Goal: Task Accomplishment & Management: Complete application form

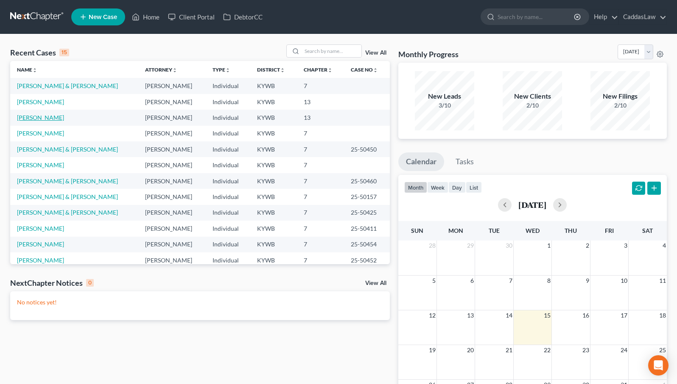
click at [33, 119] on link "[PERSON_NAME]" at bounding box center [40, 117] width 47 height 7
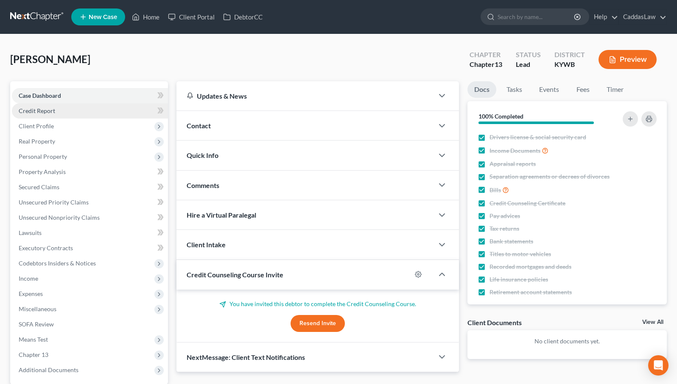
click at [100, 107] on link "Credit Report" at bounding box center [90, 110] width 156 height 15
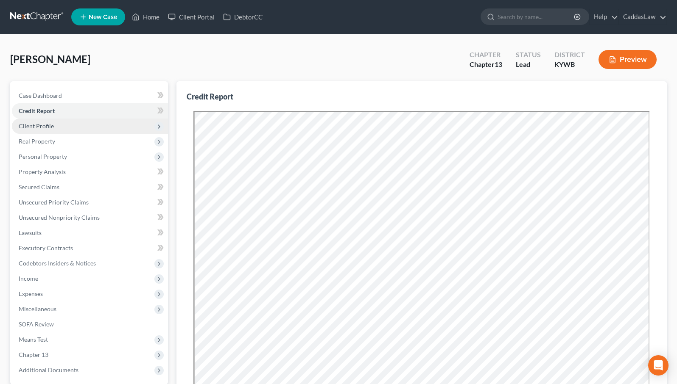
click at [56, 125] on span "Client Profile" at bounding box center [90, 126] width 156 height 15
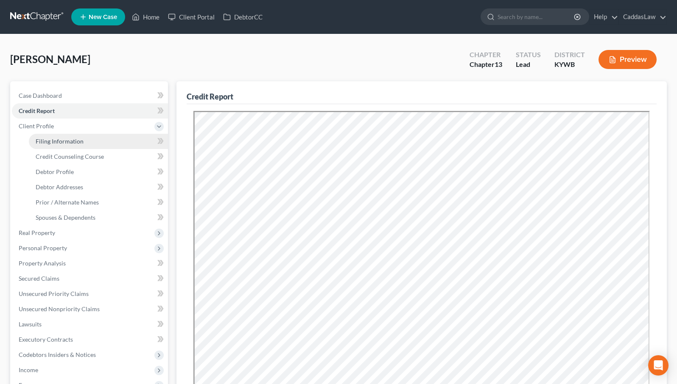
click at [114, 142] on link "Filing Information" at bounding box center [98, 141] width 139 height 15
select select "1"
select select "0"
select select "3"
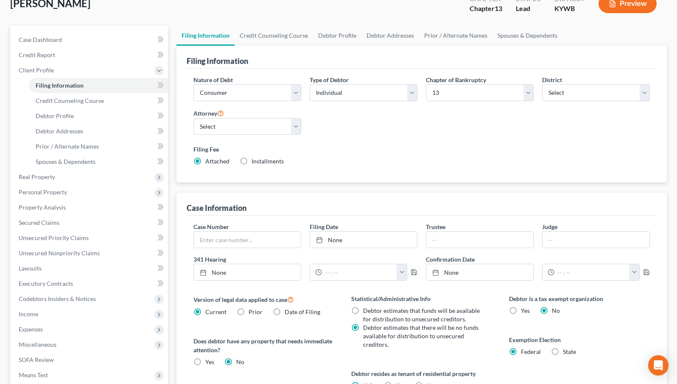
scroll to position [56, 0]
click at [279, 34] on link "Credit Counseling Course" at bounding box center [273, 35] width 78 height 20
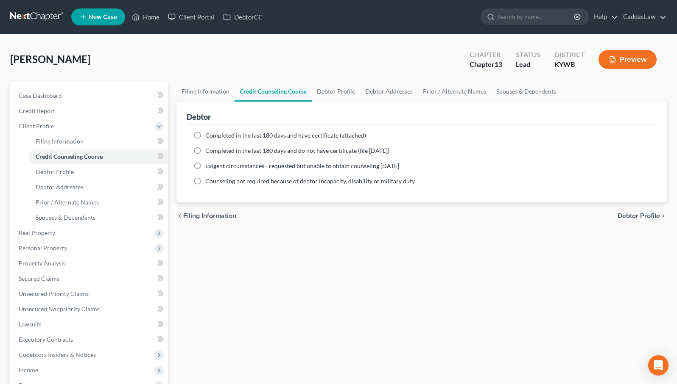
click at [205, 150] on label "Completed in the last 180 days and do not have certificate (file within 14 days)" at bounding box center [297, 151] width 184 height 8
click at [209, 150] on input "Completed in the last 180 days and do not have certificate (file within 14 days)" at bounding box center [212, 150] width 6 height 6
radio input "true"
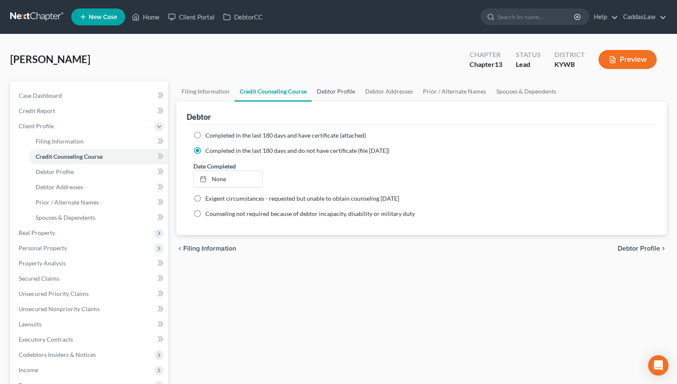
click at [343, 91] on link "Debtor Profile" at bounding box center [336, 91] width 48 height 20
select select "1"
select select "3"
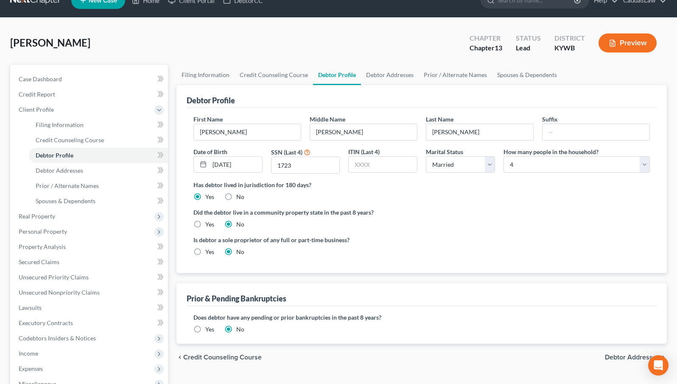
scroll to position [15, 0]
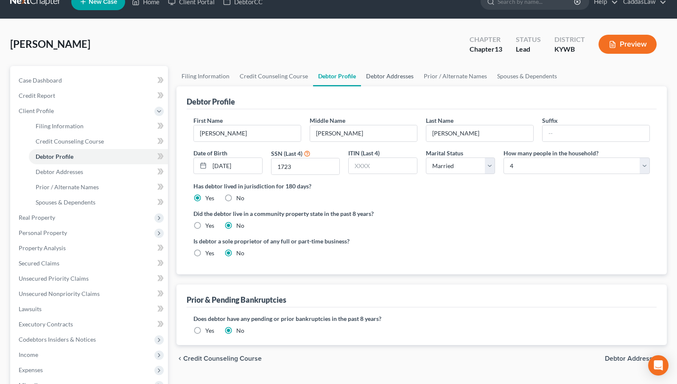
click at [389, 76] on link "Debtor Addresses" at bounding box center [390, 76] width 58 height 20
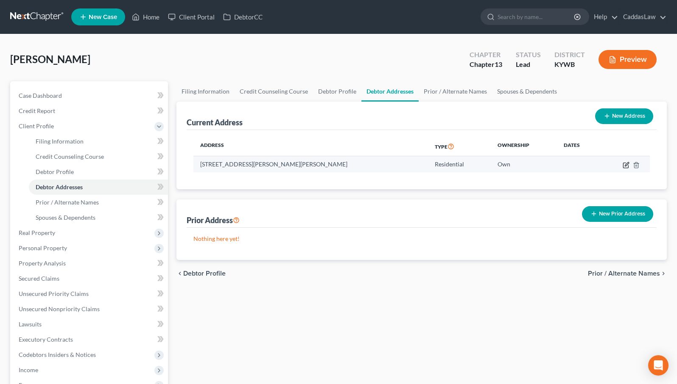
click at [625, 166] on icon "button" at bounding box center [625, 165] width 7 height 7
select select "18"
select select "75"
select select "0"
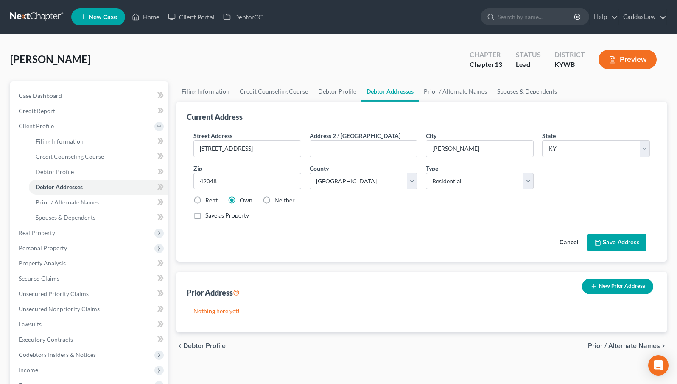
click at [627, 240] on button "Save Address" at bounding box center [616, 243] width 59 height 18
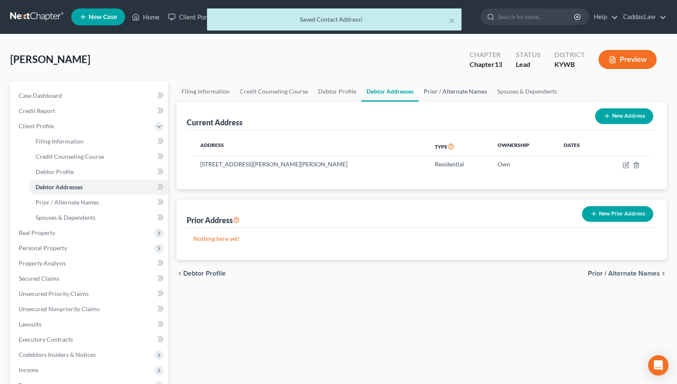
click at [474, 96] on link "Prior / Alternate Names" at bounding box center [454, 91] width 73 height 20
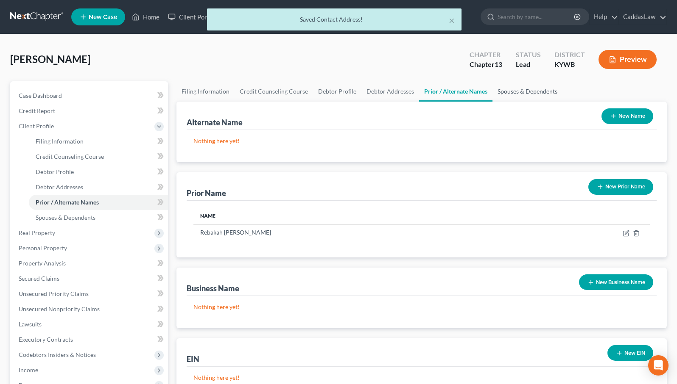
click at [510, 91] on link "Spouses & Dependents" at bounding box center [527, 91] width 70 height 20
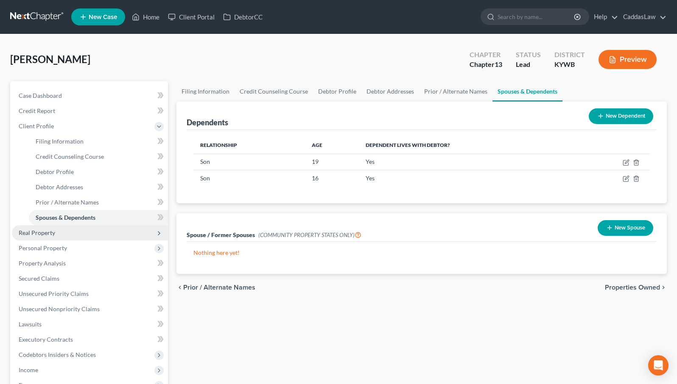
click at [45, 231] on span "Real Property" at bounding box center [37, 232] width 36 height 7
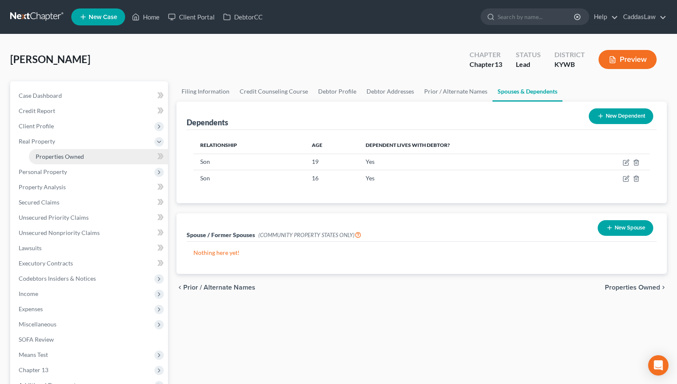
click at [76, 151] on link "Properties Owned" at bounding box center [98, 156] width 139 height 15
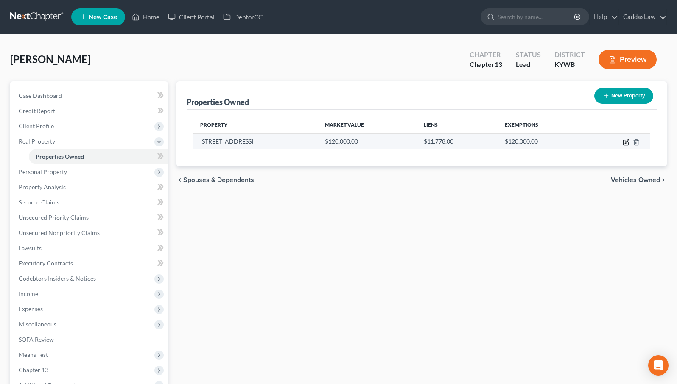
click at [624, 143] on icon "button" at bounding box center [625, 142] width 7 height 7
select select "18"
select select "75"
select select "0"
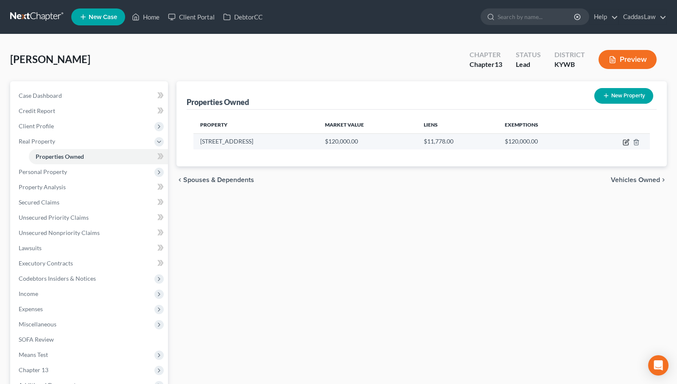
select select "18"
select select "0"
select select "2"
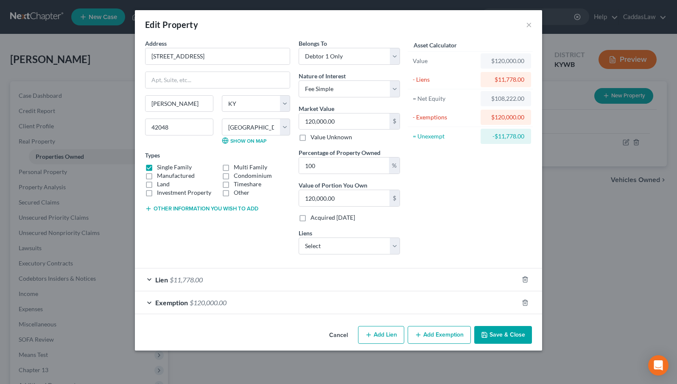
click at [358, 284] on div "Lien $11,778.00" at bounding box center [326, 280] width 383 height 22
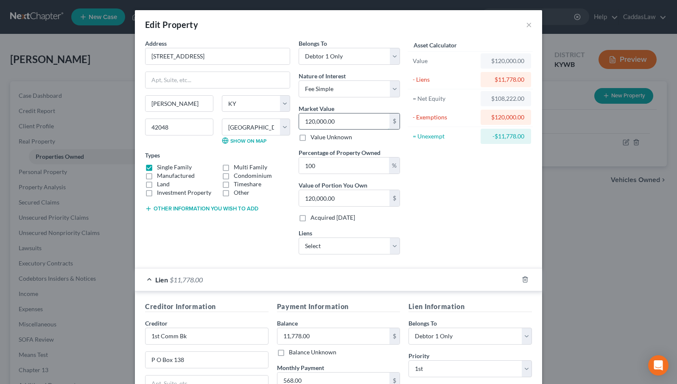
click at [315, 122] on input "120,000.00" at bounding box center [344, 122] width 90 height 16
type input "10,000.00"
type input "110,000.00"
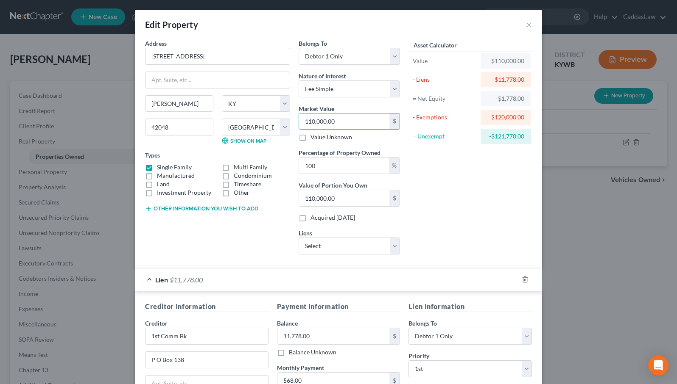
type input "110,000.00"
click at [421, 276] on div "Lien $11,778.00" at bounding box center [326, 280] width 383 height 22
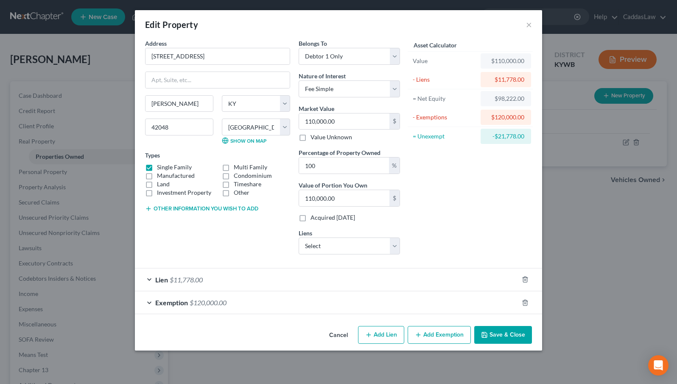
click at [481, 305] on div "Exemption $120,000.00" at bounding box center [326, 303] width 383 height 22
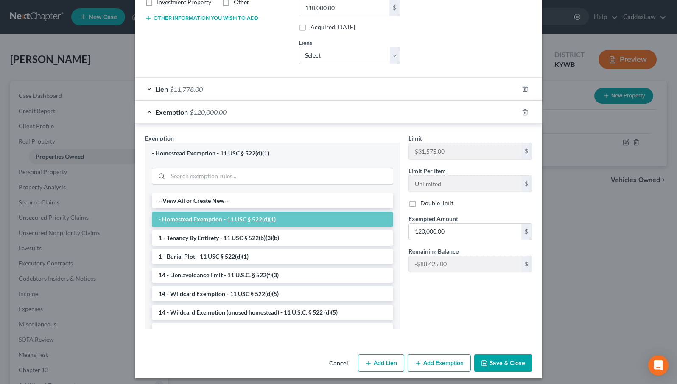
scroll to position [195, 0]
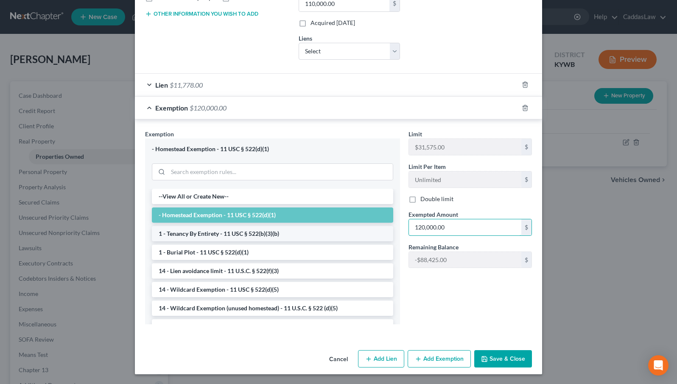
drag, startPoint x: 454, startPoint y: 225, endPoint x: 387, endPoint y: 226, distance: 66.6
click at [387, 226] on div "Exemption Set must be selected for CA. Exemption * - Homestead Exemption - 11 U…" at bounding box center [338, 231] width 395 height 202
type input "31,575.00"
click at [499, 357] on button "Save & Close" at bounding box center [503, 360] width 58 height 18
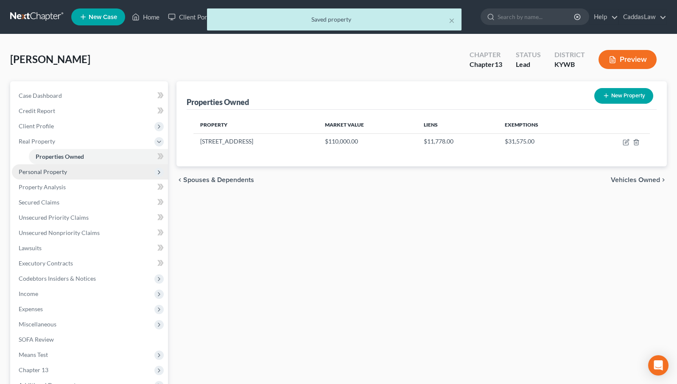
click at [92, 173] on span "Personal Property" at bounding box center [90, 171] width 156 height 15
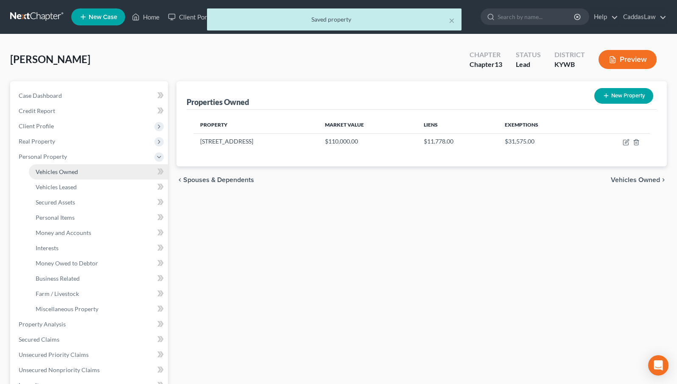
click at [75, 172] on span "Vehicles Owned" at bounding box center [57, 171] width 42 height 7
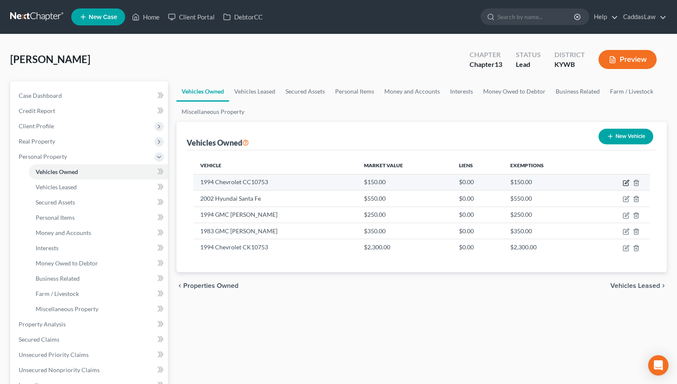
click at [628, 183] on icon "button" at bounding box center [625, 183] width 7 height 7
select select "0"
select select "32"
select select "3"
select select "2"
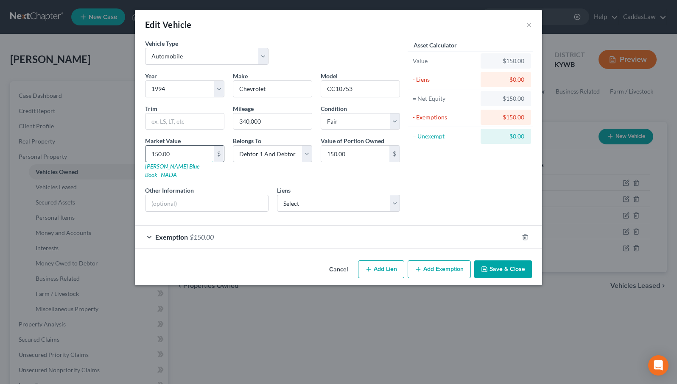
click at [171, 154] on input "150.00" at bounding box center [179, 154] width 68 height 16
type input "8"
type input "8.00"
type input "80"
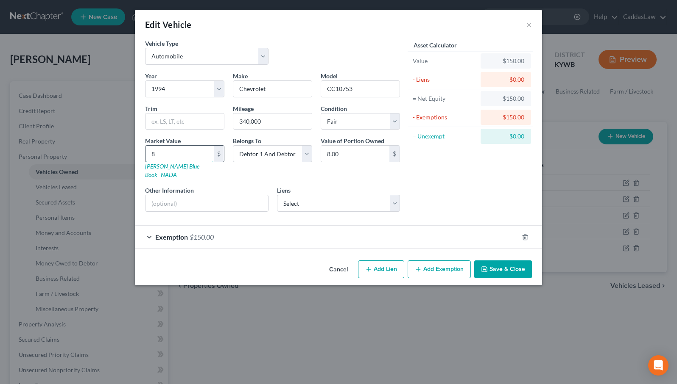
type input "80.00"
type input "800"
type input "800.00"
click at [457, 226] on div "Exemption $150.00" at bounding box center [326, 237] width 383 height 22
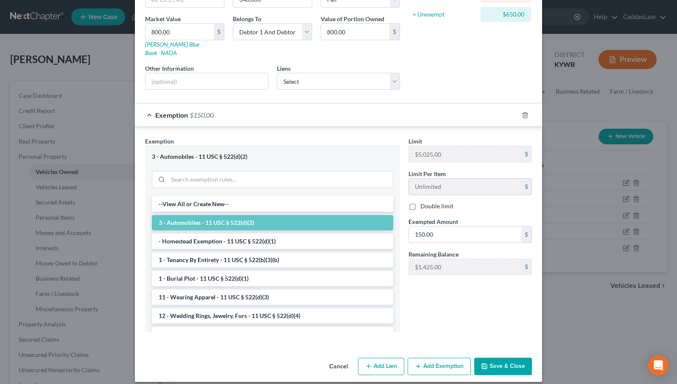
scroll to position [121, 0]
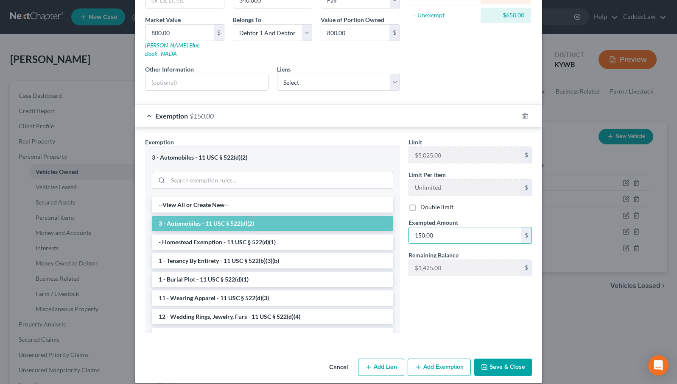
drag, startPoint x: 445, startPoint y: 227, endPoint x: 398, endPoint y: 227, distance: 47.5
click at [398, 227] on div "Exemption Set must be selected for CA. Exemption * 3 - Automobiles - 11 USC § 5…" at bounding box center [338, 239] width 395 height 202
type input "800.00"
click at [506, 359] on button "Save & Close" at bounding box center [503, 368] width 58 height 18
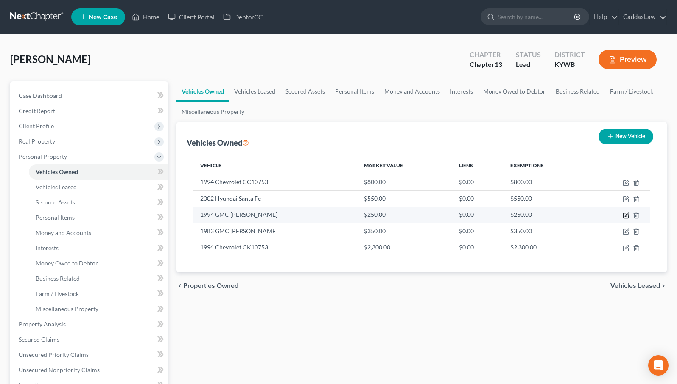
click at [626, 215] on icon "button" at bounding box center [625, 215] width 7 height 7
select select "0"
select select "32"
select select "3"
select select "2"
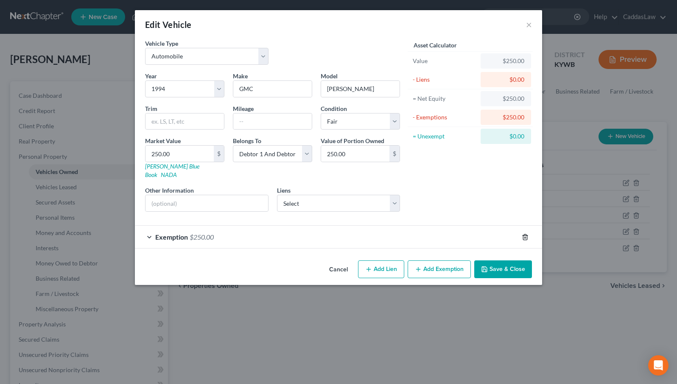
click at [524, 234] on icon "button" at bounding box center [524, 237] width 7 height 7
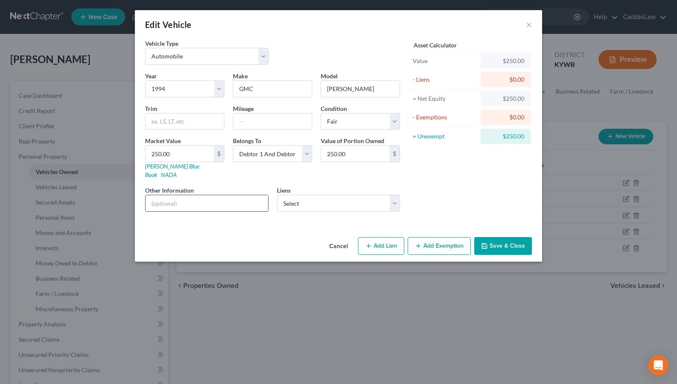
click at [226, 195] on input "text" at bounding box center [206, 203] width 123 height 16
type input "Broke Down"
select select "29"
click at [501, 237] on button "Save & Close" at bounding box center [503, 246] width 58 height 18
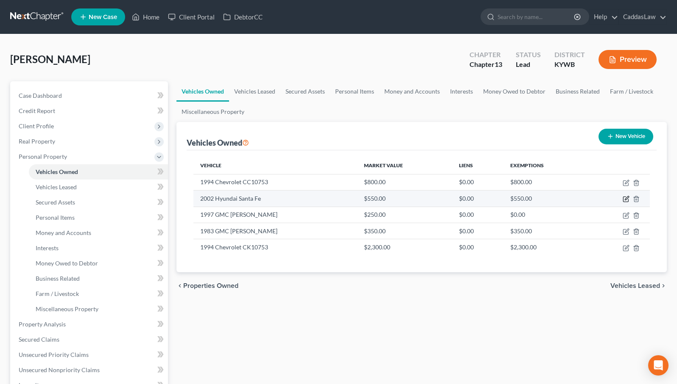
click at [626, 201] on icon "button" at bounding box center [625, 199] width 7 height 7
select select "0"
select select "24"
select select "3"
select select "2"
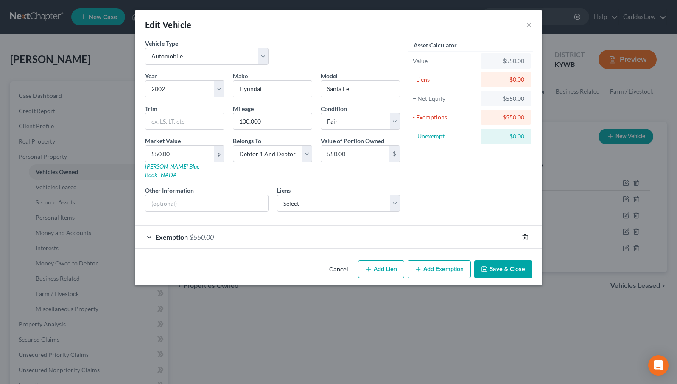
click at [527, 234] on icon "button" at bounding box center [525, 237] width 4 height 6
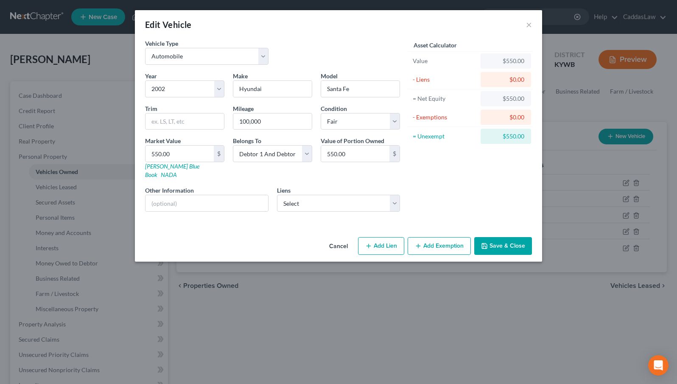
click at [442, 237] on button "Add Exemption" at bounding box center [438, 246] width 63 height 18
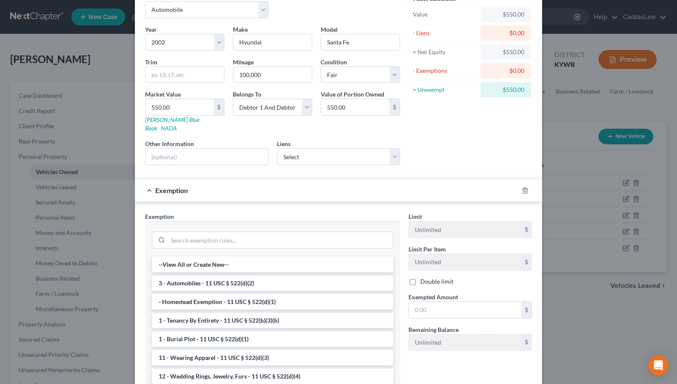
scroll to position [73, 0]
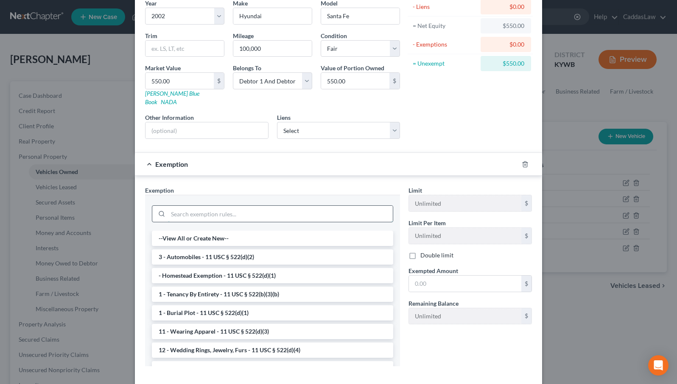
click at [258, 209] on input "search" at bounding box center [280, 214] width 225 height 16
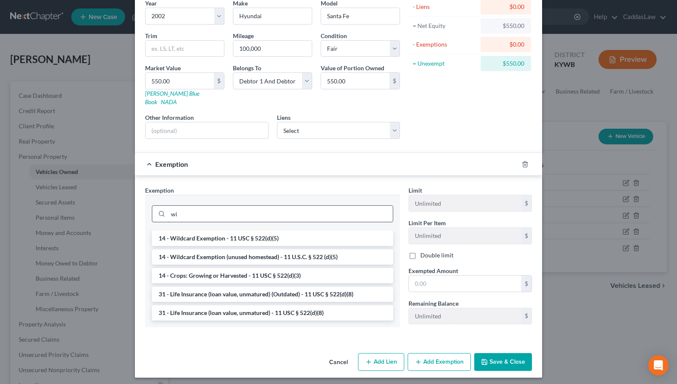
scroll to position [65, 0]
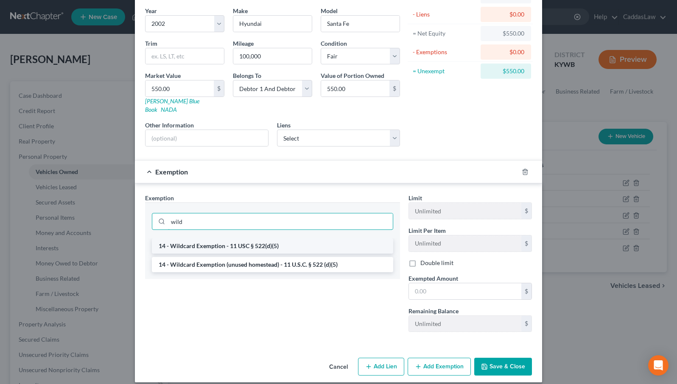
type input "wild"
click at [232, 239] on li "14 - Wildcard Exemption - 11 USC § 522(d)(5)" at bounding box center [272, 246] width 241 height 15
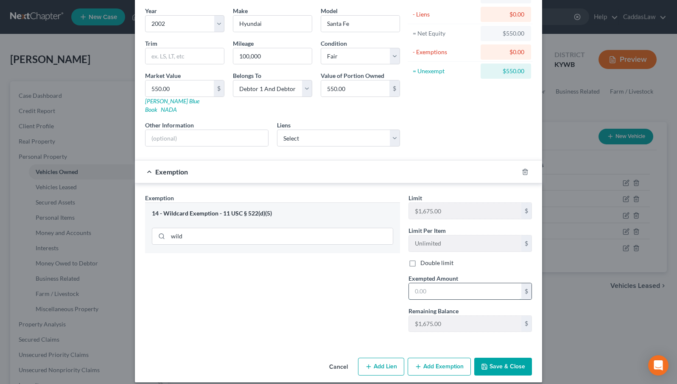
click at [428, 284] on input "text" at bounding box center [465, 292] width 112 height 16
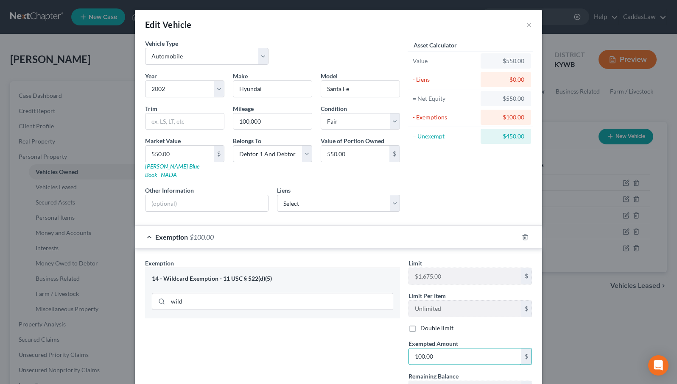
scroll to position [0, 0]
type input "100.00"
click at [183, 153] on input "550.00" at bounding box center [179, 154] width 68 height 16
type input "1"
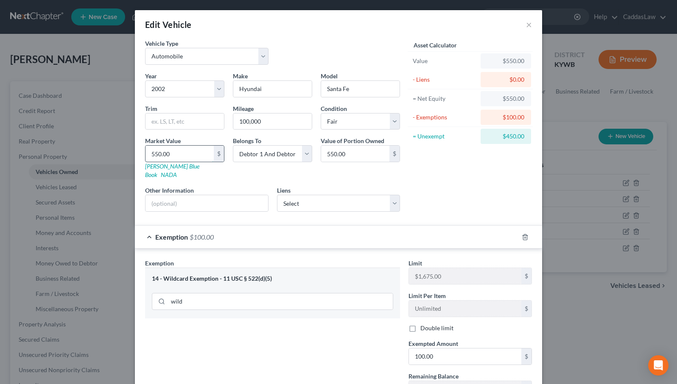
type input "1.00"
type input "10"
type input "10.00"
type input "100"
type input "100.00"
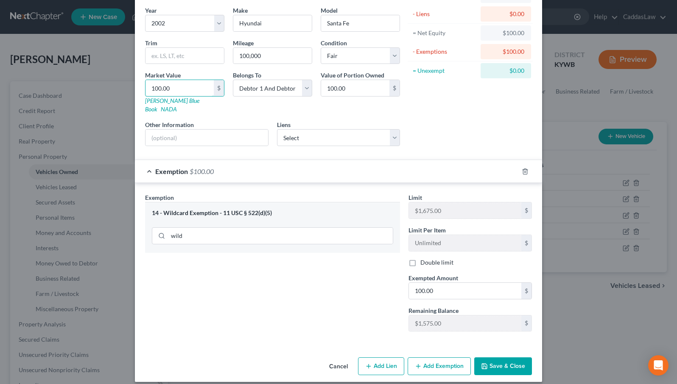
scroll to position [65, 0]
type input "100.00"
select select "4"
click at [505, 359] on button "Save & Close" at bounding box center [503, 367] width 58 height 18
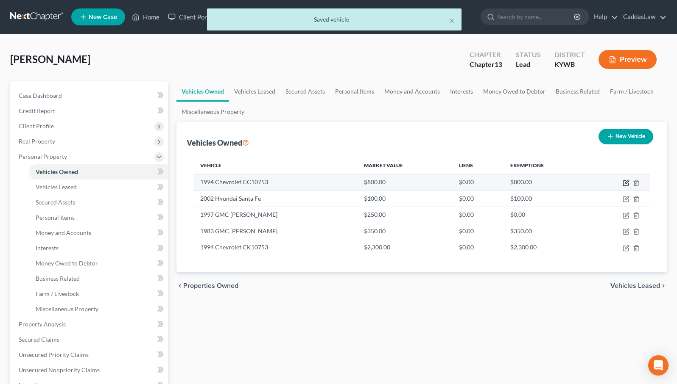
click at [626, 181] on icon "button" at bounding box center [625, 183] width 7 height 7
select select "0"
select select "32"
select select "3"
select select "2"
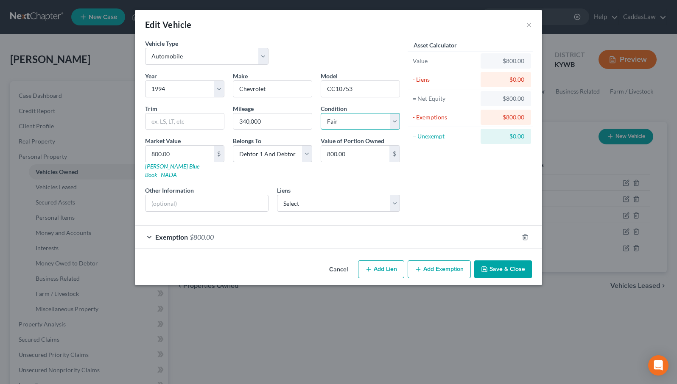
select select "4"
click at [499, 261] on button "Save & Close" at bounding box center [503, 270] width 58 height 18
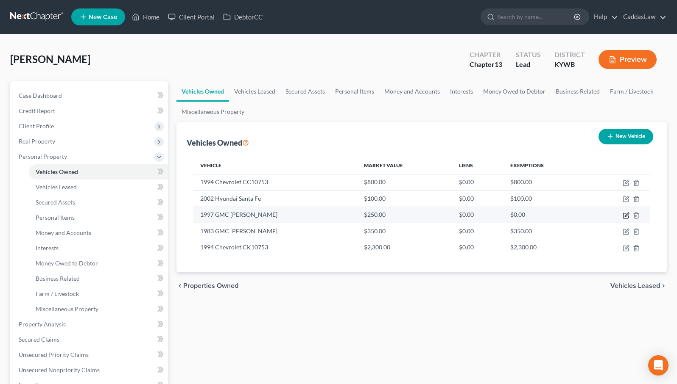
click at [625, 216] on icon "button" at bounding box center [625, 215] width 7 height 7
select select "0"
select select "29"
select select "3"
select select "2"
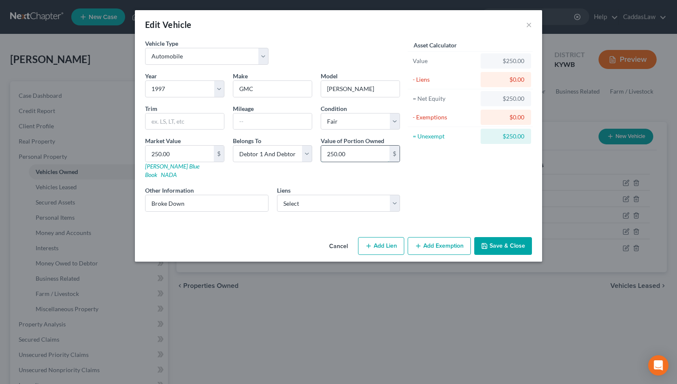
drag, startPoint x: 351, startPoint y: 153, endPoint x: 325, endPoint y: 153, distance: 26.3
click at [325, 153] on input "250.00" at bounding box center [355, 154] width 68 height 16
drag, startPoint x: 168, startPoint y: 153, endPoint x: 125, endPoint y: 153, distance: 43.2
click at [125, 153] on div "Edit Vehicle × Vehicle Type Select Automobile Truck Trailer Watercraft Aircraft…" at bounding box center [338, 192] width 677 height 384
type input "1"
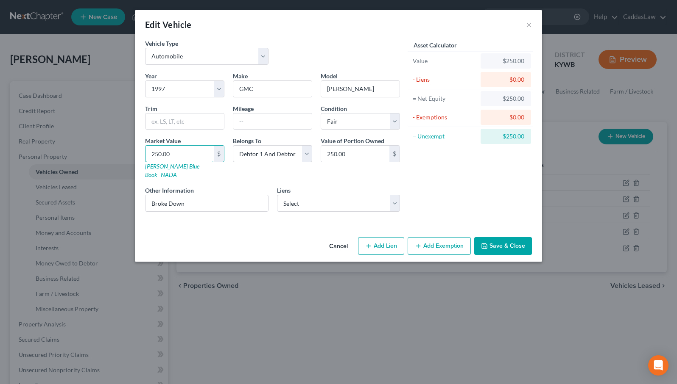
type input "1.00"
type input "10"
type input "10.00"
type input "100"
type input "100.00"
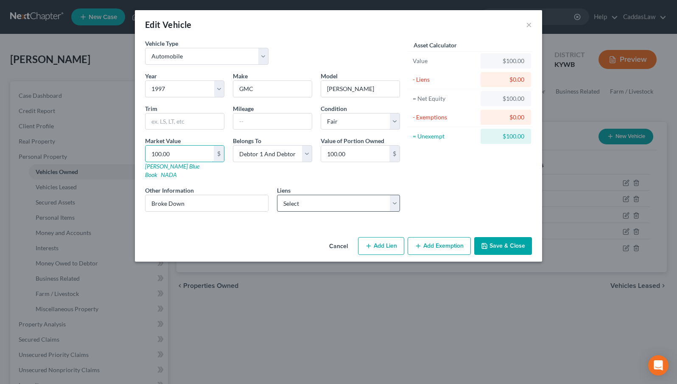
type input "100.00"
click at [434, 241] on button "Add Exemption" at bounding box center [438, 246] width 63 height 18
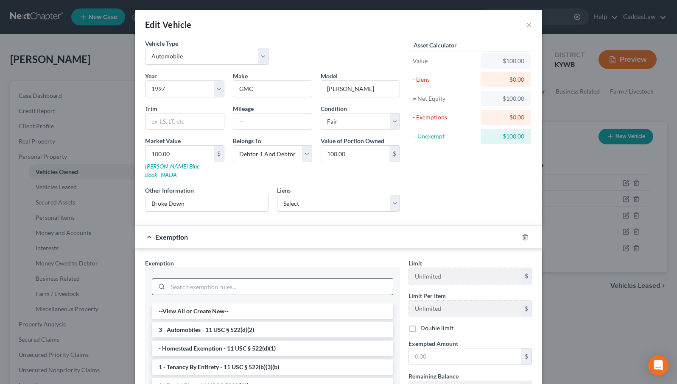
click at [266, 279] on input "search" at bounding box center [280, 287] width 225 height 16
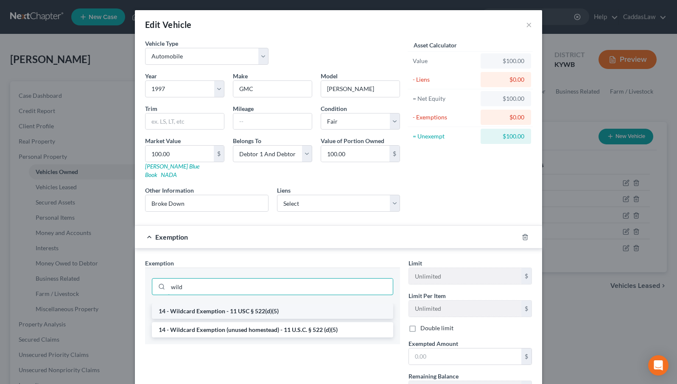
type input "wild"
click at [260, 304] on li "14 - Wildcard Exemption - 11 USC § 522(d)(5)" at bounding box center [272, 311] width 241 height 15
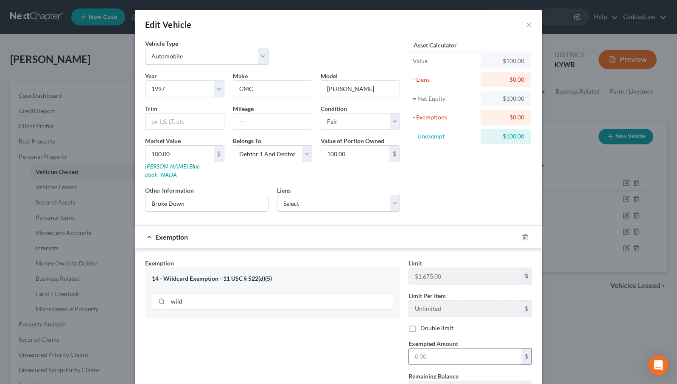
click at [442, 349] on input "text" at bounding box center [465, 357] width 112 height 16
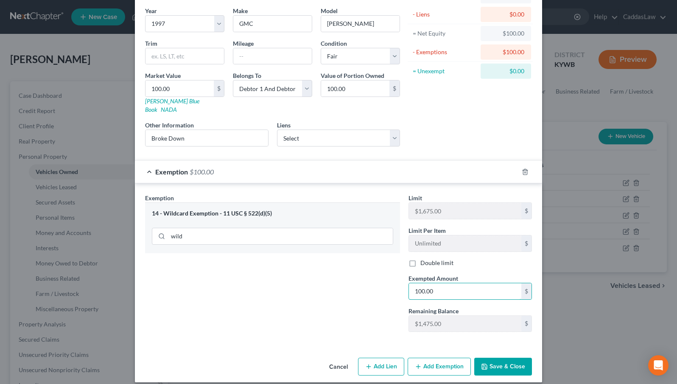
type input "100.00"
click at [506, 358] on button "Save & Close" at bounding box center [503, 367] width 58 height 18
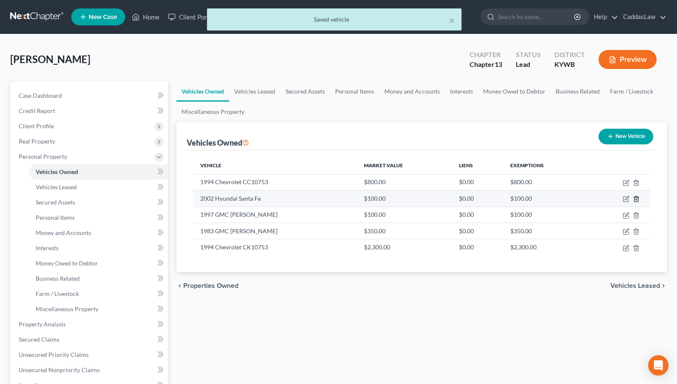
click at [636, 198] on icon "button" at bounding box center [635, 199] width 7 height 7
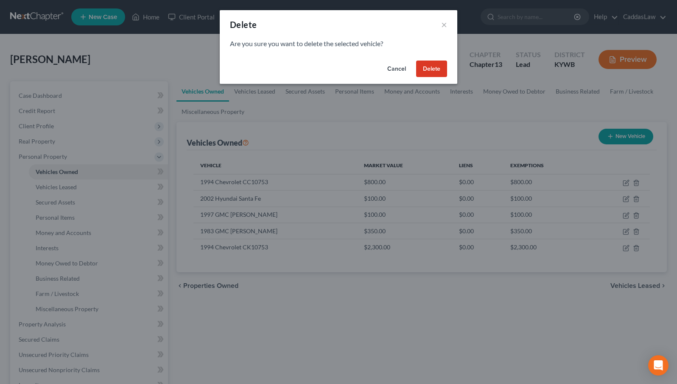
click at [429, 68] on button "Delete" at bounding box center [431, 69] width 31 height 17
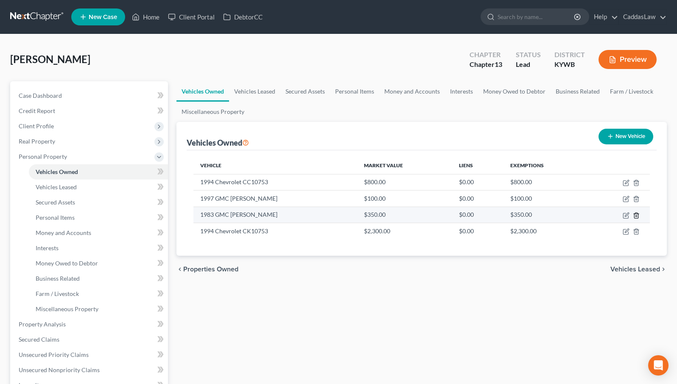
click at [636, 215] on icon "button" at bounding box center [635, 215] width 7 height 7
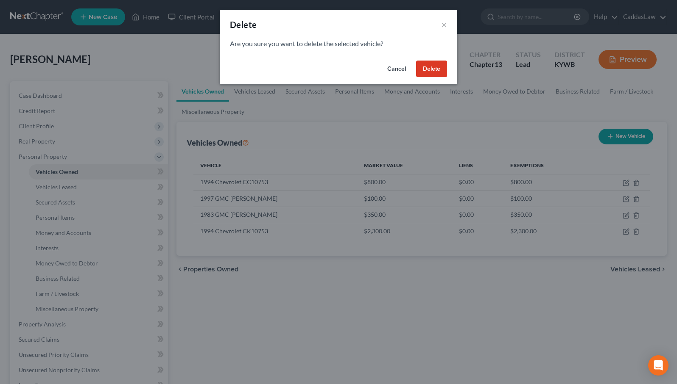
click at [436, 68] on button "Delete" at bounding box center [431, 69] width 31 height 17
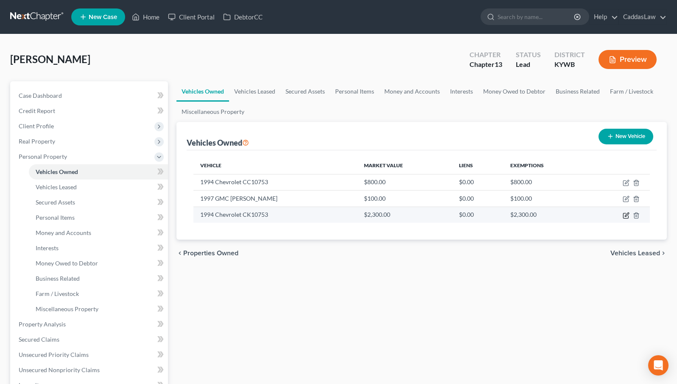
click at [627, 215] on icon "button" at bounding box center [626, 215] width 4 height 4
select select "0"
select select "32"
select select "3"
select select "0"
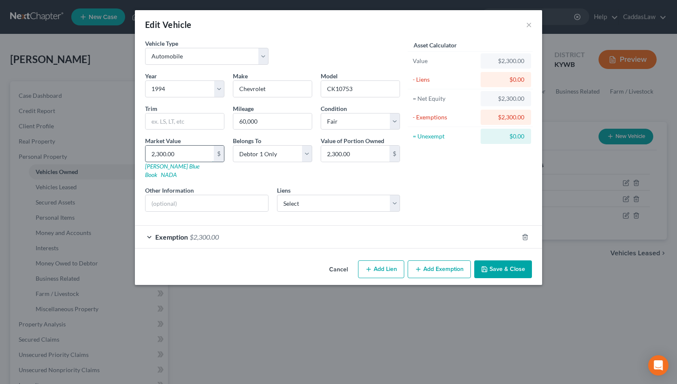
click at [179, 155] on input "2,300.00" at bounding box center [179, 154] width 68 height 16
type input "1"
type input "1.00"
type input "15"
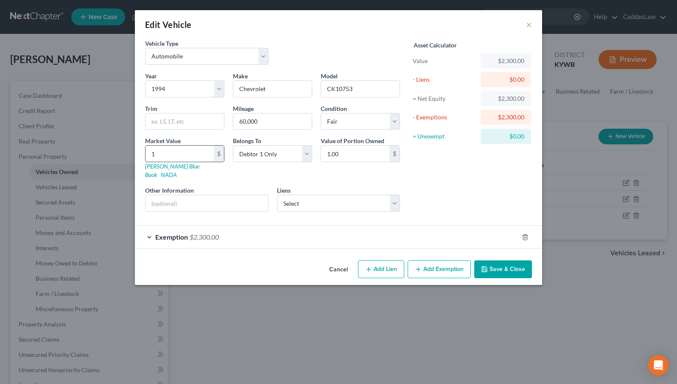
type input "15.00"
type input "150"
type input "150.00"
type input "1500"
type input "1,500.00"
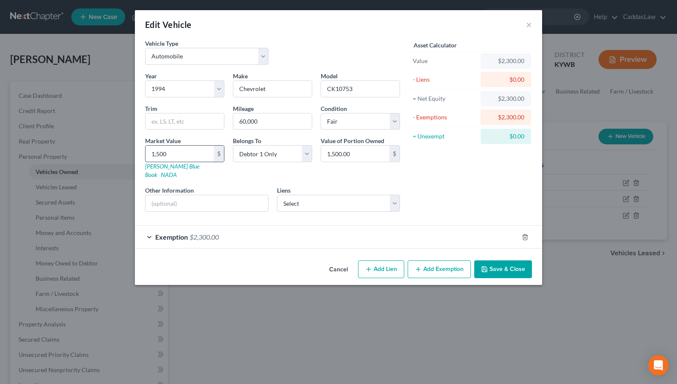
type input "1,5000"
type input "15,000.00"
type input "15,0000"
type input "150,000.00"
type input "150,00"
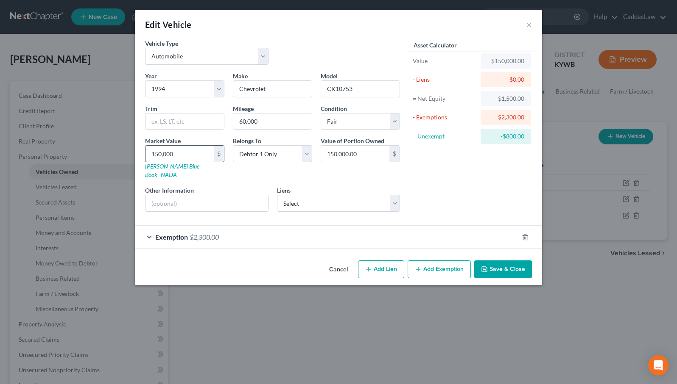
type input "15,000.00"
type input "15,00"
type input "1,500.00"
click at [371, 229] on div "Exemption $2,300.00" at bounding box center [326, 237] width 383 height 22
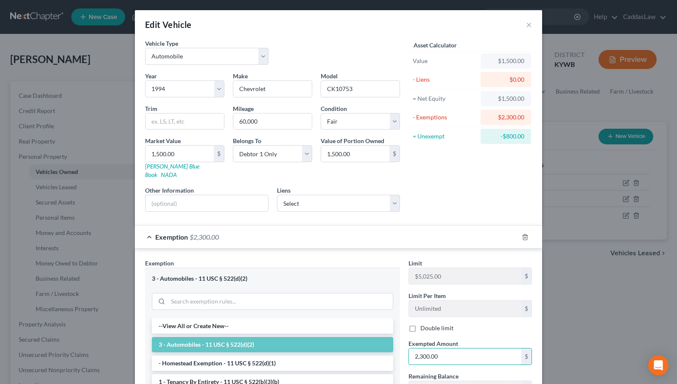
drag, startPoint x: 446, startPoint y: 348, endPoint x: 400, endPoint y: 347, distance: 46.2
click at [405, 348] on div "Exempted Amount * 2,300.00 $" at bounding box center [470, 353] width 132 height 26
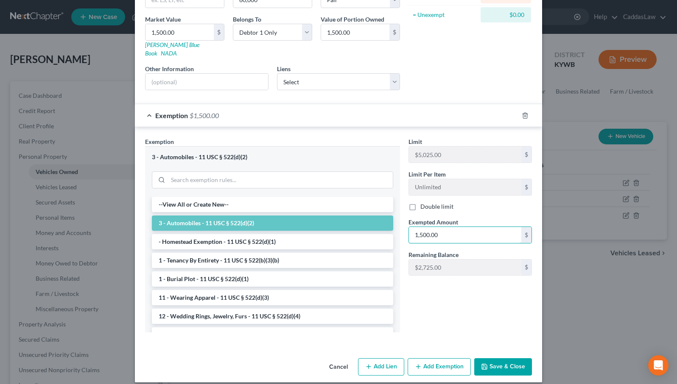
scroll to position [121, 0]
type input "1,500.00"
click at [497, 362] on button "Save & Close" at bounding box center [503, 368] width 58 height 18
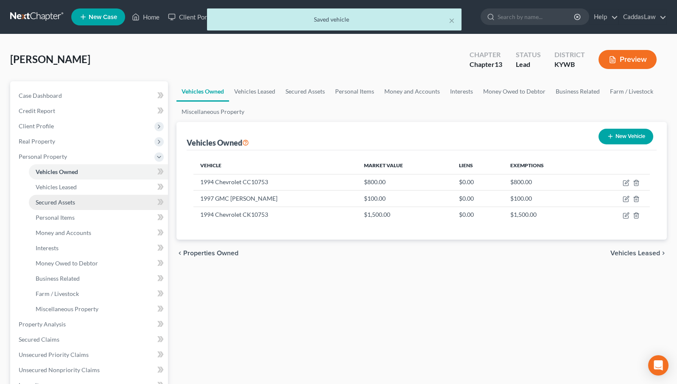
click at [64, 202] on span "Secured Assets" at bounding box center [55, 202] width 39 height 7
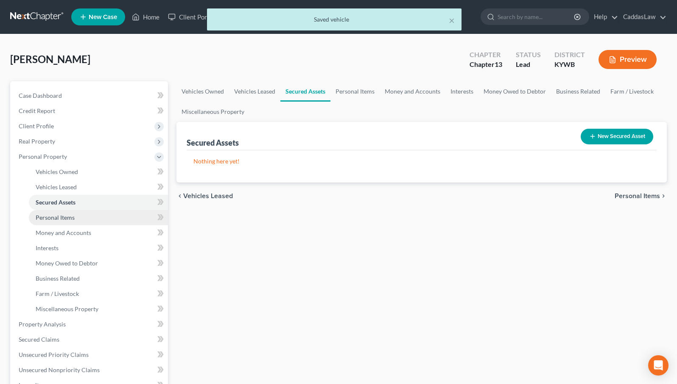
click at [61, 218] on span "Personal Items" at bounding box center [55, 217] width 39 height 7
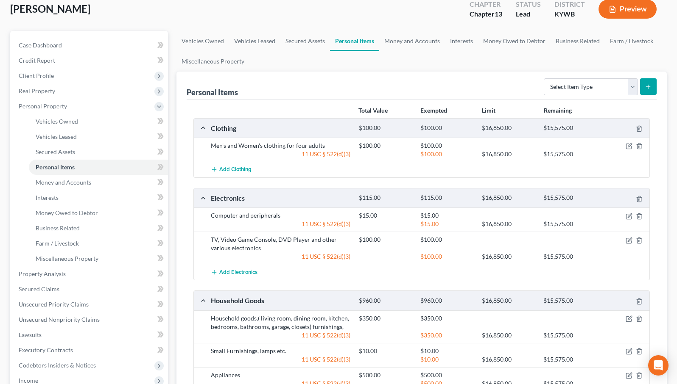
scroll to position [50, 0]
click at [629, 147] on icon "button" at bounding box center [628, 146] width 7 height 7
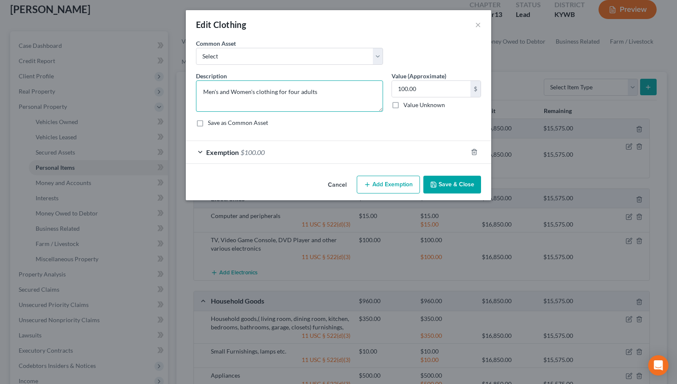
drag, startPoint x: 320, startPoint y: 90, endPoint x: 186, endPoint y: 90, distance: 133.5
click at [186, 90] on div "An exemption set must first be selected from the Filing Information section. Co…" at bounding box center [338, 106] width 305 height 134
type textarea "Debtor' Clothing"
click at [455, 186] on button "Save & Close" at bounding box center [452, 185] width 58 height 18
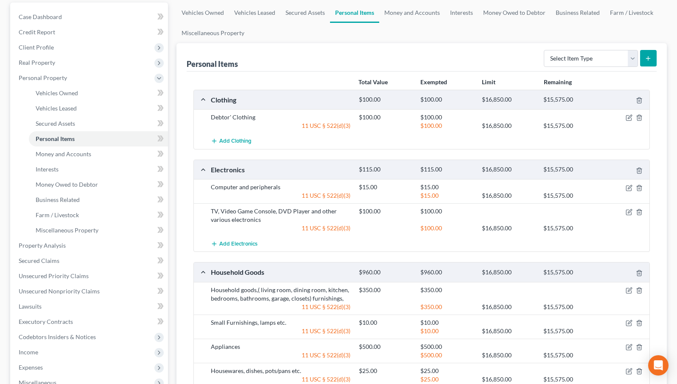
scroll to position [78, 0]
click at [629, 190] on icon "button" at bounding box center [628, 188] width 7 height 7
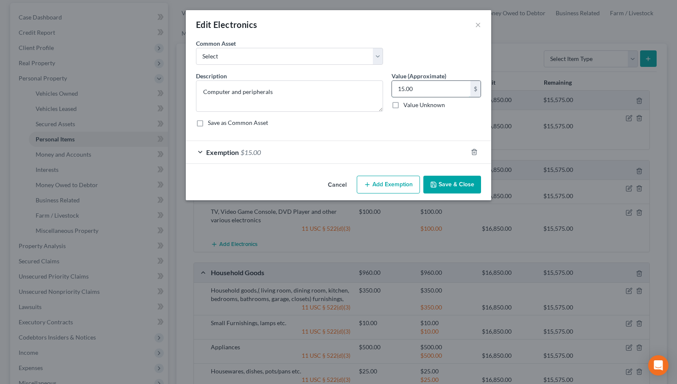
click at [404, 86] on input "15.00" at bounding box center [431, 89] width 78 height 16
type input "150.00"
click at [411, 153] on div "Exemption $15.00" at bounding box center [326, 152] width 281 height 22
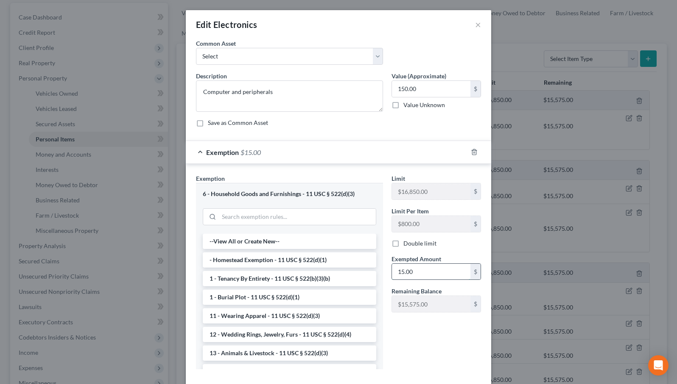
click at [405, 272] on input "15.00" at bounding box center [431, 272] width 78 height 16
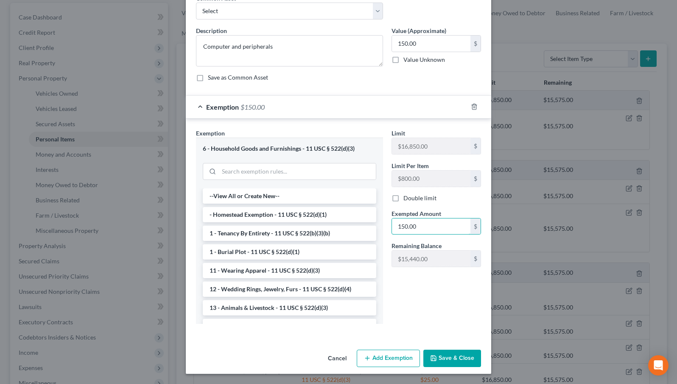
scroll to position [45, 0]
type input "150.00"
click at [456, 352] on button "Save & Close" at bounding box center [452, 360] width 58 height 18
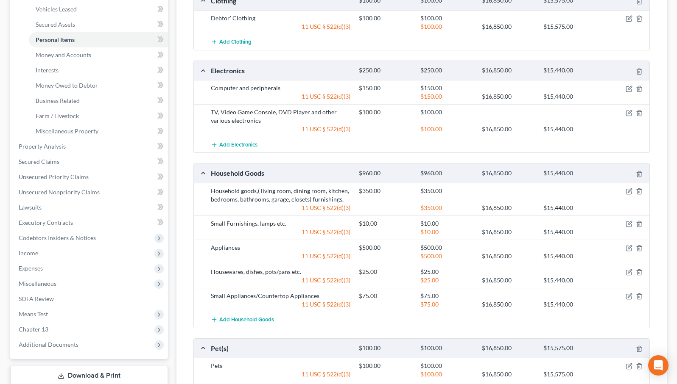
scroll to position [177, 0]
click at [628, 192] on icon "button" at bounding box center [629, 191] width 4 height 4
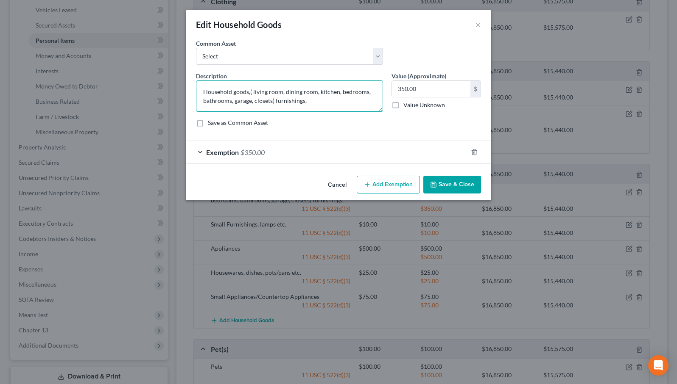
drag, startPoint x: 274, startPoint y: 100, endPoint x: 233, endPoint y: 90, distance: 42.4
click at [232, 90] on textarea "Household goods,( living room, dining room, kitchen, bedrooms, bathrooms, garag…" at bounding box center [289, 96] width 187 height 31
click at [266, 92] on textarea "Household furnishings," at bounding box center [289, 96] width 187 height 31
type textarea "Household furnishings"
drag, startPoint x: 423, startPoint y: 87, endPoint x: 376, endPoint y: 87, distance: 47.1
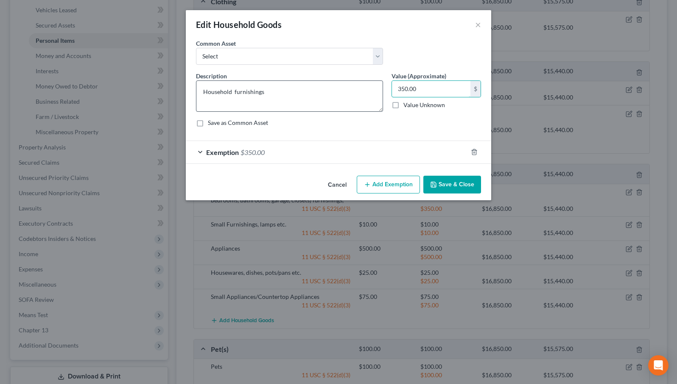
click at [376, 87] on div "Description * Household furnishings Value (Approximate) 350.00 $ Value Unknown …" at bounding box center [338, 103] width 293 height 62
type input "500.00"
click at [368, 154] on div "Exemption $350.00" at bounding box center [326, 152] width 281 height 22
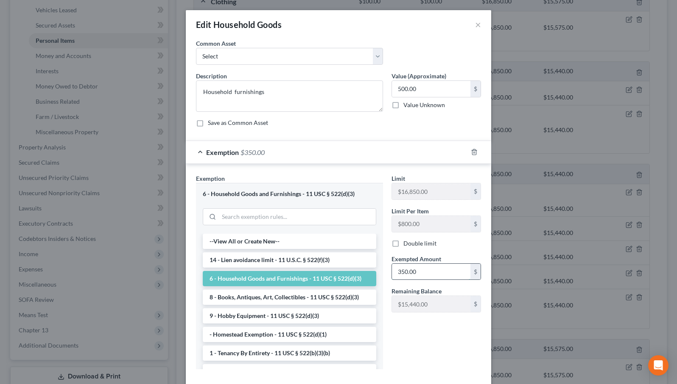
drag, startPoint x: 423, startPoint y: 271, endPoint x: 395, endPoint y: 271, distance: 28.8
click at [395, 271] on input "350.00" at bounding box center [431, 272] width 78 height 16
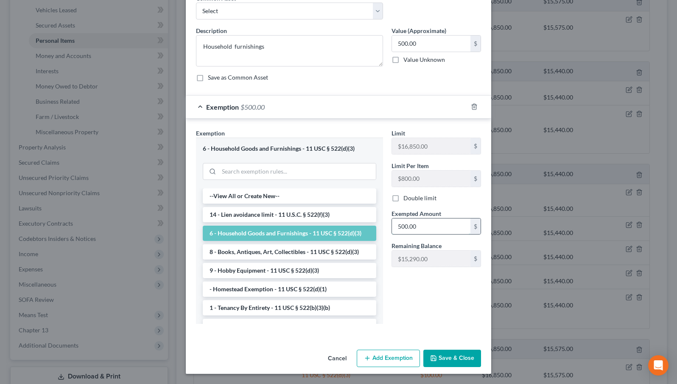
scroll to position [45, 0]
type input "500.00"
click at [458, 360] on button "Save & Close" at bounding box center [452, 360] width 58 height 18
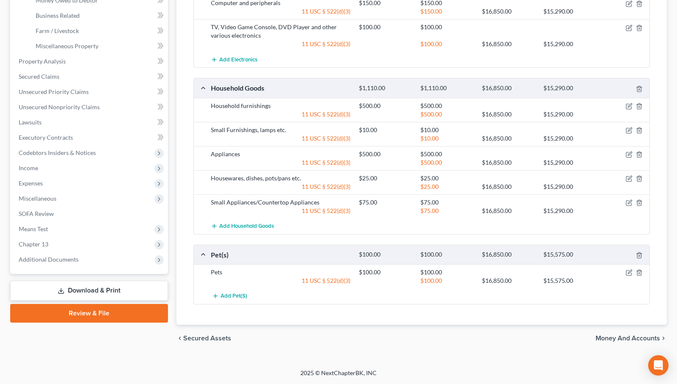
scroll to position [263, 0]
click at [640, 273] on icon "button" at bounding box center [638, 273] width 7 height 7
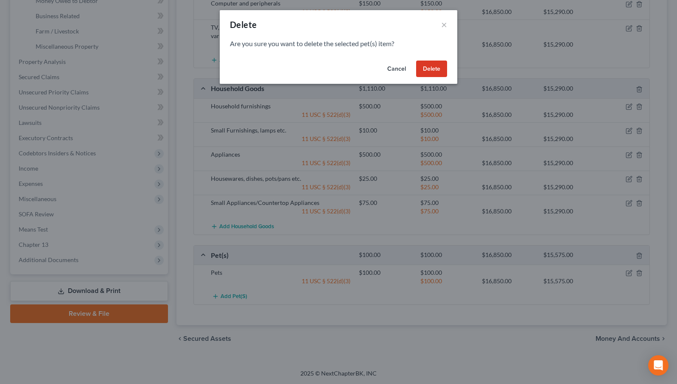
click at [430, 70] on button "Delete" at bounding box center [431, 69] width 31 height 17
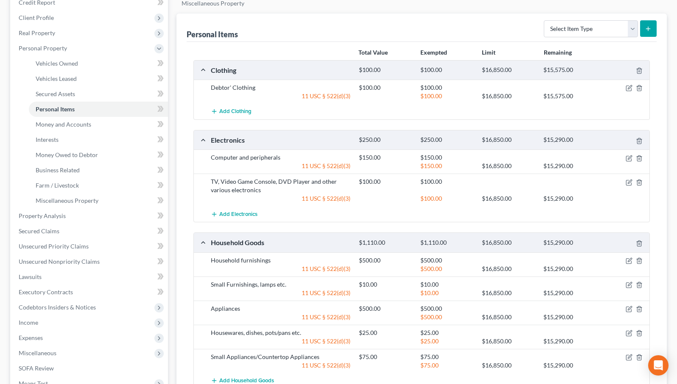
scroll to position [108, 0]
click at [72, 123] on span "Money and Accounts" at bounding box center [64, 124] width 56 height 7
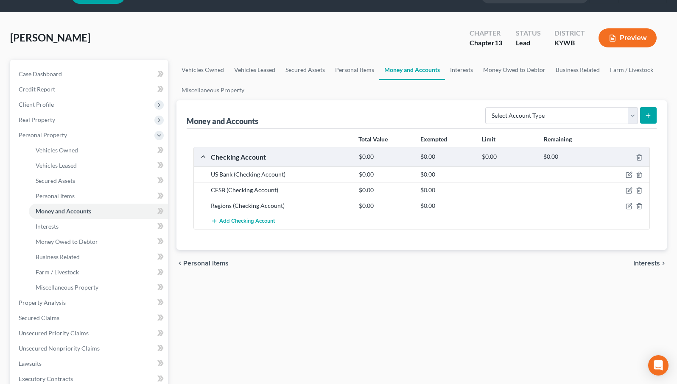
scroll to position [23, 0]
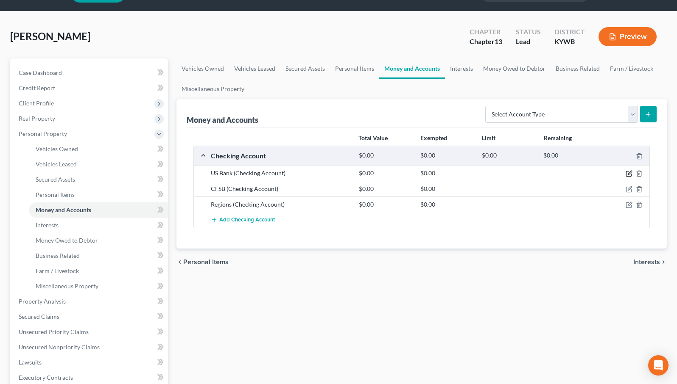
click at [630, 174] on icon "button" at bounding box center [628, 173] width 7 height 7
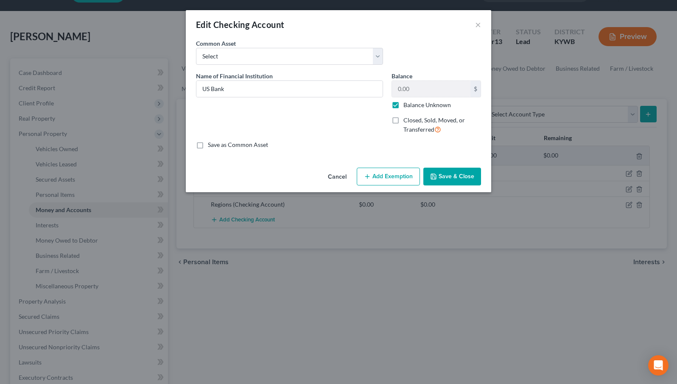
click at [403, 118] on label "Closed, Sold, Moved, or Transferred" at bounding box center [442, 125] width 78 height 18
click at [407, 118] on input "Closed, Sold, Moved, or Transferred" at bounding box center [410, 119] width 6 height 6
checkbox input "true"
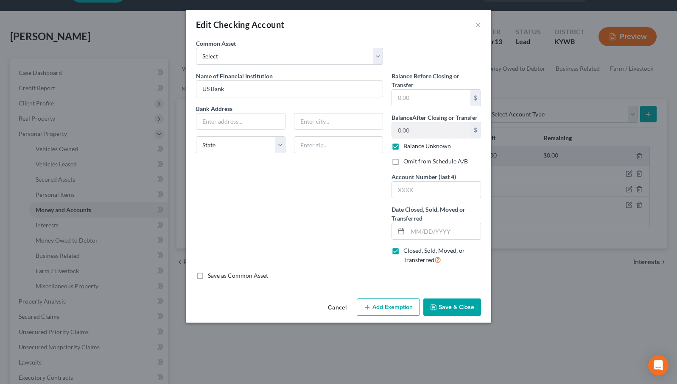
click at [403, 147] on label "Balance Unknown" at bounding box center [426, 146] width 47 height 8
click at [407, 147] on input "Balance Unknown" at bounding box center [410, 145] width 6 height 6
checkbox input "false"
click at [424, 232] on input "text" at bounding box center [443, 231] width 73 height 16
type input "US Bank - Closed Checking Acct"
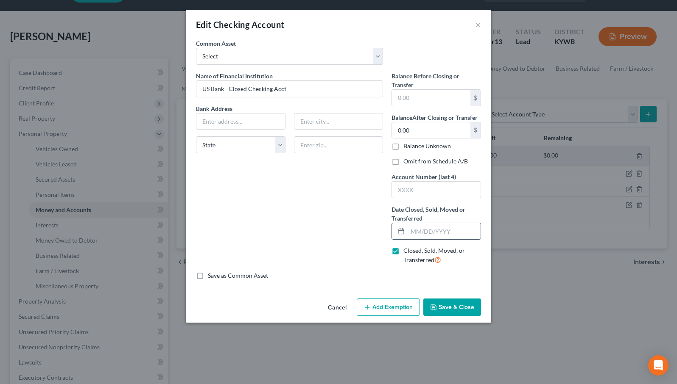
click at [434, 230] on input "text" at bounding box center [443, 231] width 73 height 16
click at [416, 231] on input "05/01/2025" at bounding box center [443, 231] width 73 height 16
type input "07/01/2025"
click at [458, 308] on button "Save & Close" at bounding box center [452, 308] width 58 height 18
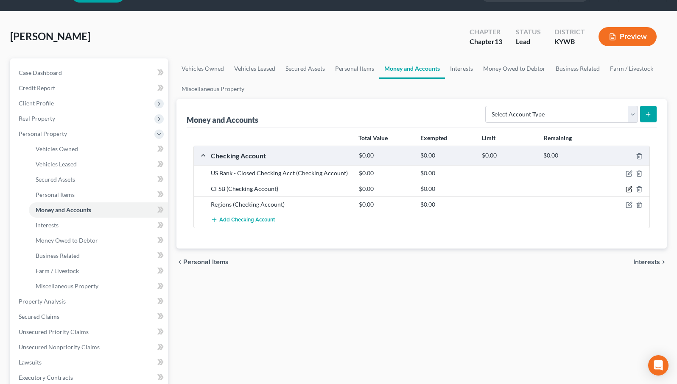
click at [630, 189] on icon "button" at bounding box center [629, 189] width 4 height 4
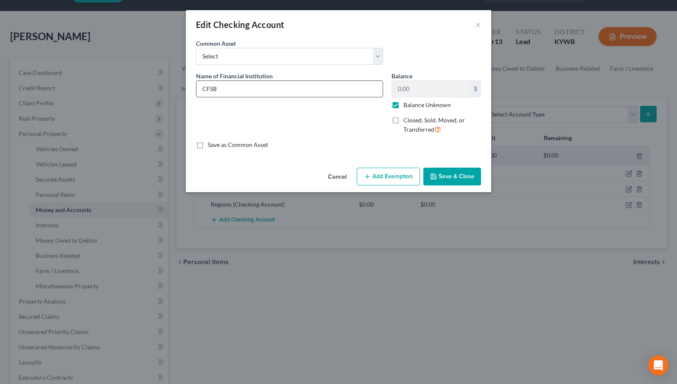
click at [298, 90] on input "CFSB" at bounding box center [289, 89] width 186 height 16
type input "CFSB - Closed Checking"
click at [403, 120] on label "Closed, Sold, Moved, or Transferred" at bounding box center [442, 125] width 78 height 18
click at [407, 120] on input "Closed, Sold, Moved, or Transferred" at bounding box center [410, 119] width 6 height 6
checkbox input "true"
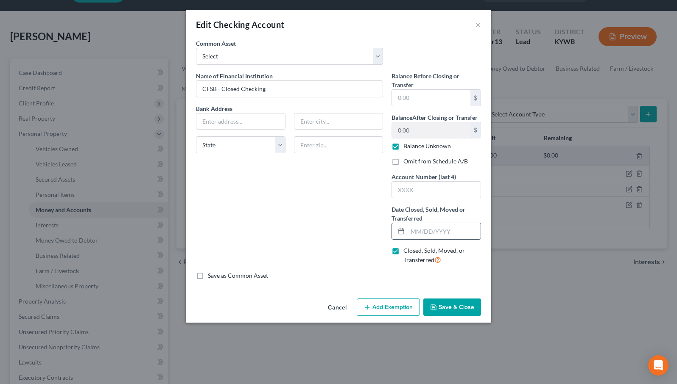
click at [421, 233] on input "text" at bounding box center [443, 231] width 73 height 16
type input "09/01/2025"
click at [453, 305] on button "Save & Close" at bounding box center [452, 308] width 58 height 18
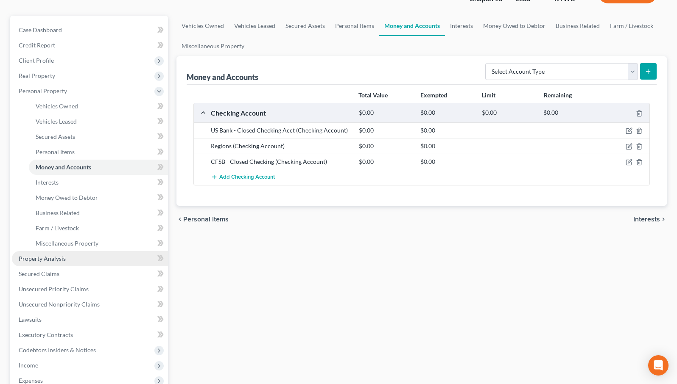
scroll to position [67, 0]
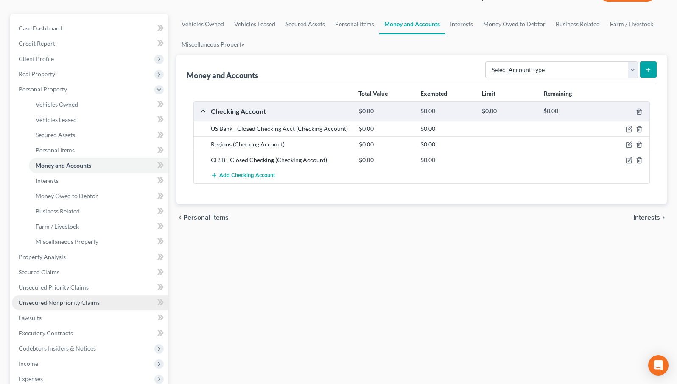
click at [66, 301] on span "Unsecured Nonpriority Claims" at bounding box center [59, 302] width 81 height 7
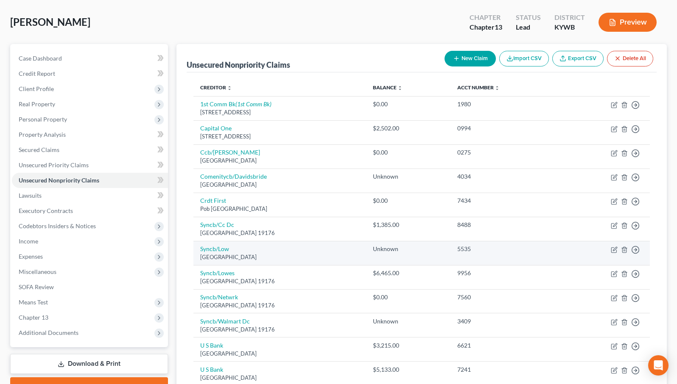
scroll to position [38, 0]
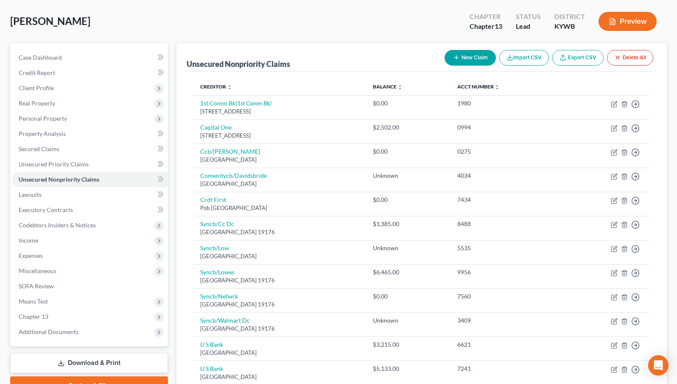
click at [473, 58] on button "New Claim" at bounding box center [469, 58] width 51 height 16
select select "0"
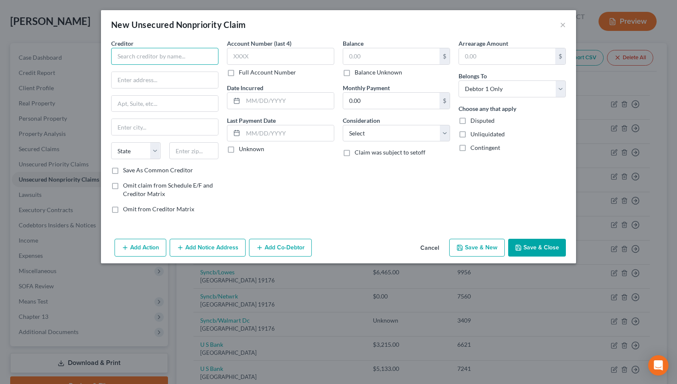
click at [150, 58] on input "text" at bounding box center [164, 56] width 107 height 17
type input "Community Financial Services Bank"
type input "PO Box 467"
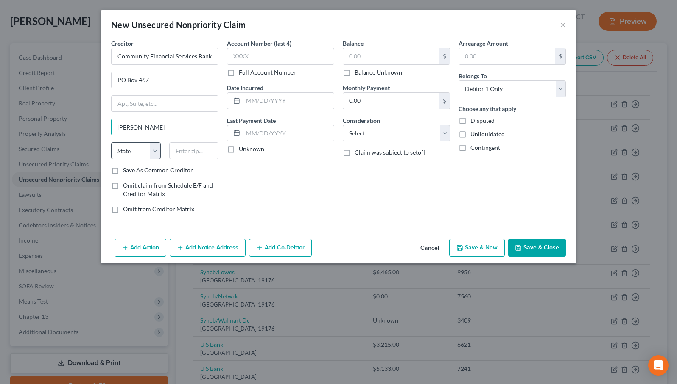
type input "[PERSON_NAME]"
select select "18"
type input "42025"
click at [398, 59] on input "text" at bounding box center [391, 56] width 96 height 16
type input "4,703.79"
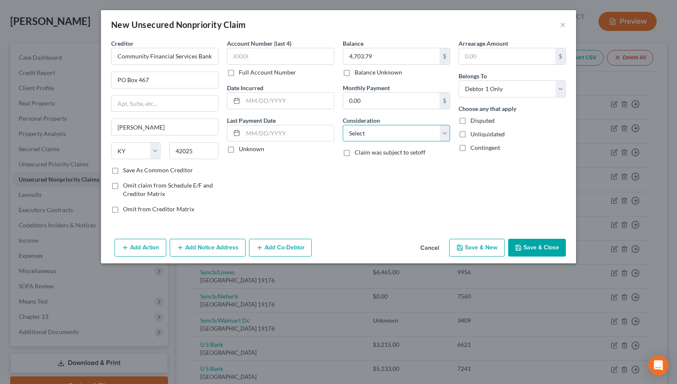
select select "15"
click at [542, 247] on button "Save & Close" at bounding box center [537, 248] width 58 height 18
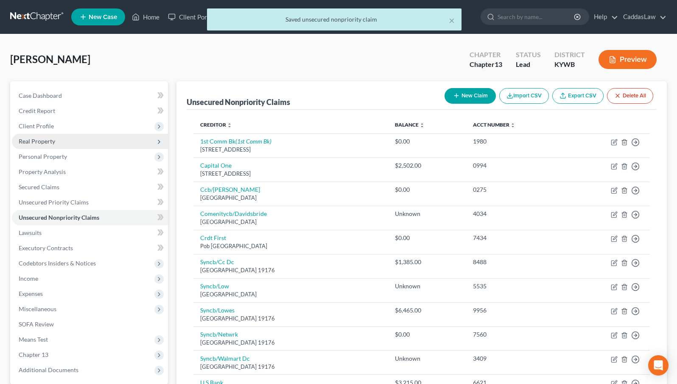
scroll to position [0, 0]
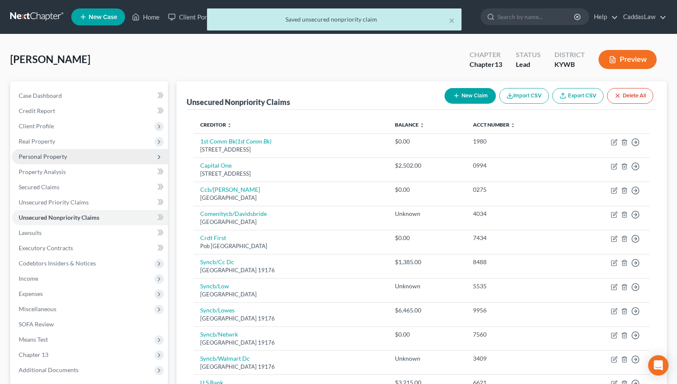
click at [49, 156] on span "Personal Property" at bounding box center [43, 156] width 48 height 7
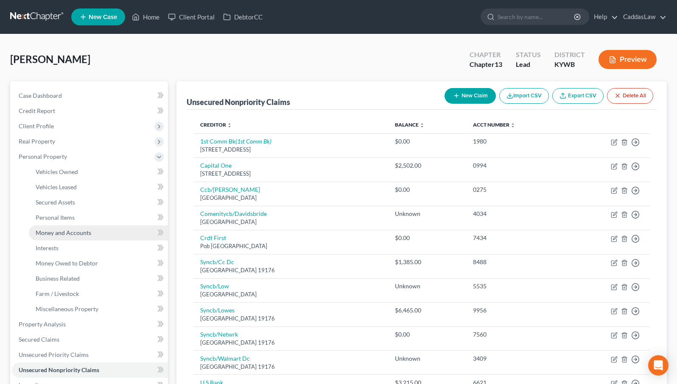
click at [57, 231] on span "Money and Accounts" at bounding box center [64, 232] width 56 height 7
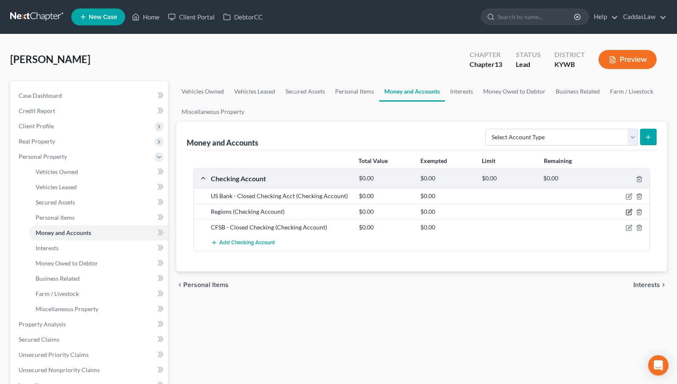
click at [630, 213] on icon "button" at bounding box center [628, 212] width 7 height 7
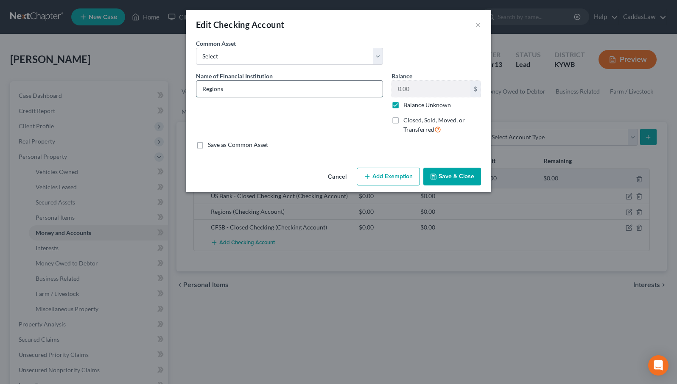
click at [247, 90] on input "Regions" at bounding box center [289, 89] width 186 height 16
type input "Regions - Checking"
click at [403, 106] on label "Balance Unknown" at bounding box center [426, 105] width 47 height 8
click at [407, 106] on input "Balance Unknown" at bounding box center [410, 104] width 6 height 6
checkbox input "false"
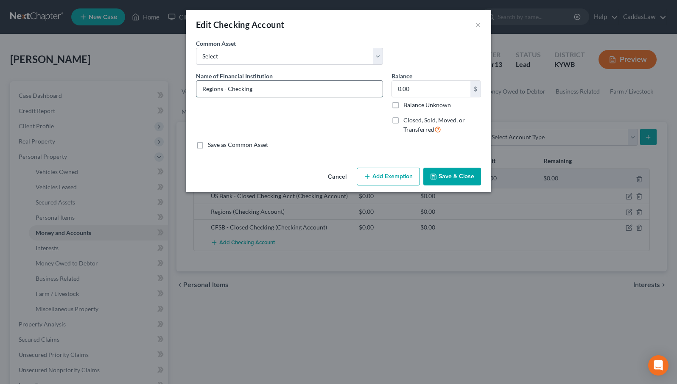
click at [316, 90] on input "Regions - Checking" at bounding box center [289, 89] width 186 height 16
type input "Regions - Checking"
click at [413, 89] on input "0.00" at bounding box center [431, 89] width 78 height 16
type input "942.30"
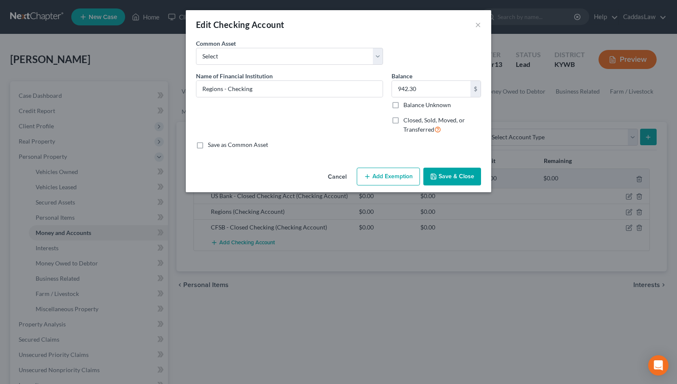
click at [394, 178] on button "Add Exemption" at bounding box center [388, 177] width 63 height 18
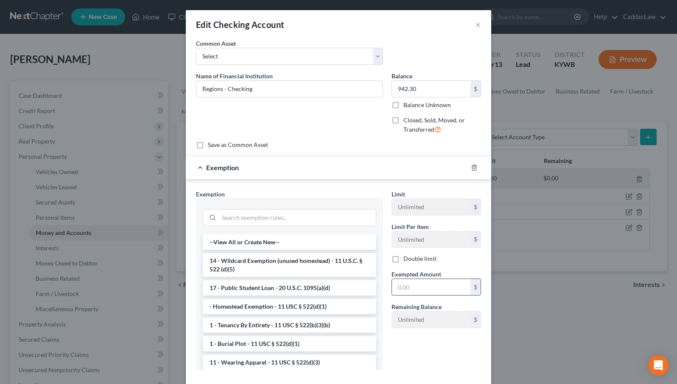
click at [413, 285] on input "text" at bounding box center [431, 287] width 78 height 16
click at [286, 91] on input "Regions - Checking" at bounding box center [289, 89] width 186 height 16
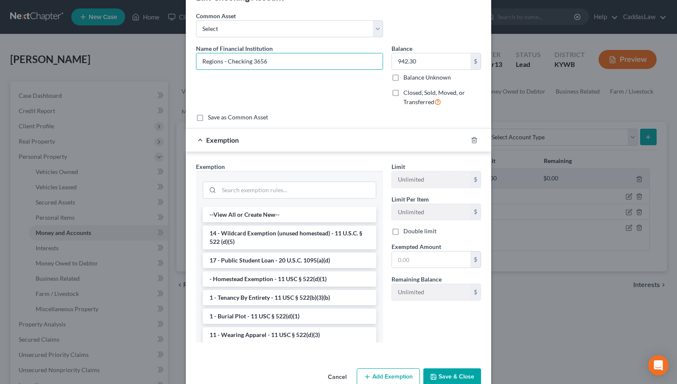
scroll to position [30, 0]
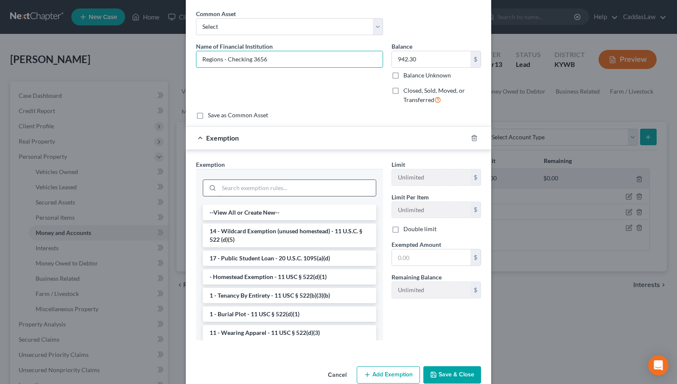
type input "Regions - Checking 3656"
click at [298, 187] on input "search" at bounding box center [297, 188] width 157 height 16
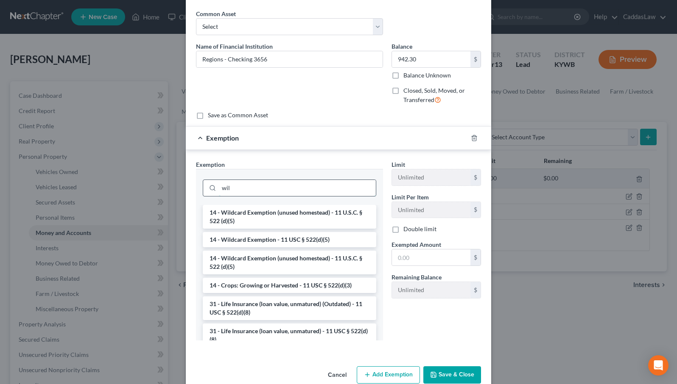
scroll to position [4, 0]
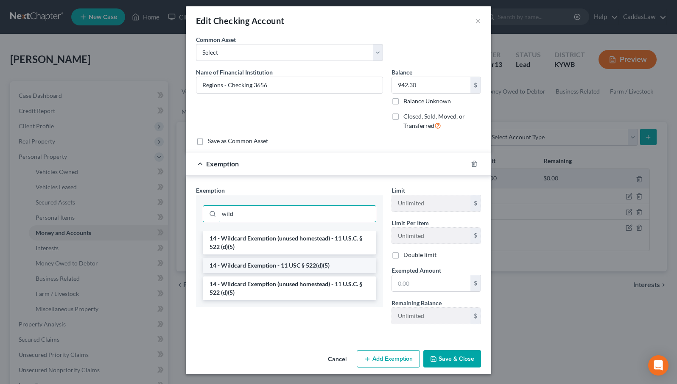
type input "wild"
click at [260, 265] on li "14 - Wildcard Exemption - 11 USC § 522(d)(5)" at bounding box center [289, 265] width 173 height 15
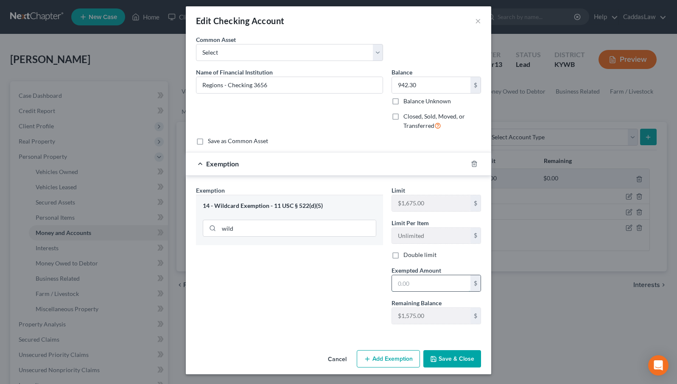
click at [435, 287] on input "text" at bounding box center [431, 284] width 78 height 16
type input "942.30"
click at [473, 359] on button "Save & Close" at bounding box center [452, 360] width 58 height 18
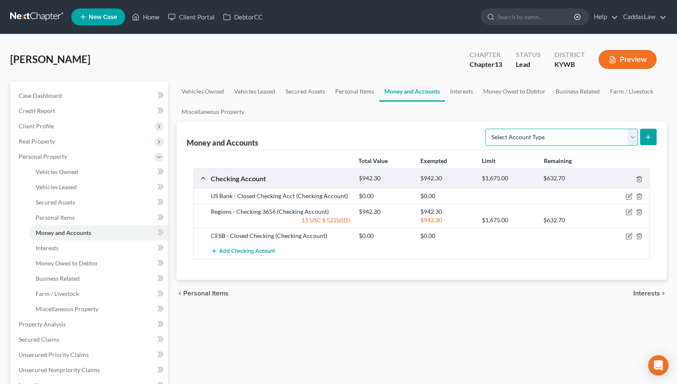
select select "savings"
click at [648, 139] on line "submit" at bounding box center [648, 137] width 0 height 4
click at [647, 138] on icon "submit" at bounding box center [647, 137] width 7 height 7
select select "savings"
click at [648, 137] on line "submit" at bounding box center [648, 137] width 4 height 0
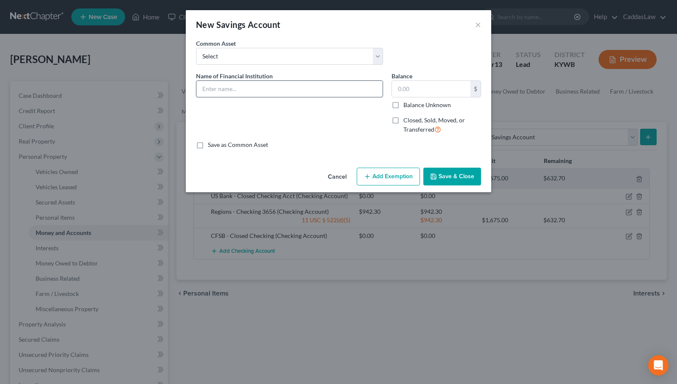
click at [256, 89] on input "text" at bounding box center [289, 89] width 186 height 16
type input "Regions Bank Saving - 3182"
click at [428, 89] on input "text" at bounding box center [431, 89] width 78 height 16
type input "100.00"
click at [406, 175] on button "Add Exemption" at bounding box center [388, 177] width 63 height 18
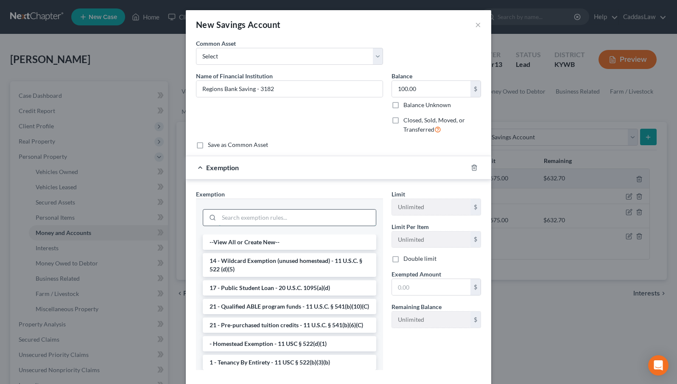
click at [242, 220] on input "search" at bounding box center [297, 218] width 157 height 16
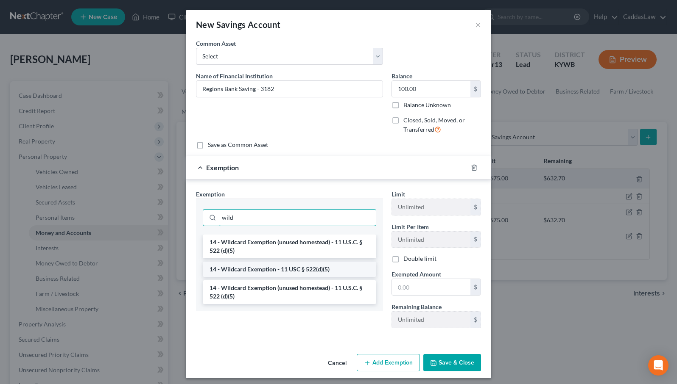
type input "wild"
click at [242, 267] on li "14 - Wildcard Exemption - 11 USC § 522(d)(5)" at bounding box center [289, 269] width 173 height 15
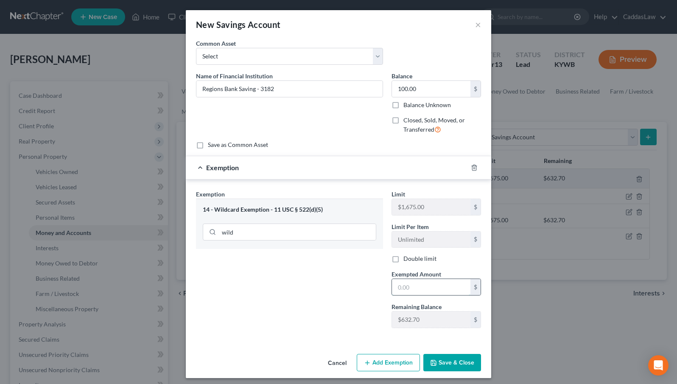
click at [425, 291] on input "text" at bounding box center [431, 287] width 78 height 16
type input "100.00"
click at [451, 365] on button "Save & Close" at bounding box center [452, 363] width 58 height 18
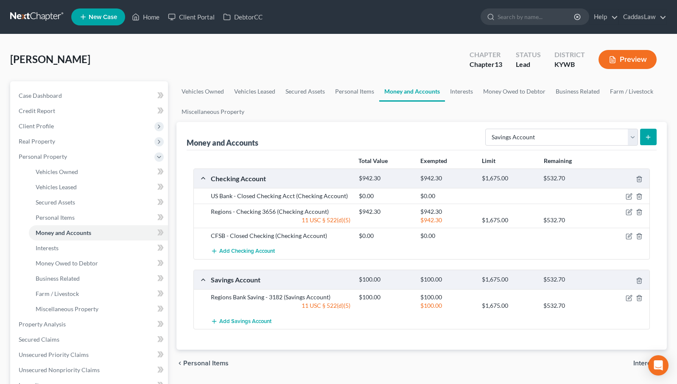
click at [457, 135] on div "Money and Accounts Select Account Type Brokerage Cash on Hand Certificates of D…" at bounding box center [422, 136] width 470 height 28
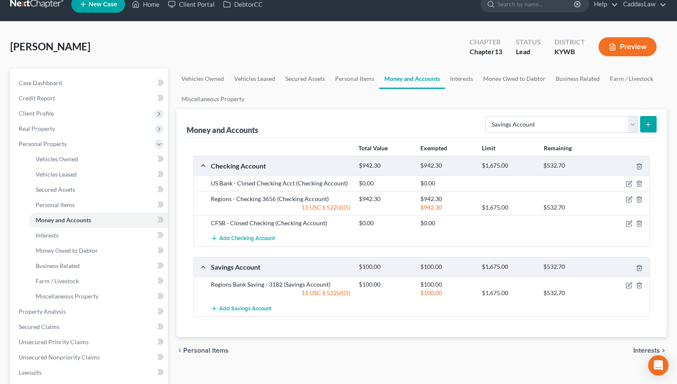
scroll to position [13, 0]
click at [79, 236] on link "Interests" at bounding box center [98, 235] width 139 height 15
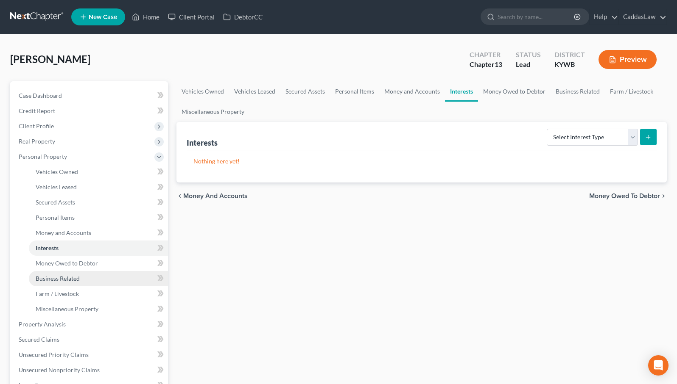
click at [59, 277] on span "Business Related" at bounding box center [58, 278] width 44 height 7
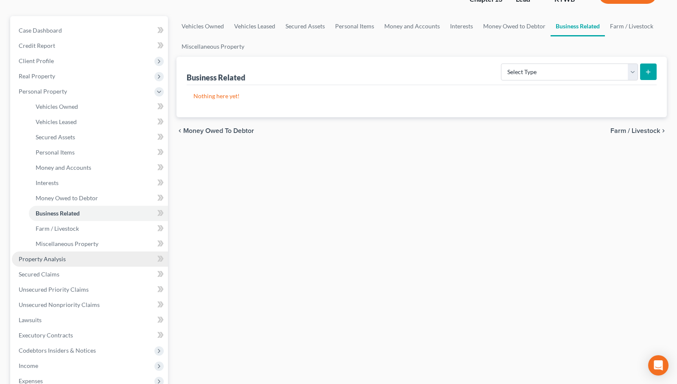
scroll to position [67, 0]
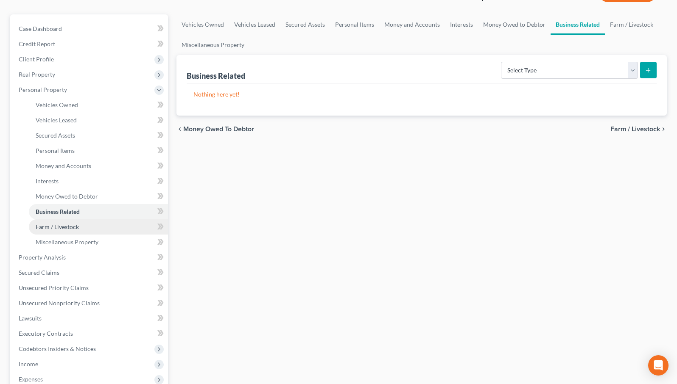
click at [55, 226] on span "Farm / Livestock" at bounding box center [57, 226] width 43 height 7
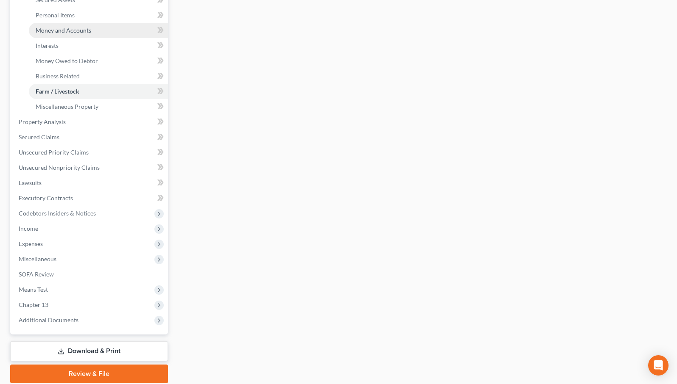
scroll to position [209, 0]
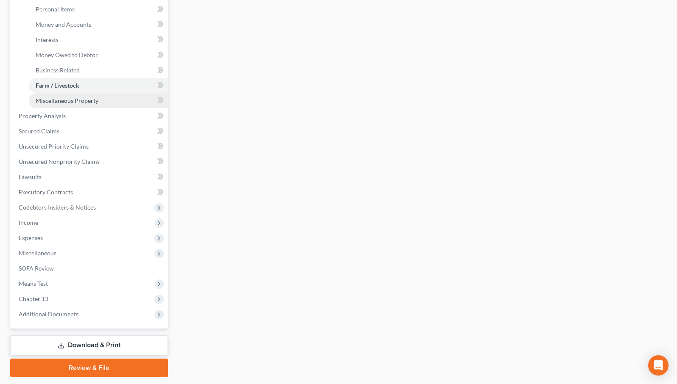
click at [60, 101] on span "Miscellaneous Property" at bounding box center [67, 100] width 63 height 7
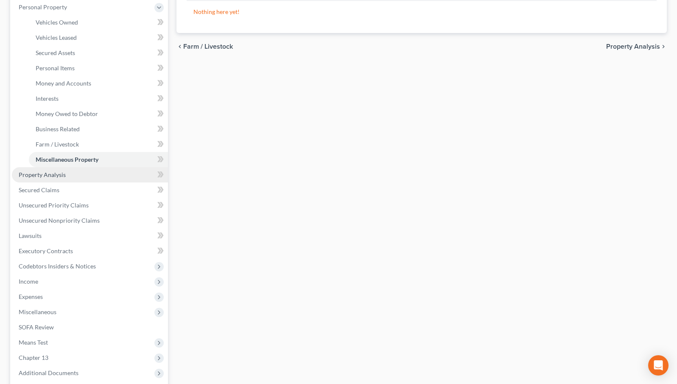
click at [39, 177] on span "Property Analysis" at bounding box center [42, 174] width 47 height 7
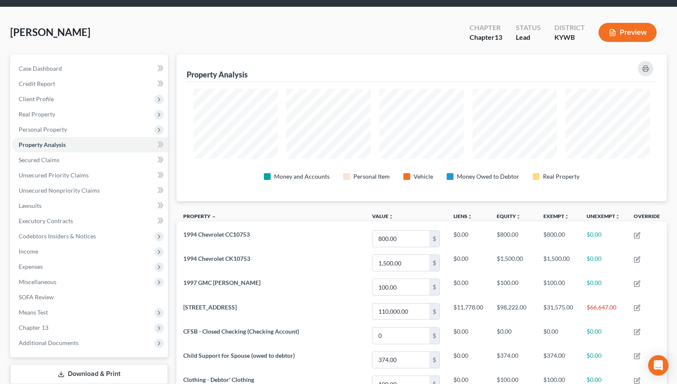
scroll to position [27, 0]
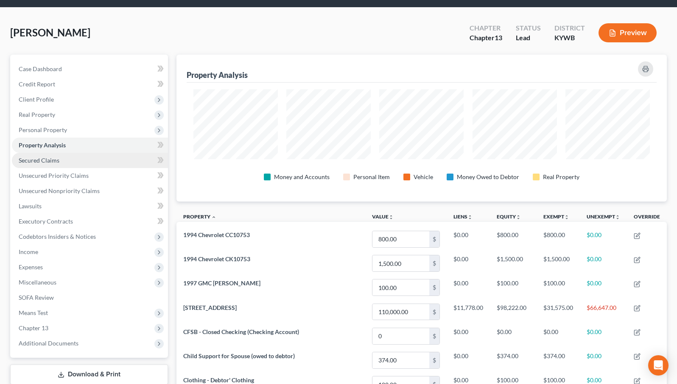
click at [43, 162] on span "Secured Claims" at bounding box center [39, 160] width 41 height 7
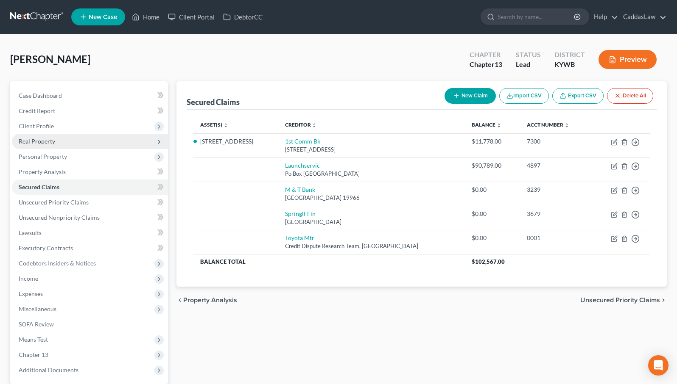
click at [70, 142] on span "Real Property" at bounding box center [90, 141] width 156 height 15
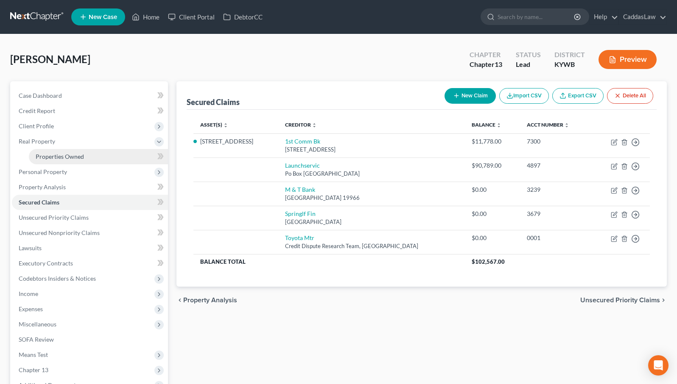
click at [72, 157] on span "Properties Owned" at bounding box center [60, 156] width 48 height 7
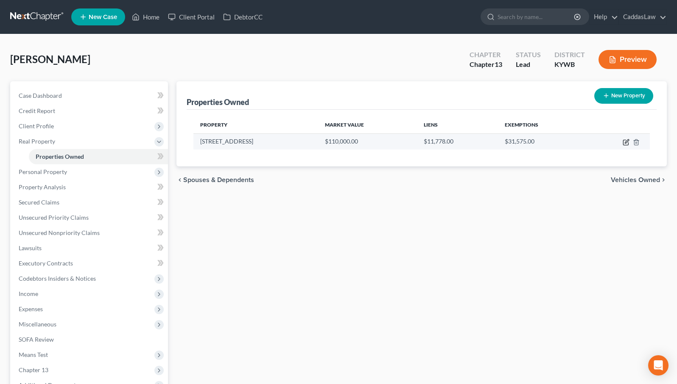
click at [626, 143] on icon "button" at bounding box center [625, 142] width 7 height 7
select select "18"
select select "0"
select select "18"
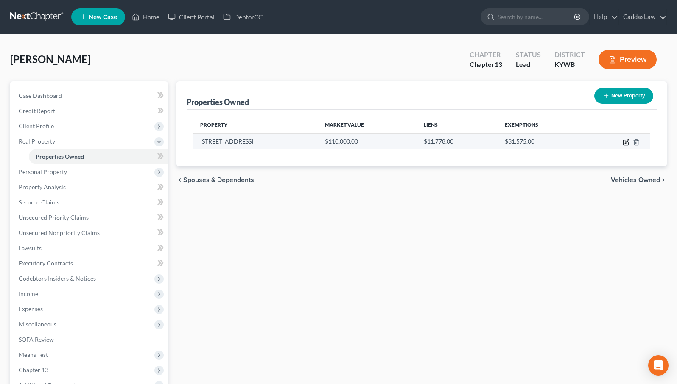
select select "0"
select select "2"
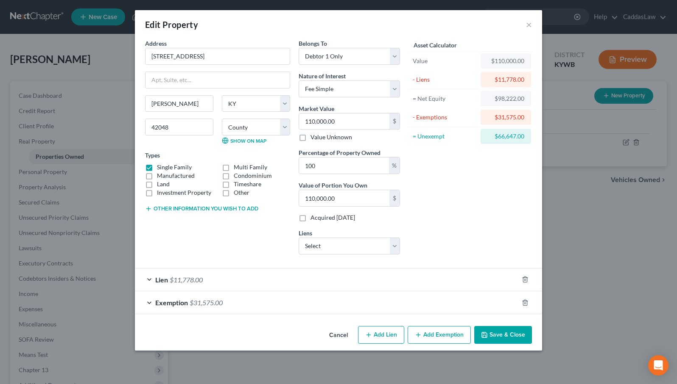
click at [378, 278] on div "Lien $11,778.00" at bounding box center [326, 280] width 383 height 22
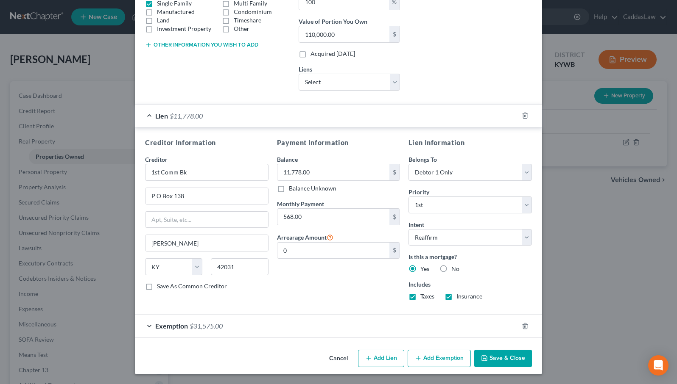
scroll to position [164, 0]
click at [388, 359] on button "Add Lien" at bounding box center [381, 359] width 46 height 18
select select "0"
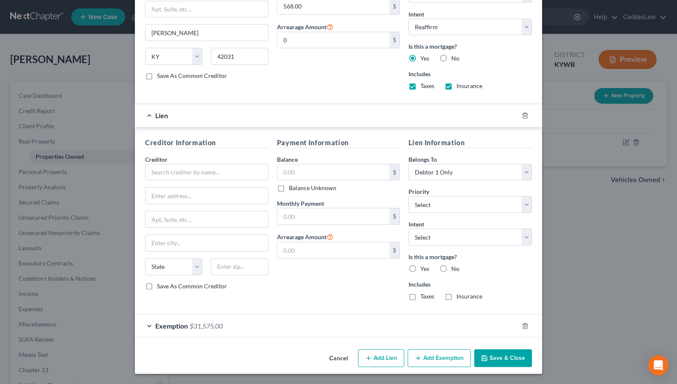
scroll to position [374, 0]
click at [524, 115] on icon "button" at bounding box center [524, 116] width 7 height 7
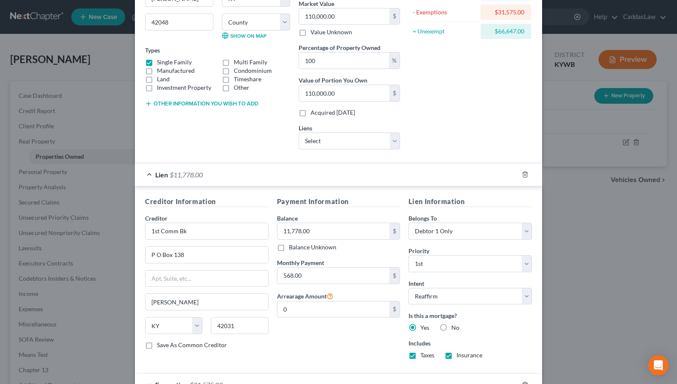
scroll to position [105, 0]
select select "0"
select select
select select "43"
select select "0"
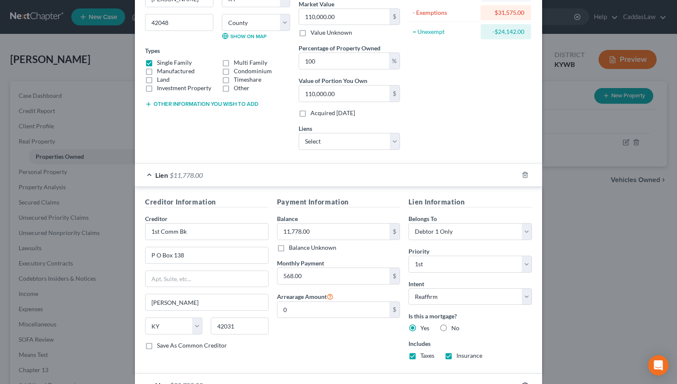
click at [408, 172] on div "Lien $11,778.00" at bounding box center [326, 175] width 383 height 22
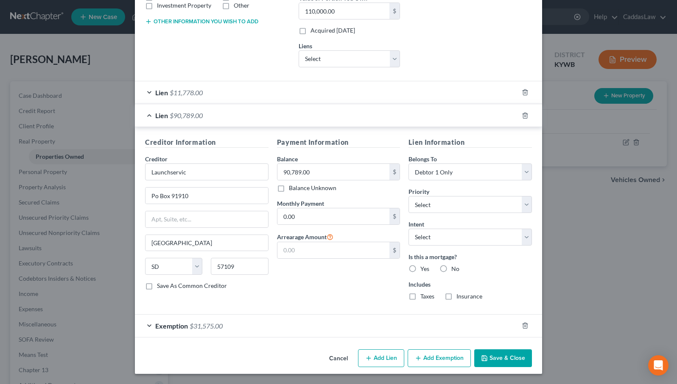
scroll to position [187, 0]
select select "0"
click at [451, 268] on label "No" at bounding box center [455, 269] width 8 height 8
click at [454, 268] on input "No" at bounding box center [457, 268] width 6 height 6
radio input "true"
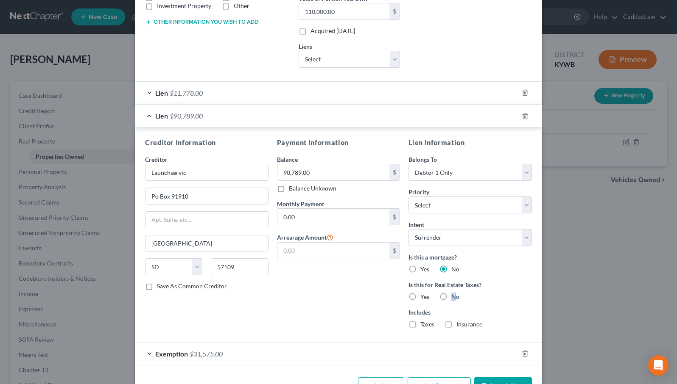
click at [451, 296] on label "No" at bounding box center [455, 297] width 8 height 8
click at [454, 296] on input "No" at bounding box center [457, 296] width 6 height 6
radio input "true"
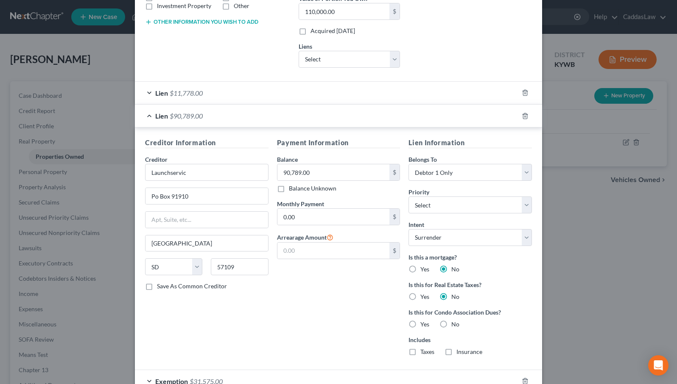
click at [451, 325] on label "No" at bounding box center [455, 324] width 8 height 8
click at [454, 325] on input "No" at bounding box center [457, 323] width 6 height 6
radio input "true"
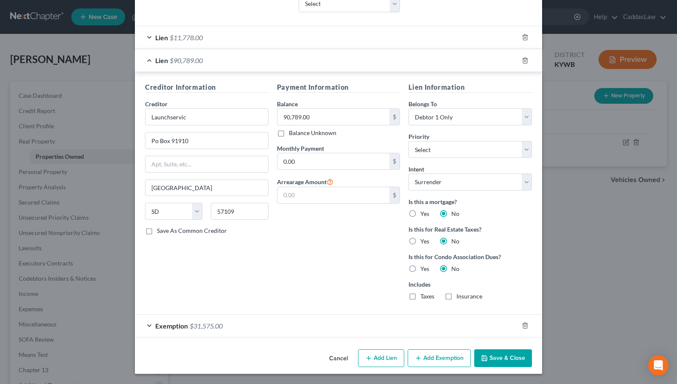
scroll to position [242, 0]
click at [517, 358] on button "Save & Close" at bounding box center [503, 359] width 58 height 18
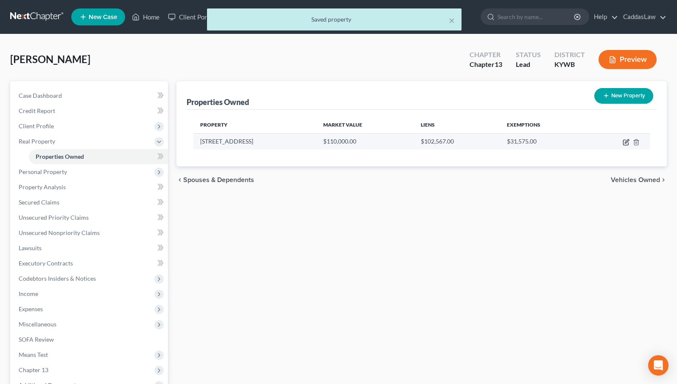
click at [628, 141] on icon "button" at bounding box center [625, 142] width 7 height 7
select select "18"
select select "75"
select select "0"
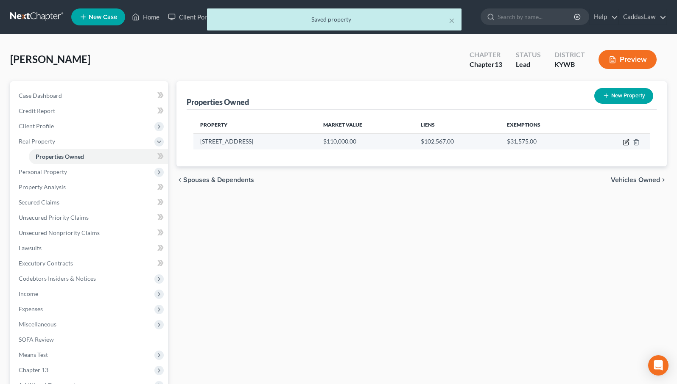
select select "43"
select select "0"
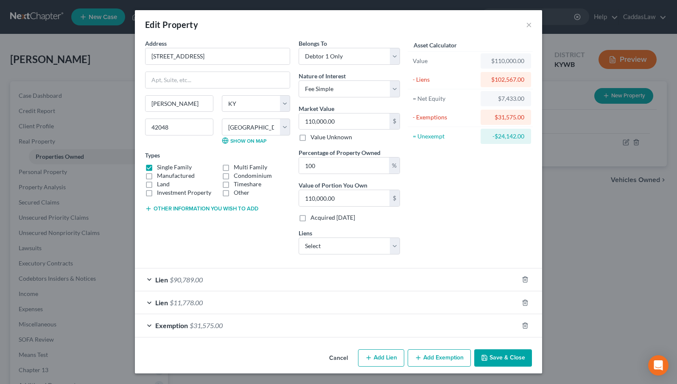
click at [472, 276] on div "Lien $90,789.00" at bounding box center [326, 280] width 383 height 22
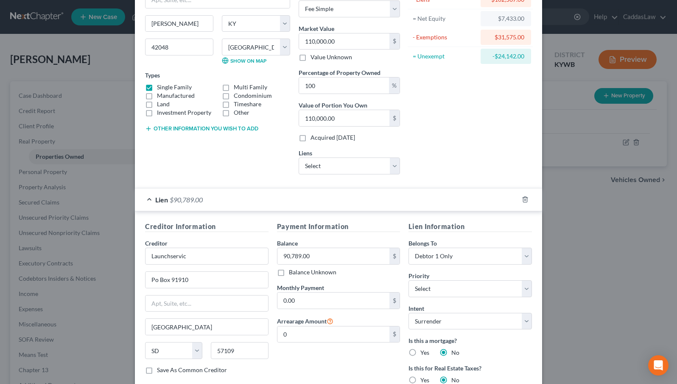
scroll to position [142, 0]
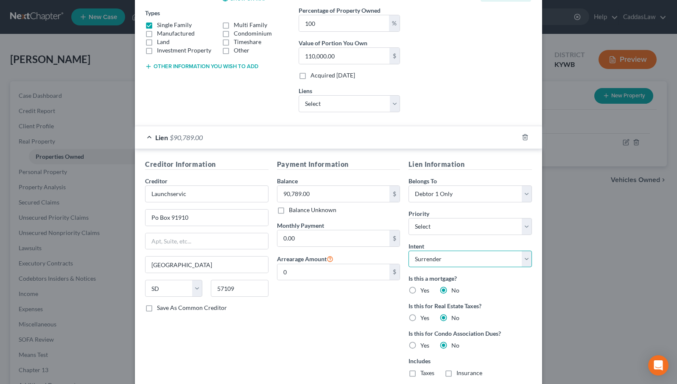
select select "3"
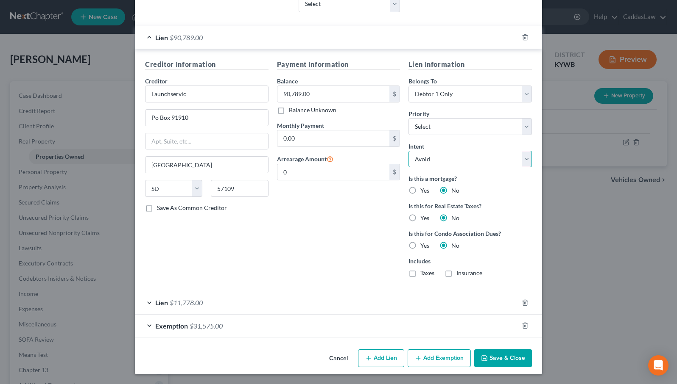
scroll to position [242, 0]
click at [504, 357] on button "Save & Close" at bounding box center [503, 359] width 58 height 18
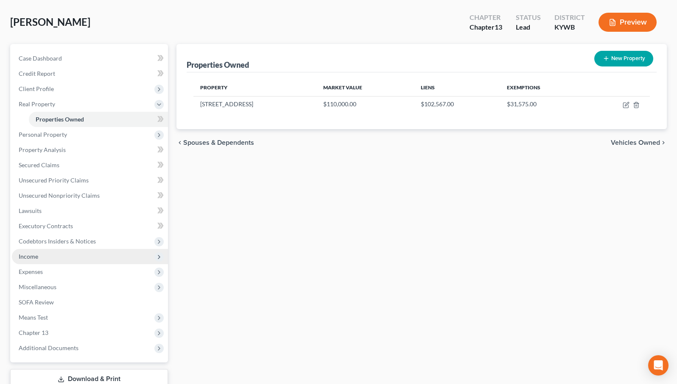
scroll to position [36, 0]
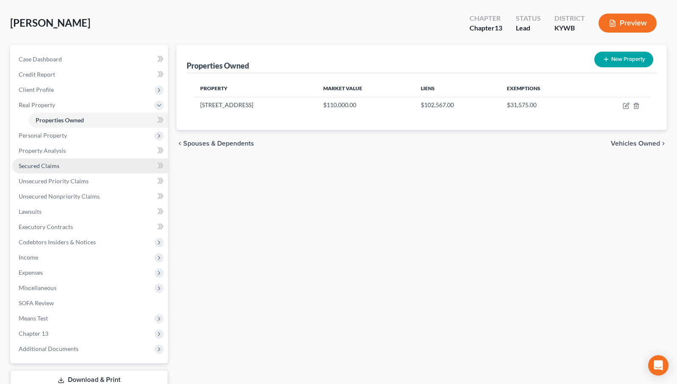
click at [48, 164] on span "Secured Claims" at bounding box center [39, 165] width 41 height 7
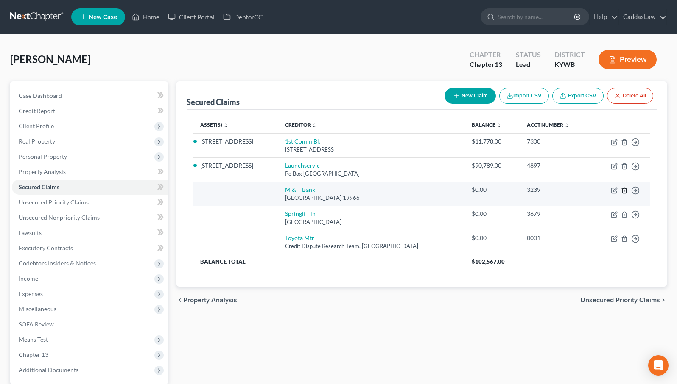
click at [625, 189] on icon "button" at bounding box center [624, 190] width 7 height 7
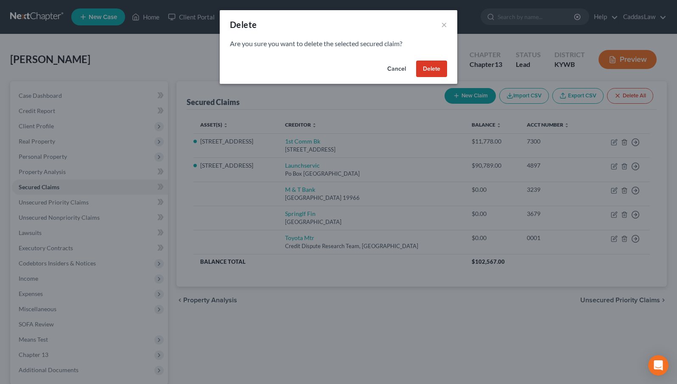
click at [432, 67] on button "Delete" at bounding box center [431, 69] width 31 height 17
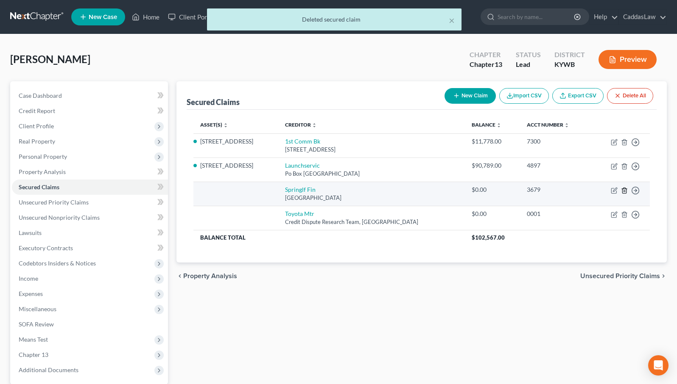
click at [623, 190] on icon "button" at bounding box center [624, 190] width 7 height 7
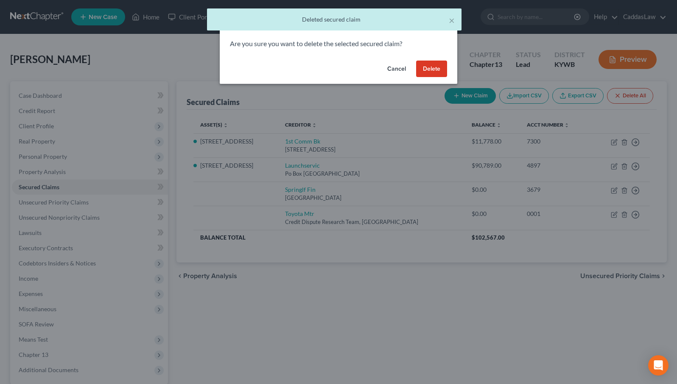
click at [429, 70] on button "Delete" at bounding box center [431, 69] width 31 height 17
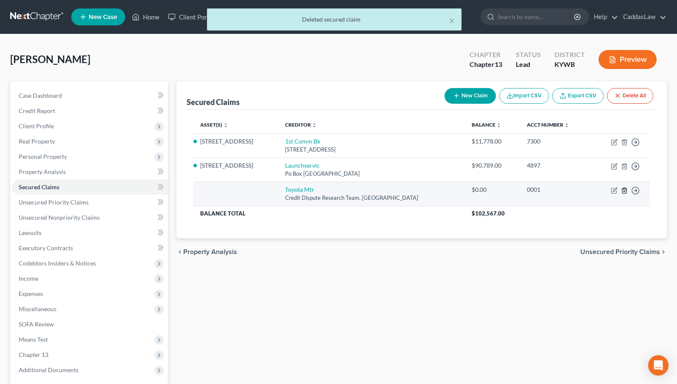
click at [623, 190] on icon "button" at bounding box center [624, 190] width 7 height 7
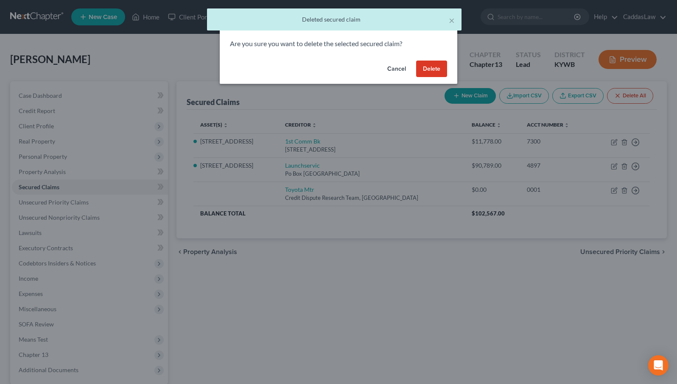
click at [423, 67] on button "Delete" at bounding box center [431, 69] width 31 height 17
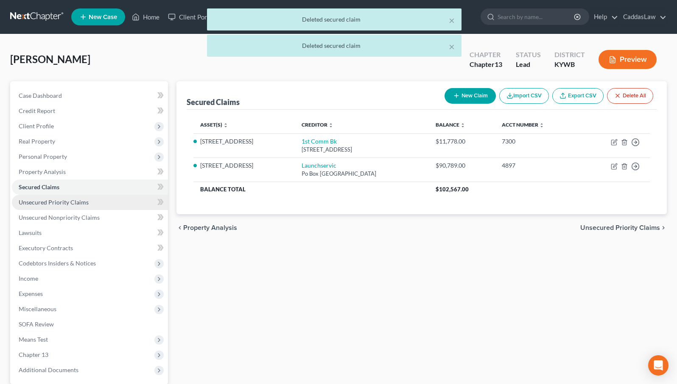
click at [81, 202] on span "Unsecured Priority Claims" at bounding box center [54, 202] width 70 height 7
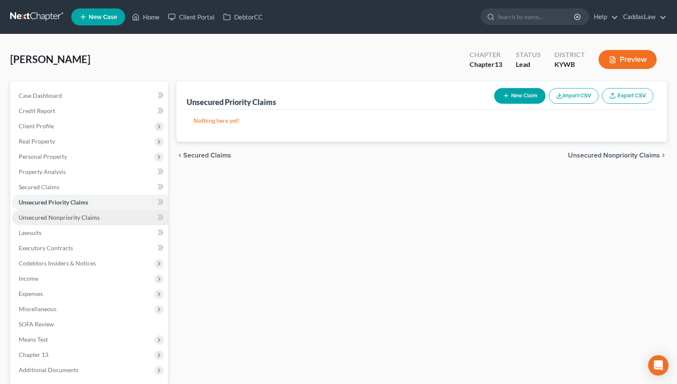
click at [68, 216] on span "Unsecured Nonpriority Claims" at bounding box center [59, 217] width 81 height 7
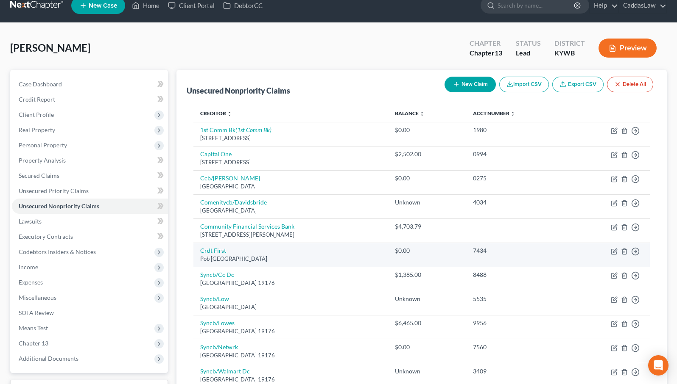
scroll to position [11, 0]
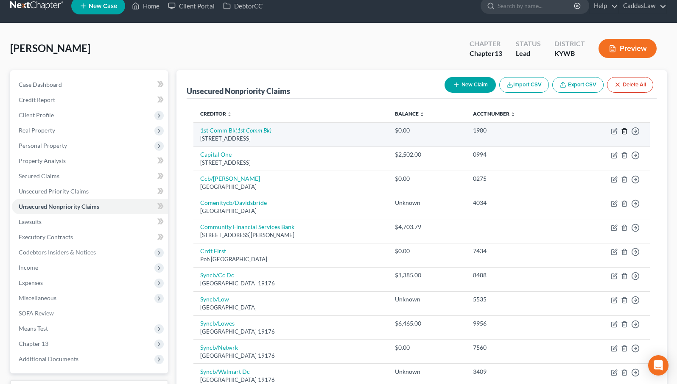
click at [624, 131] on line "button" at bounding box center [624, 132] width 0 height 2
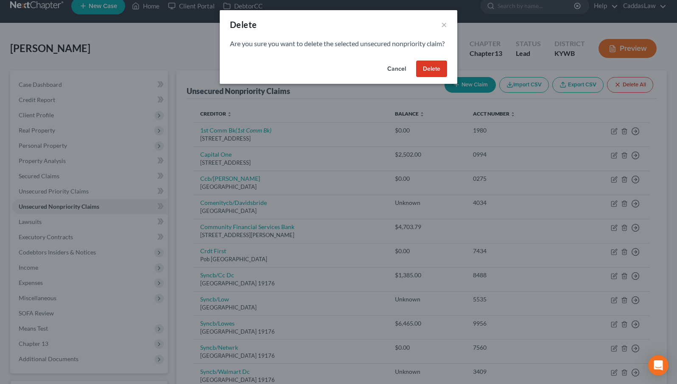
click at [397, 76] on button "Cancel" at bounding box center [396, 69] width 32 height 17
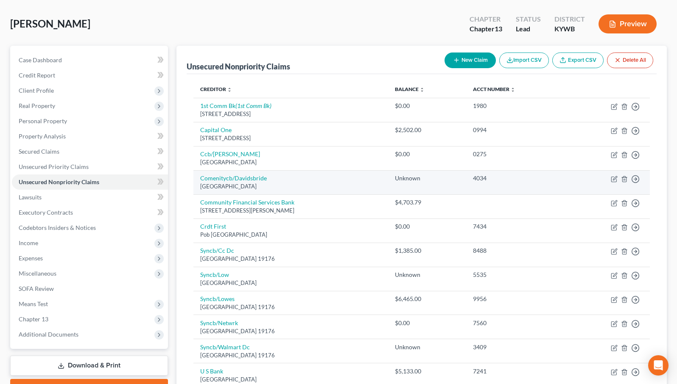
scroll to position [35, 0]
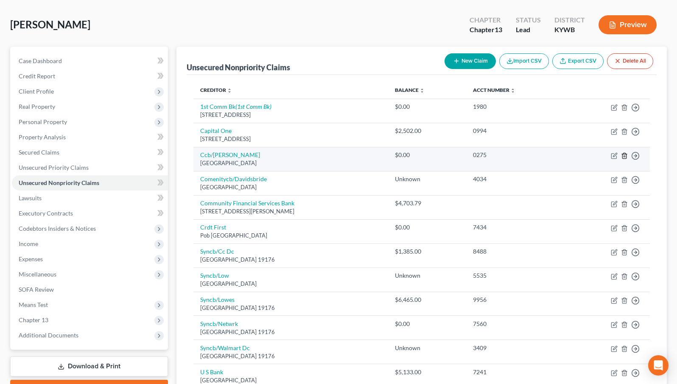
click at [625, 154] on icon "button" at bounding box center [624, 156] width 7 height 7
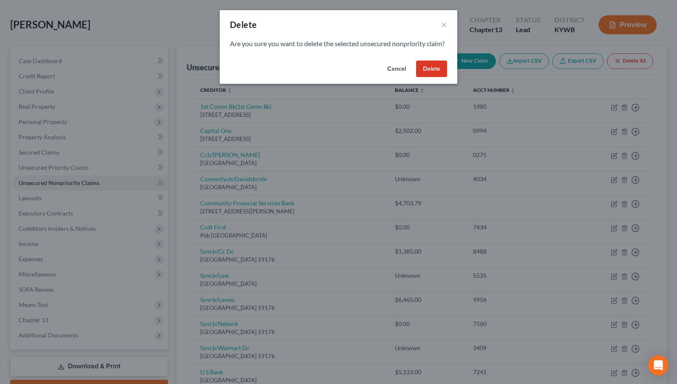
click at [437, 73] on button "Delete" at bounding box center [431, 69] width 31 height 17
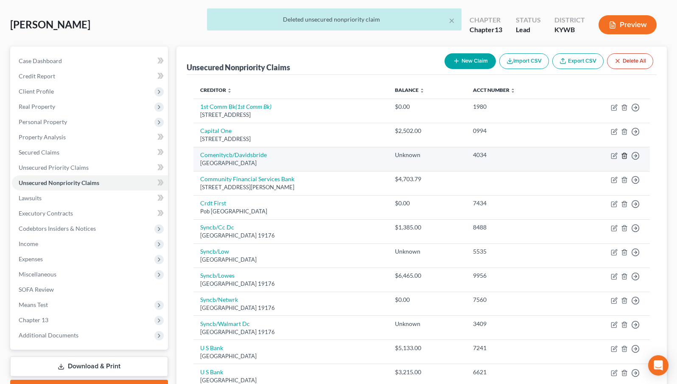
click at [624, 154] on icon "button" at bounding box center [624, 156] width 7 height 7
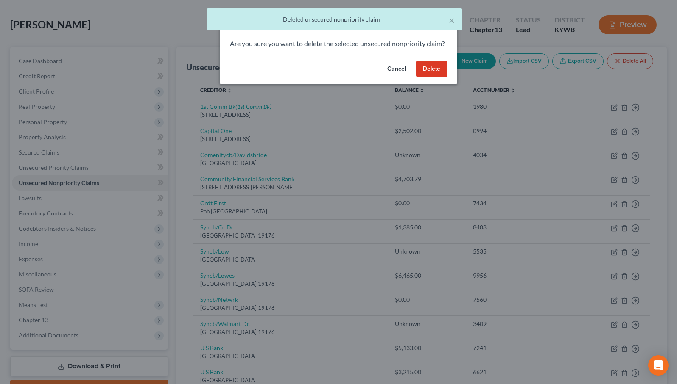
click at [430, 76] on button "Delete" at bounding box center [431, 69] width 31 height 17
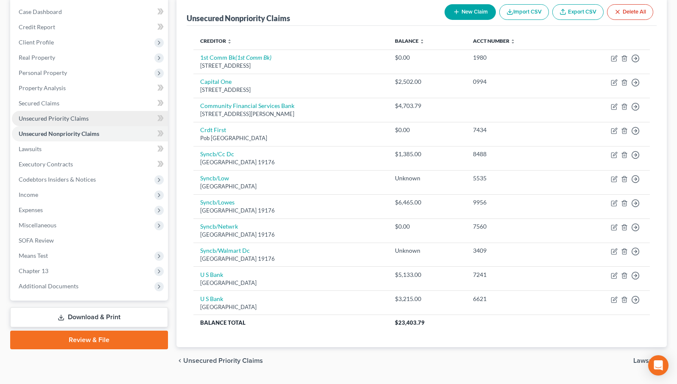
scroll to position [76, 0]
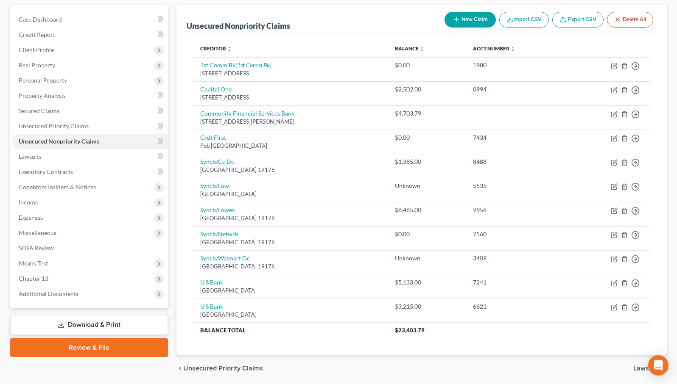
click at [475, 20] on button "New Claim" at bounding box center [469, 20] width 51 height 16
select select "0"
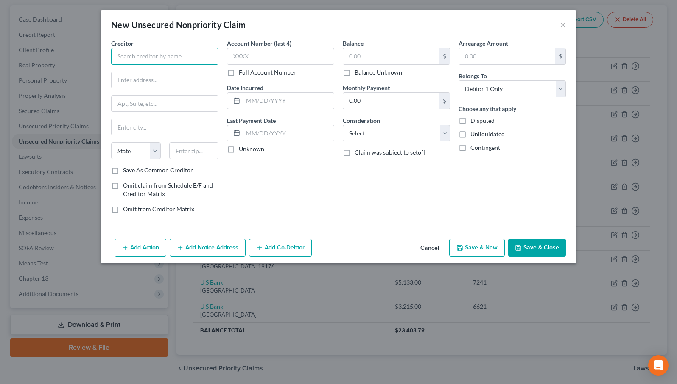
click at [183, 56] on input "text" at bounding box center [164, 56] width 107 height 17
type input "Symetra"
type input "PO Box 1230"
type input "Enfield"
select select "6"
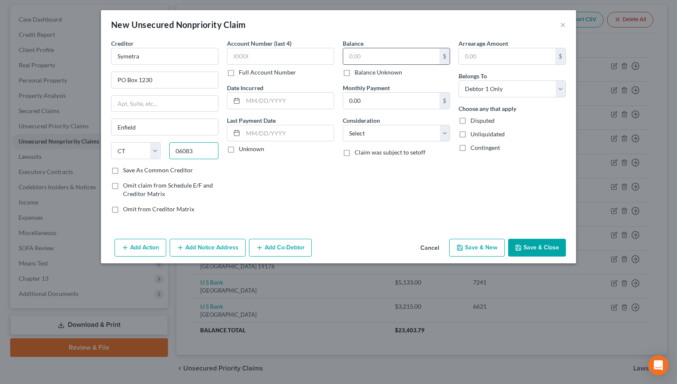
type input "06083"
click at [401, 59] on input "text" at bounding box center [391, 56] width 96 height 16
type input "25,404.81"
click at [533, 241] on button "Save & Close" at bounding box center [537, 248] width 58 height 18
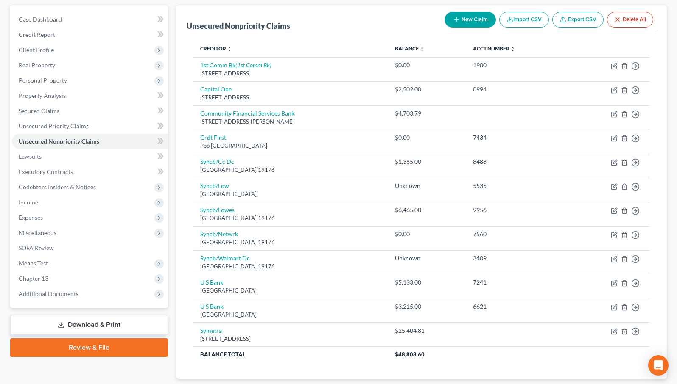
click at [465, 18] on button "New Claim" at bounding box center [469, 20] width 51 height 16
select select "0"
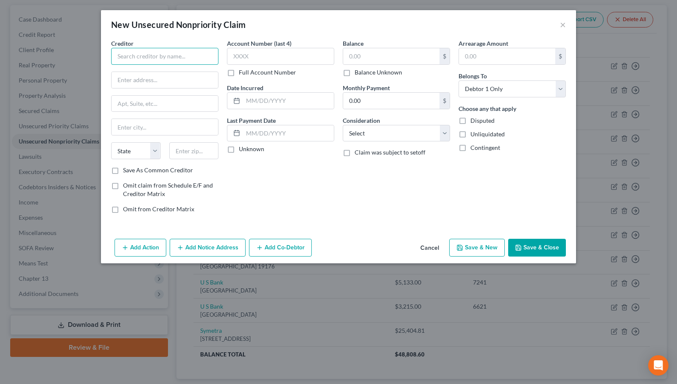
click at [143, 56] on input "text" at bounding box center [164, 56] width 107 height 17
type input "My Roof Solar"
type input "[STREET_ADDRESS]"
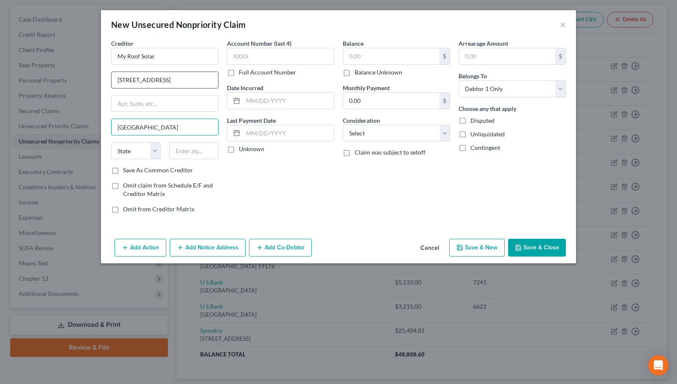
type input "[GEOGRAPHIC_DATA]"
select select "9"
type input "33441"
click at [354, 74] on label "Balance Unknown" at bounding box center [377, 72] width 47 height 8
click at [358, 74] on input "Balance Unknown" at bounding box center [361, 71] width 6 height 6
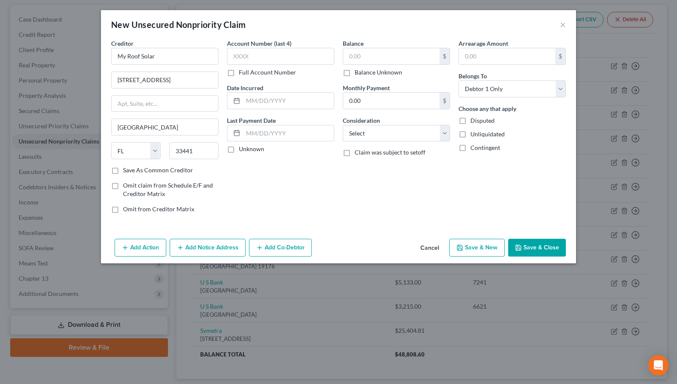
checkbox input "true"
type input "0.00"
click at [533, 248] on button "Save & Close" at bounding box center [537, 248] width 58 height 18
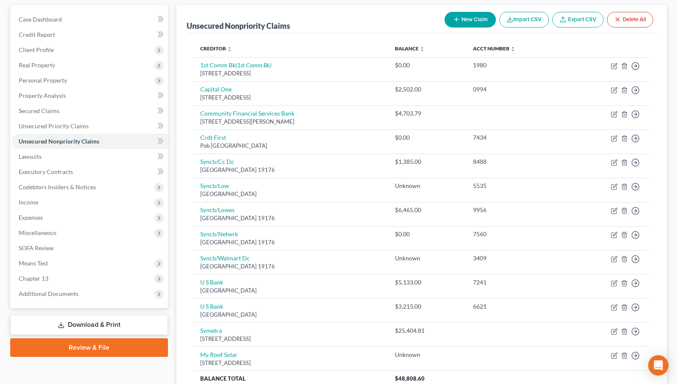
click at [480, 17] on button "New Claim" at bounding box center [469, 20] width 51 height 16
select select "0"
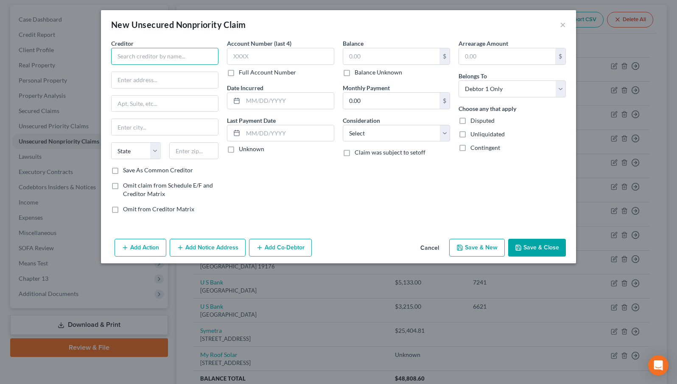
click at [176, 58] on input "text" at bounding box center [164, 56] width 107 height 17
type input "Morning Law Group, PC"
type input "PO Box 513860"
type input "Los Angles"
select select "4"
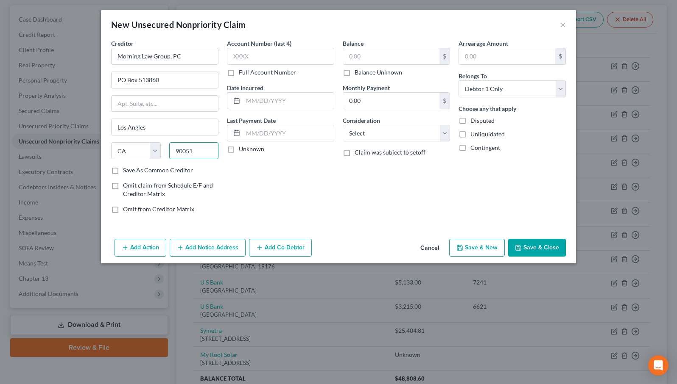
type input "90051"
click at [354, 72] on label "Balance Unknown" at bounding box center [377, 72] width 47 height 8
click at [358, 72] on input "Balance Unknown" at bounding box center [361, 71] width 6 height 6
checkbox input "true"
type input "[GEOGRAPHIC_DATA]"
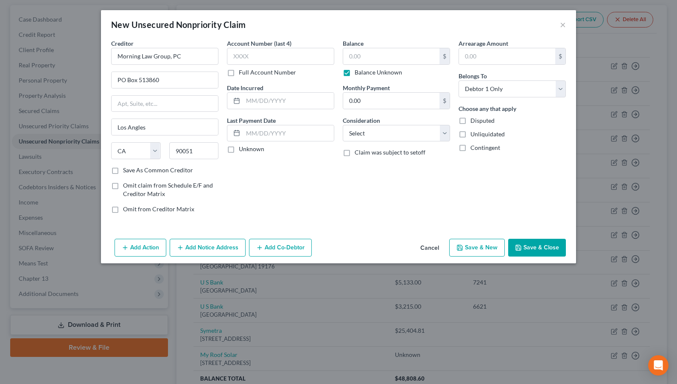
type input "0.00"
click at [540, 252] on button "Save & Close" at bounding box center [537, 248] width 58 height 18
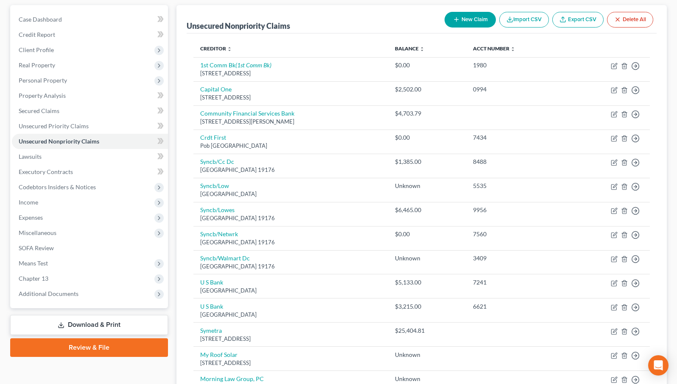
click at [465, 20] on button "New Claim" at bounding box center [469, 20] width 51 height 16
select select "0"
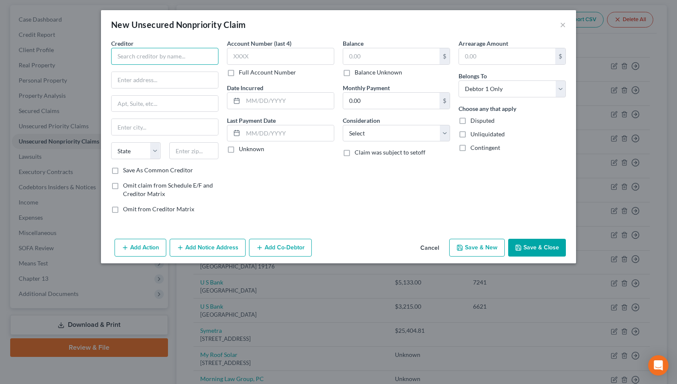
click at [172, 58] on input "text" at bounding box center [164, 56] width 107 height 17
type input "[PERSON_NAME]"
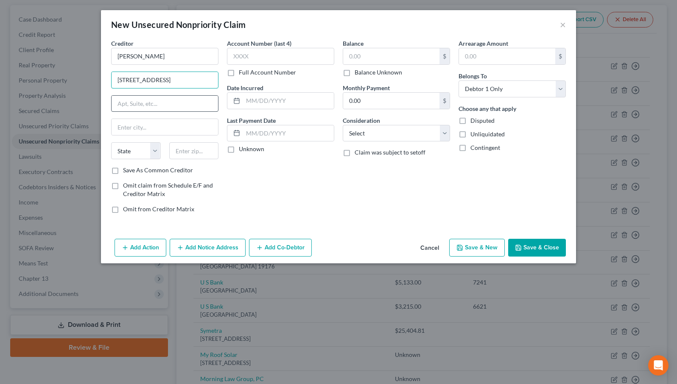
type input "[STREET_ADDRESS]"
type input "19th Floor"
type input "[GEOGRAPHIC_DATA]"
select select "36"
type input "44114"
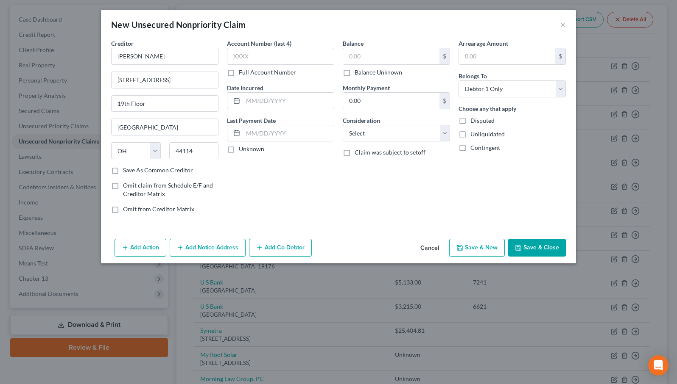
click at [549, 250] on button "Save & Close" at bounding box center [537, 248] width 58 height 18
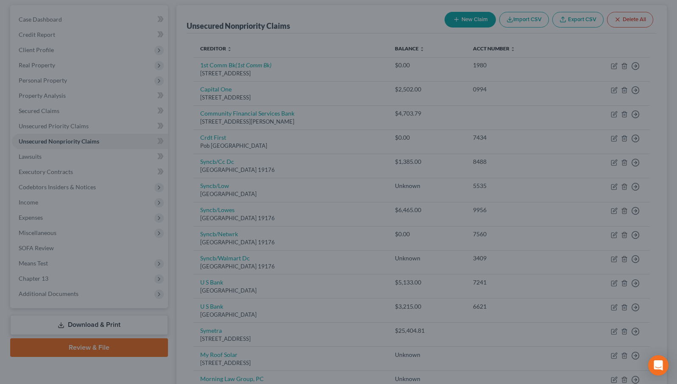
type input "0.00"
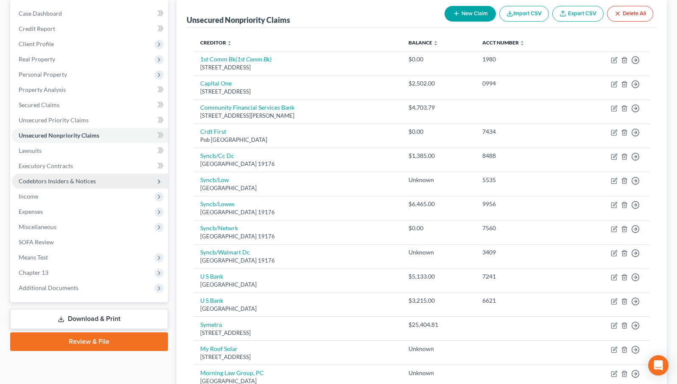
scroll to position [82, 0]
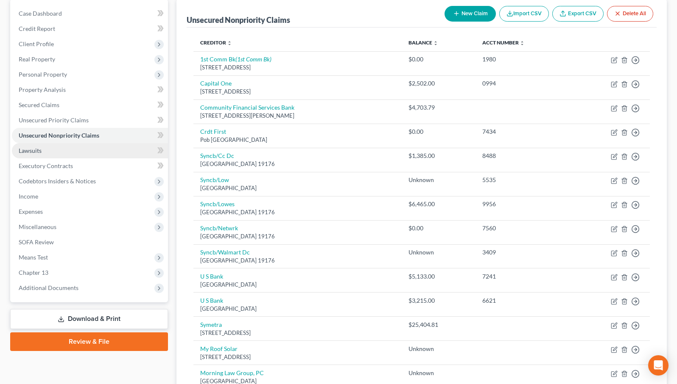
click at [76, 152] on link "Lawsuits" at bounding box center [90, 150] width 156 height 15
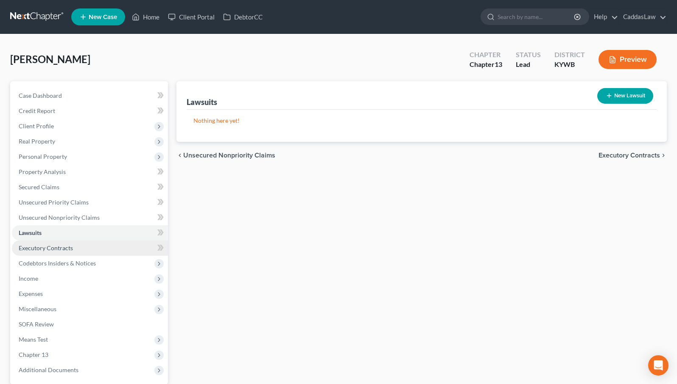
click at [55, 246] on span "Executory Contracts" at bounding box center [46, 248] width 54 height 7
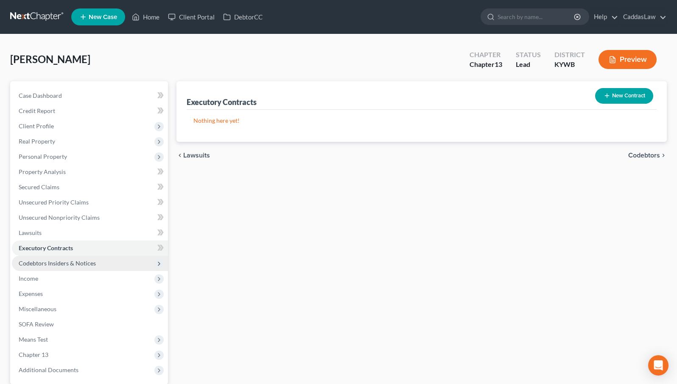
click at [48, 263] on span "Codebtors Insiders & Notices" at bounding box center [57, 263] width 77 height 7
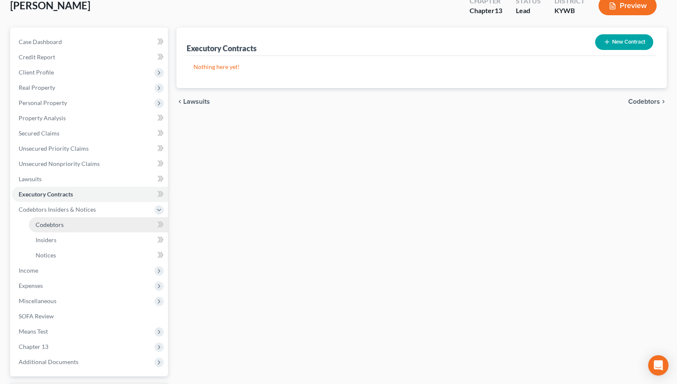
scroll to position [68, 0]
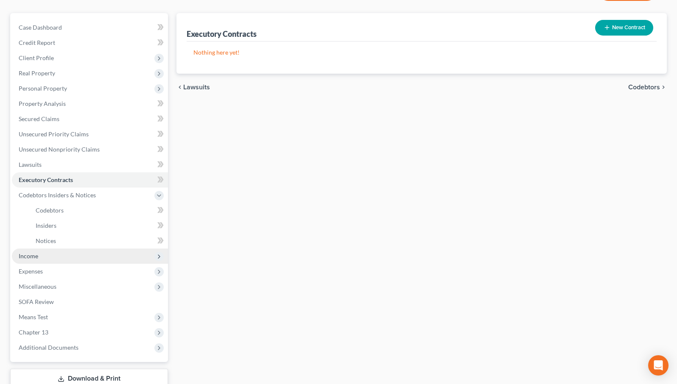
click at [45, 258] on span "Income" at bounding box center [90, 256] width 156 height 15
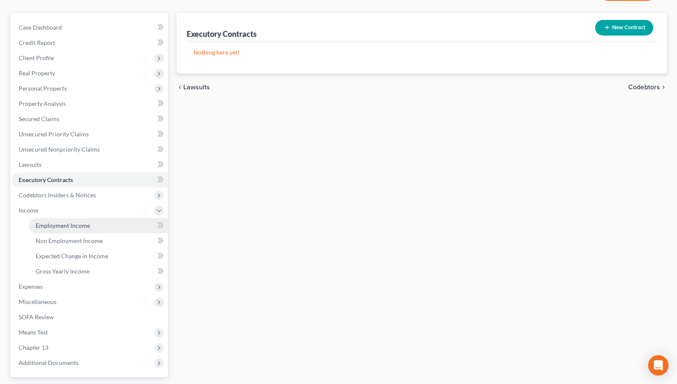
click at [60, 228] on span "Employment Income" at bounding box center [63, 225] width 54 height 7
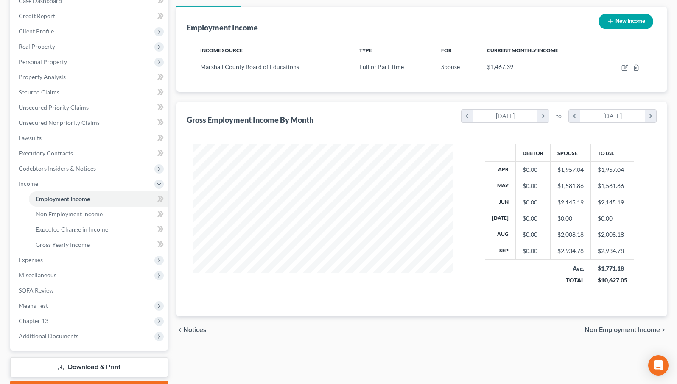
scroll to position [100, 0]
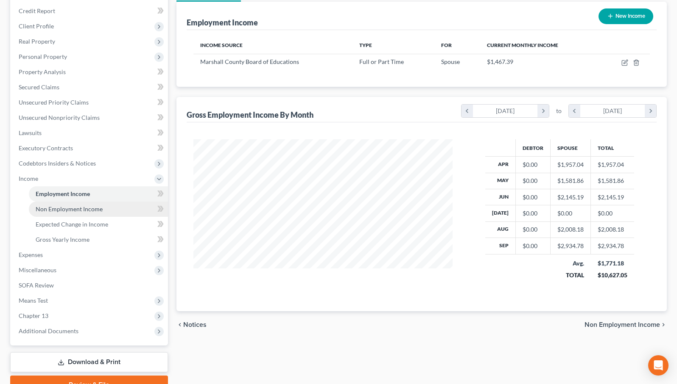
click at [98, 210] on span "Non Employment Income" at bounding box center [69, 209] width 67 height 7
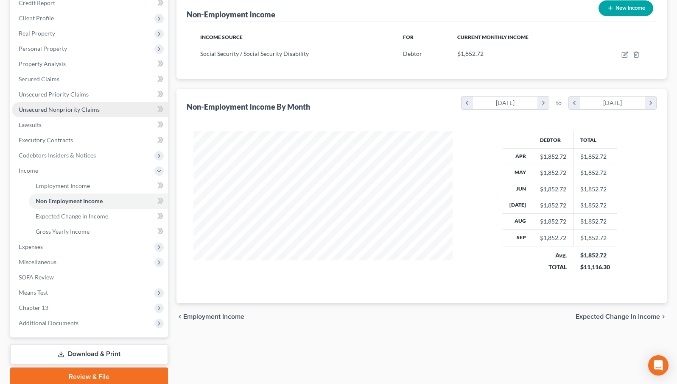
scroll to position [136, 0]
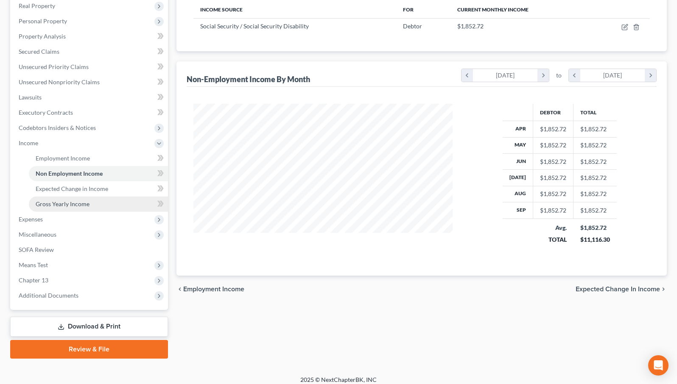
click at [64, 205] on span "Gross Yearly Income" at bounding box center [63, 204] width 54 height 7
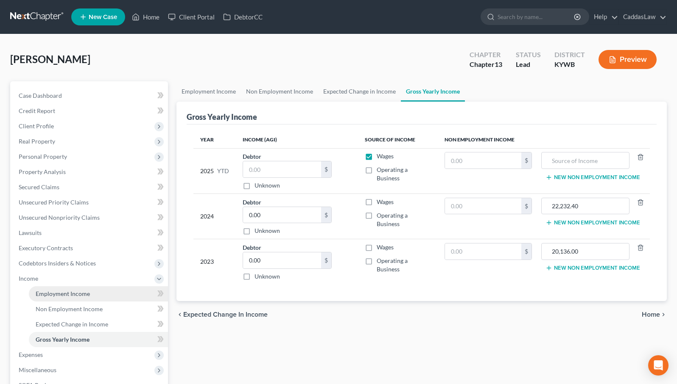
click at [60, 296] on span "Employment Income" at bounding box center [63, 293] width 54 height 7
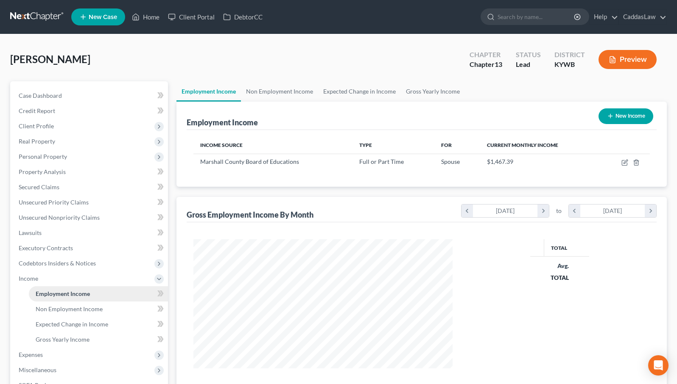
scroll to position [152, 276]
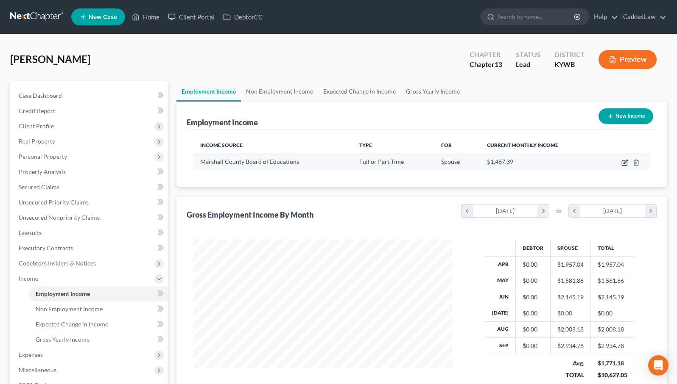
click at [624, 162] on icon "button" at bounding box center [624, 162] width 7 height 7
select select "0"
select select "18"
select select "0"
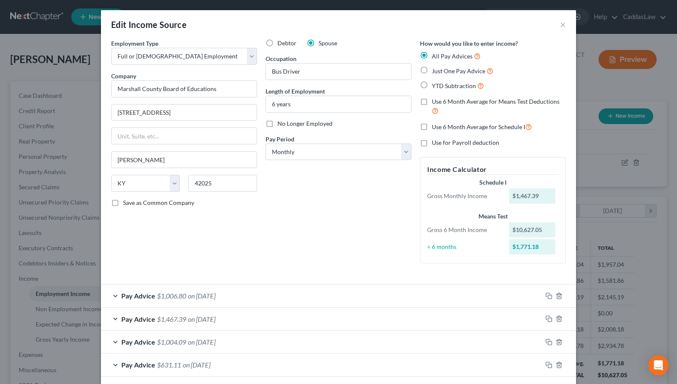
click at [432, 101] on label "Use 6 Month Average for Means Test Deductions" at bounding box center [499, 107] width 134 height 18
click at [435, 101] on input "Use 6 Month Average for Means Test Deductions" at bounding box center [438, 101] width 6 height 6
checkbox input "true"
click at [432, 56] on label "All Pay Advices" at bounding box center [456, 56] width 49 height 10
click at [435, 56] on input "All Pay Advices" at bounding box center [438, 54] width 6 height 6
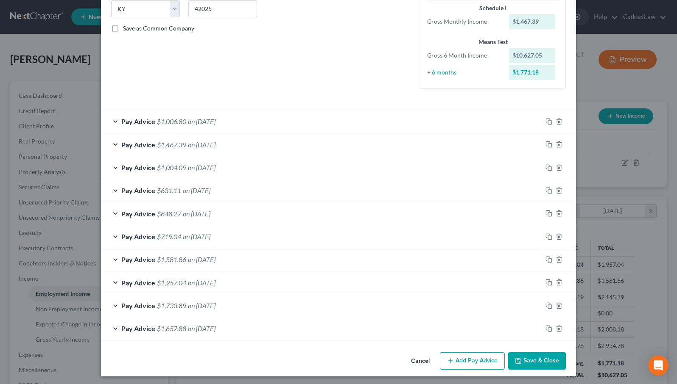
scroll to position [174, 0]
click at [523, 353] on button "Save & Close" at bounding box center [537, 362] width 58 height 18
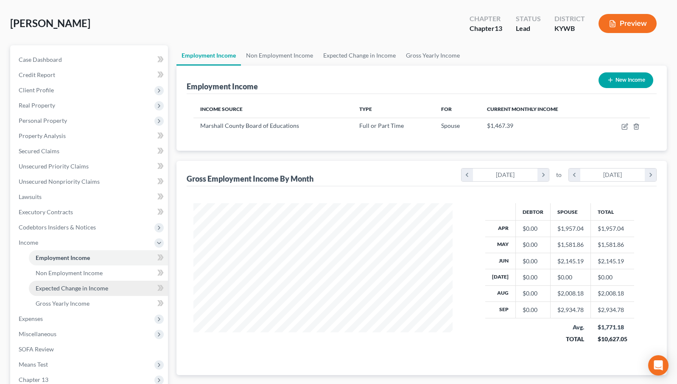
scroll to position [67, 0]
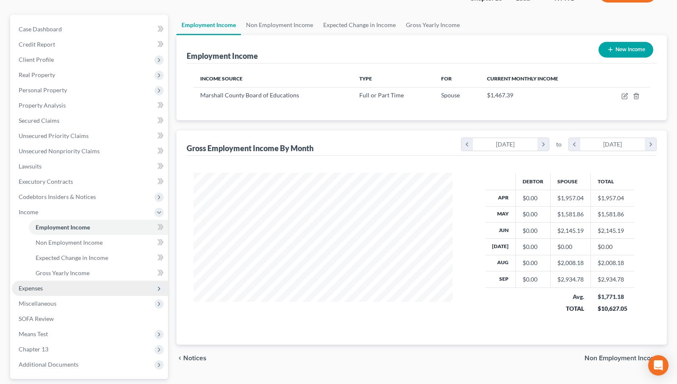
click at [49, 286] on span "Expenses" at bounding box center [90, 288] width 156 height 15
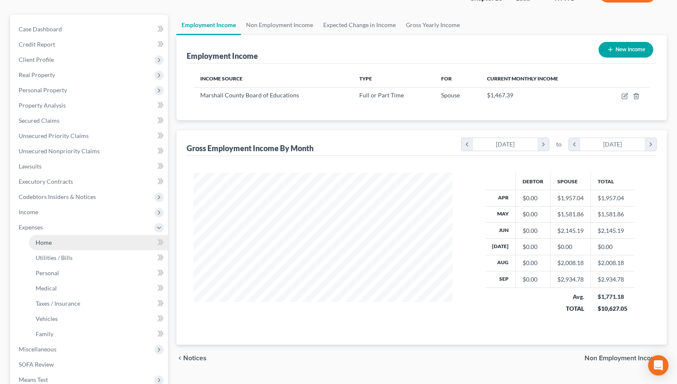
click at [74, 243] on link "Home" at bounding box center [98, 242] width 139 height 15
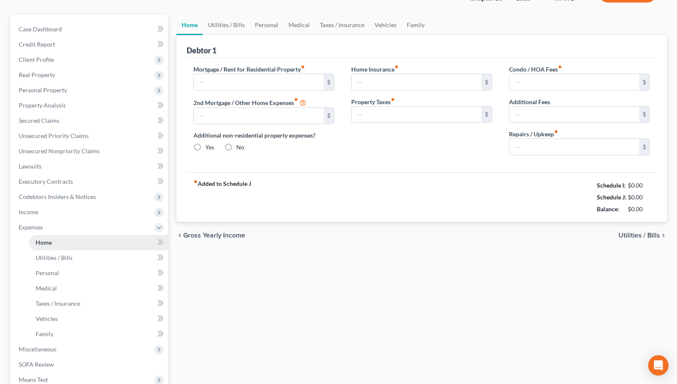
scroll to position [8, 0]
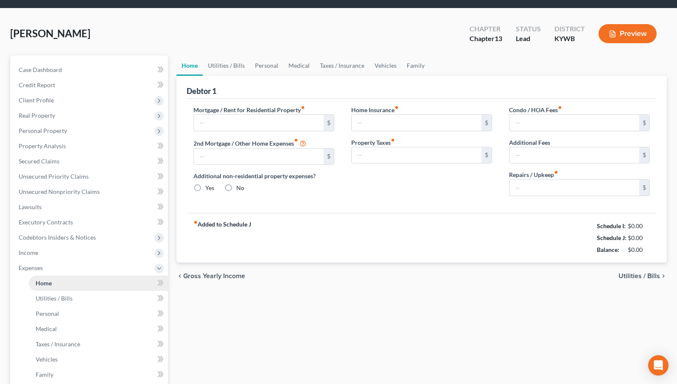
type input "568.00"
type input "0.00"
radio input "true"
type input "0.00"
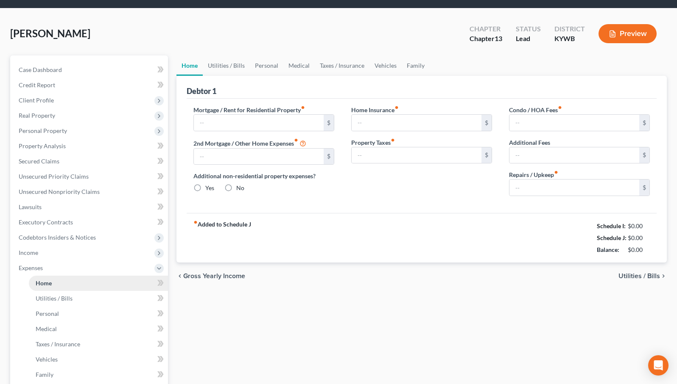
type input "0.00"
type input "150.00"
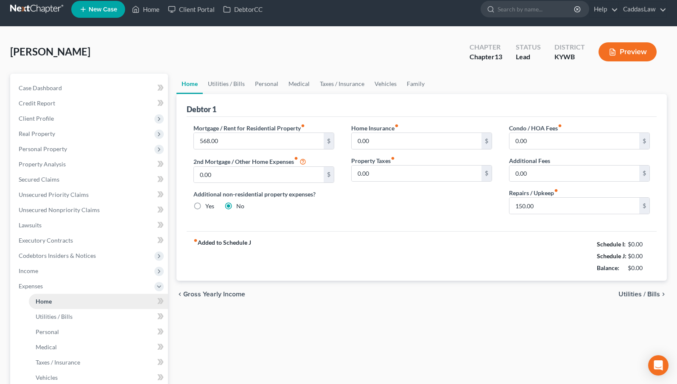
scroll to position [0, 0]
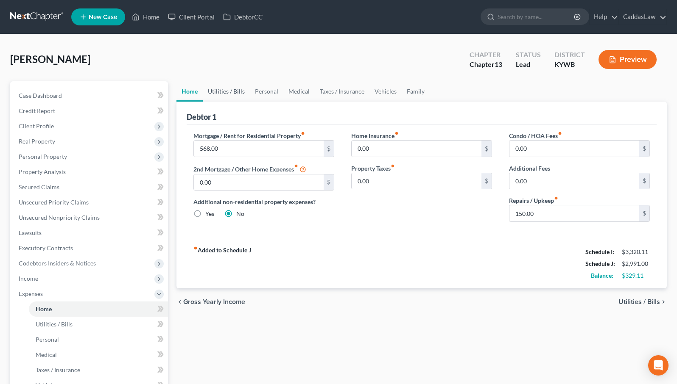
click at [224, 93] on link "Utilities / Bills" at bounding box center [226, 91] width 47 height 20
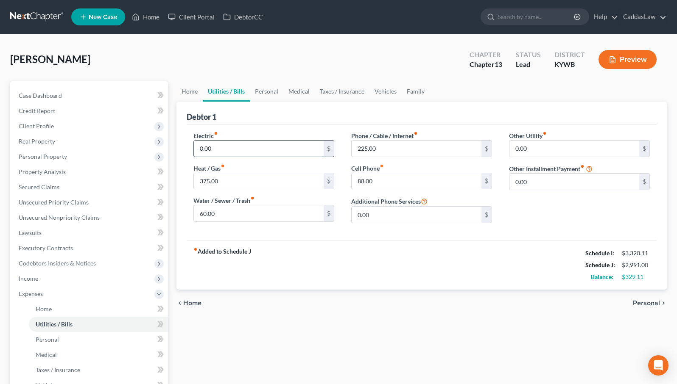
click at [215, 148] on input "0.00" at bounding box center [259, 149] width 130 height 16
click at [230, 183] on input "375.00" at bounding box center [259, 181] width 130 height 16
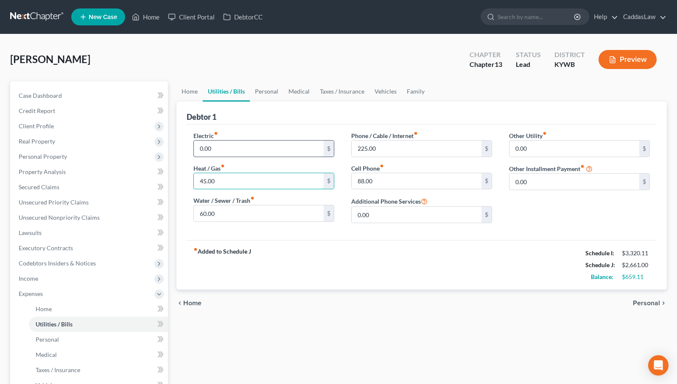
type input "45.00"
click at [223, 146] on input "0.00" at bounding box center [259, 149] width 130 height 16
type input "300.00"
drag, startPoint x: 377, startPoint y: 181, endPoint x: 350, endPoint y: 181, distance: 27.1
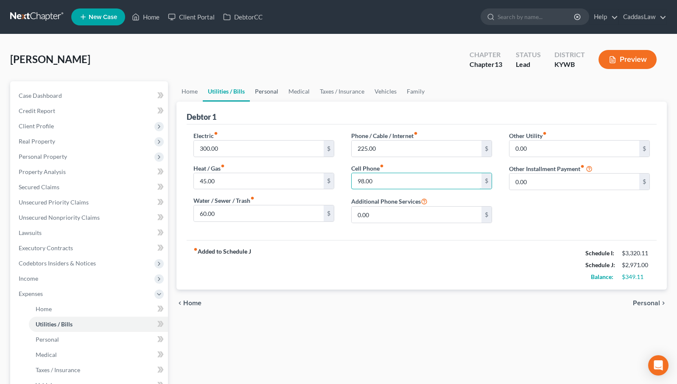
type input "98.00"
click at [275, 91] on link "Personal" at bounding box center [266, 91] width 33 height 20
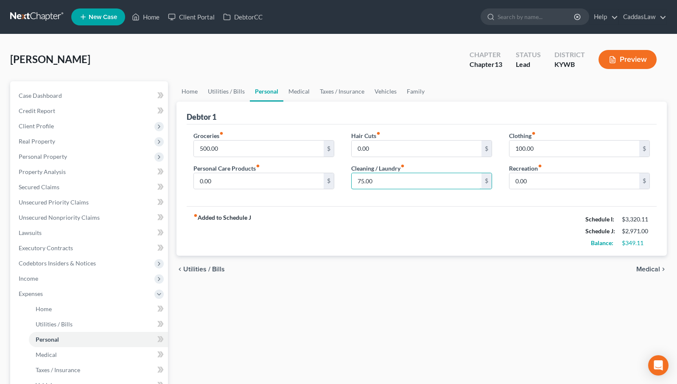
drag, startPoint x: 376, startPoint y: 180, endPoint x: 346, endPoint y: 180, distance: 30.1
click at [346, 180] on div "Hair Cuts fiber_manual_record 0.00 $ Cleaning / Laundry fiber_manual_record 75.…" at bounding box center [422, 163] width 158 height 65
drag, startPoint x: 535, startPoint y: 149, endPoint x: 511, endPoint y: 149, distance: 23.7
click at [511, 149] on input "100.00" at bounding box center [574, 149] width 130 height 16
drag, startPoint x: 232, startPoint y: 145, endPoint x: 189, endPoint y: 148, distance: 43.3
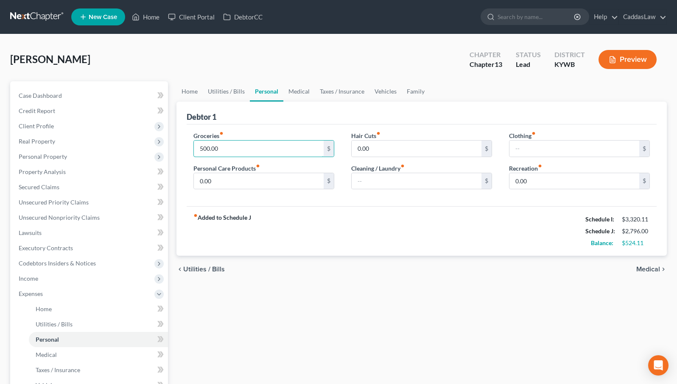
click at [189, 148] on div "Groceries fiber_manual_record 500.00 $ Personal Care Products fiber_manual_reco…" at bounding box center [264, 163] width 158 height 65
type input "600.00"
click at [440, 162] on div "Hair Cuts fiber_manual_record 0.00 $ Cleaning / Laundry fiber_manual_record $" at bounding box center [422, 163] width 158 height 65
click at [299, 92] on link "Medical" at bounding box center [298, 91] width 31 height 20
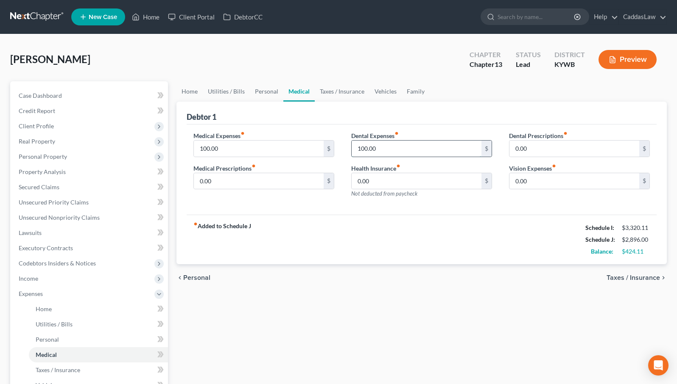
drag, startPoint x: 387, startPoint y: 148, endPoint x: 351, endPoint y: 148, distance: 35.2
click at [351, 148] on input "100.00" at bounding box center [416, 149] width 130 height 16
drag, startPoint x: 230, startPoint y: 150, endPoint x: 192, endPoint y: 149, distance: 37.3
click at [192, 149] on div "Medical Expenses fiber_manual_record 100.00 $ Medical Prescriptions fiber_manua…" at bounding box center [264, 168] width 158 height 74
click at [218, 179] on input "0.00" at bounding box center [259, 181] width 130 height 16
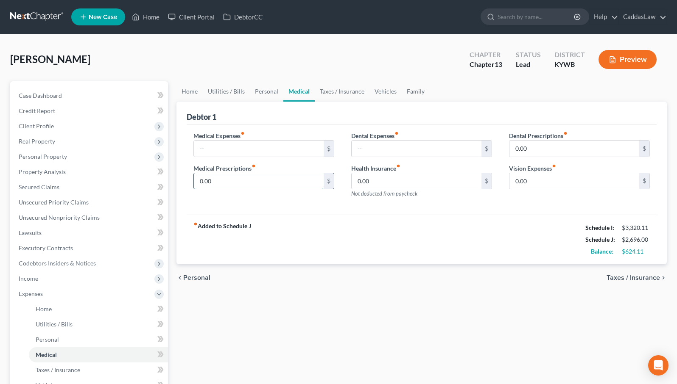
click at [218, 179] on input "0.00" at bounding box center [259, 181] width 130 height 16
type input "40.00"
click at [389, 178] on input "0.00" at bounding box center [416, 181] width 130 height 16
click at [385, 182] on input "0.00" at bounding box center [416, 181] width 130 height 16
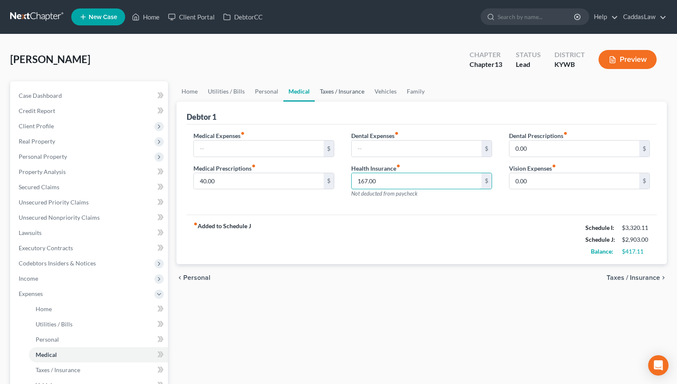
type input "167.00"
click at [342, 95] on link "Taxes / Insurance" at bounding box center [342, 91] width 55 height 20
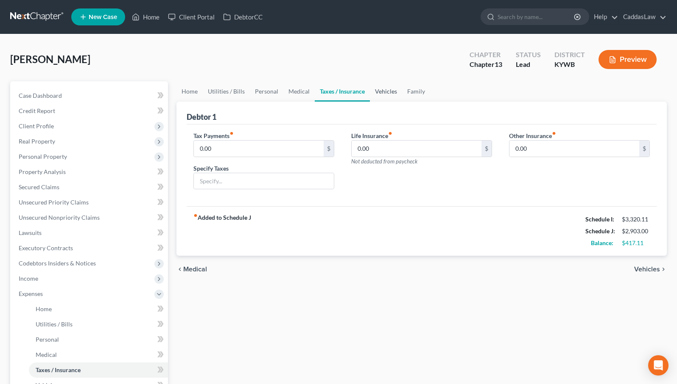
click at [387, 84] on link "Vehicles" at bounding box center [386, 91] width 32 height 20
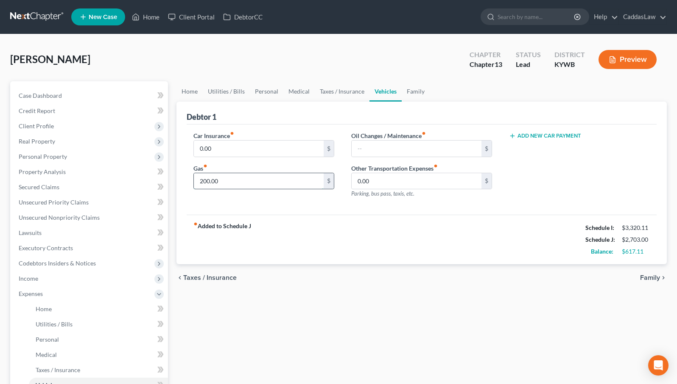
drag, startPoint x: 226, startPoint y: 181, endPoint x: 195, endPoint y: 181, distance: 31.8
click at [194, 181] on input "200.00" at bounding box center [259, 181] width 130 height 16
type input "350.00"
click at [214, 148] on input "0.00" at bounding box center [259, 149] width 130 height 16
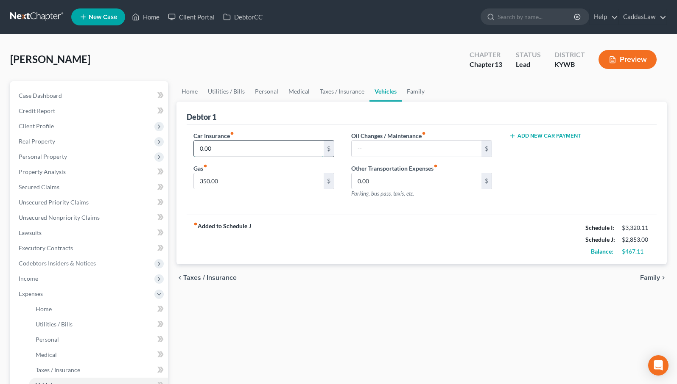
click at [214, 148] on input "0.00" at bounding box center [259, 149] width 130 height 16
type input "60.00"
click at [337, 163] on div "Car Insurance fiber_manual_record 60.00 $ Gas fiber_manual_record 350.00 $" at bounding box center [264, 168] width 158 height 74
click at [368, 148] on input "text" at bounding box center [416, 149] width 130 height 16
type input "50.00"
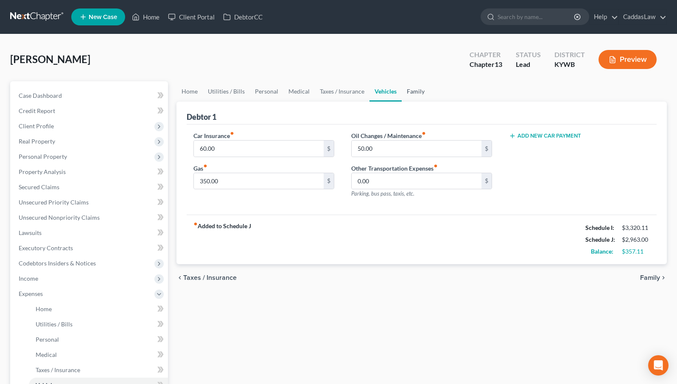
click at [408, 93] on link "Family" at bounding box center [415, 91] width 28 height 20
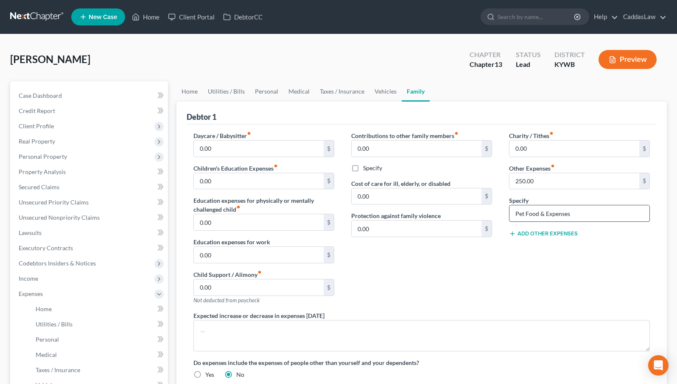
click at [578, 215] on input "Pet Food & Expenses" at bounding box center [579, 214] width 140 height 16
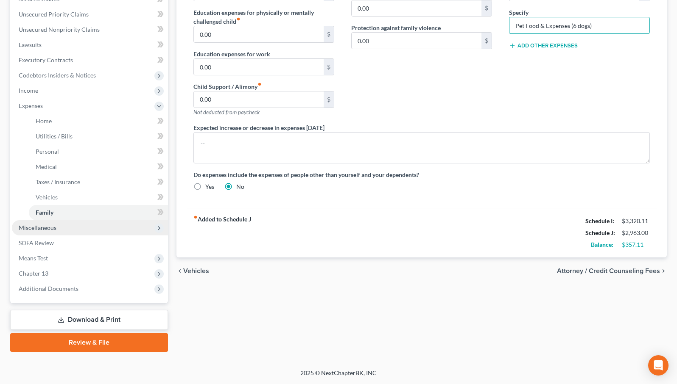
type input "Pet Food & Expenses (6 dogs)"
click at [105, 227] on span "Miscellaneous" at bounding box center [90, 227] width 156 height 15
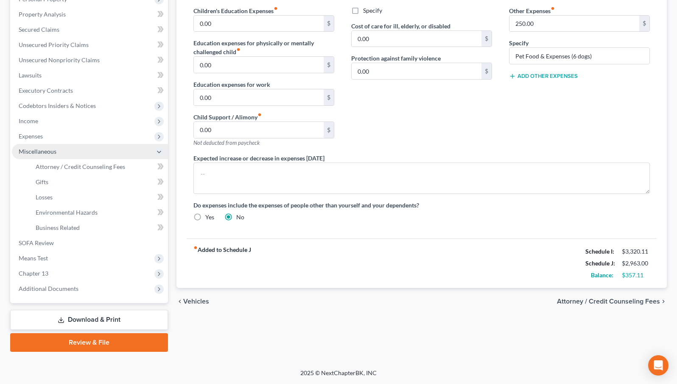
scroll to position [158, 0]
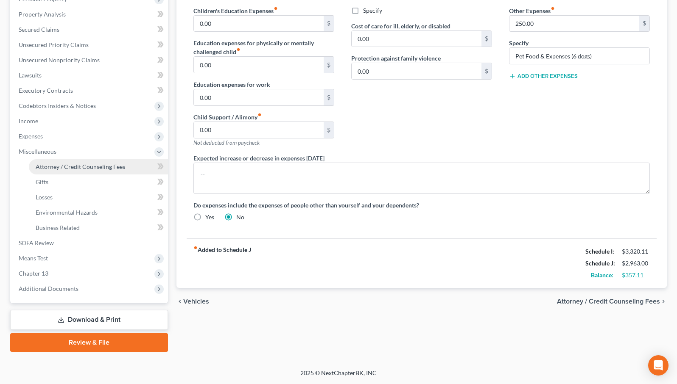
click at [95, 170] on span "Attorney / Credit Counseling Fees" at bounding box center [80, 166] width 89 height 7
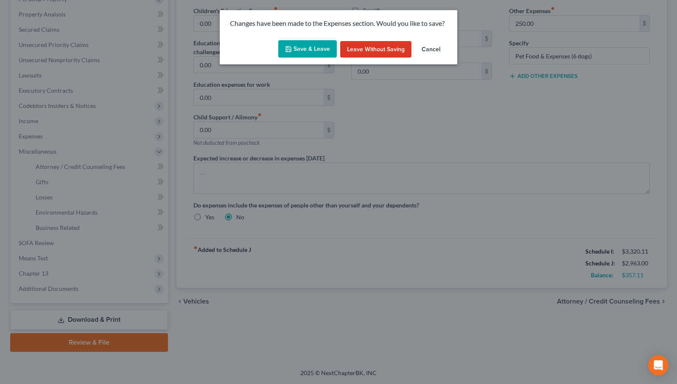
click at [312, 47] on button "Save & Leave" at bounding box center [307, 49] width 59 height 18
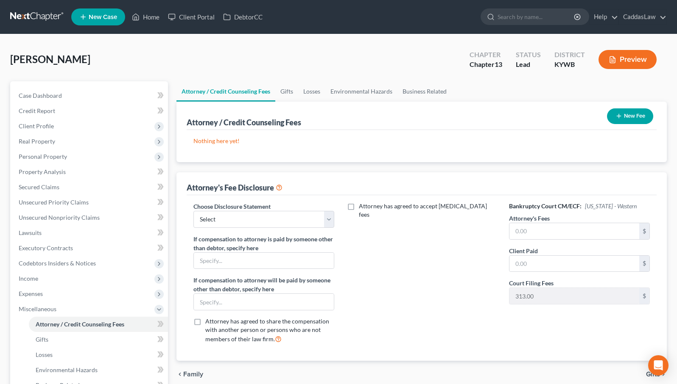
click at [630, 114] on button "New Fee" at bounding box center [630, 117] width 46 height 16
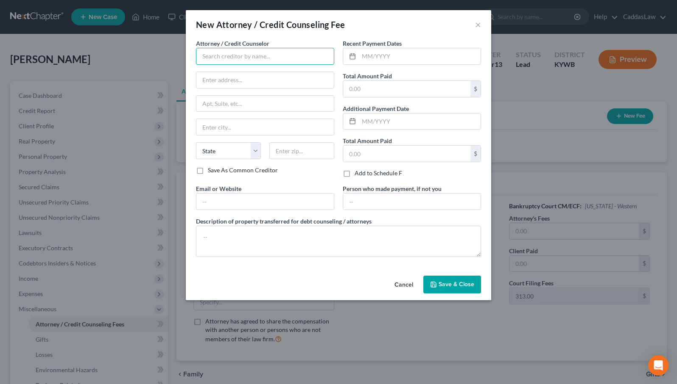
click at [251, 52] on input "text" at bounding box center [265, 56] width 138 height 17
click at [476, 23] on button "×" at bounding box center [478, 25] width 6 height 10
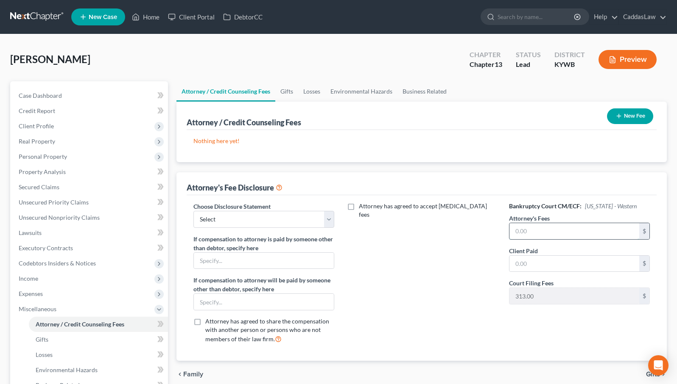
click at [547, 234] on input "text" at bounding box center [574, 231] width 130 height 16
type input "4,100.00"
select select "0"
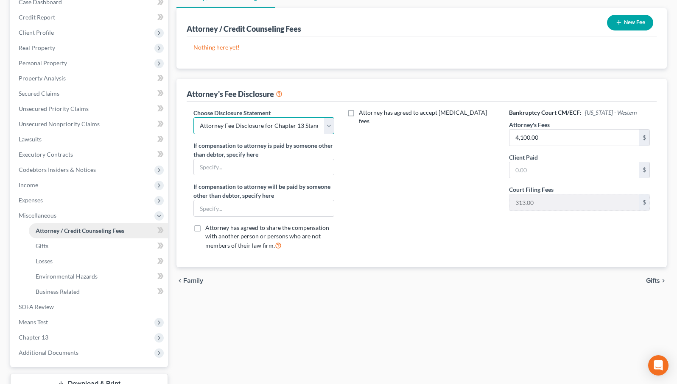
scroll to position [96, 0]
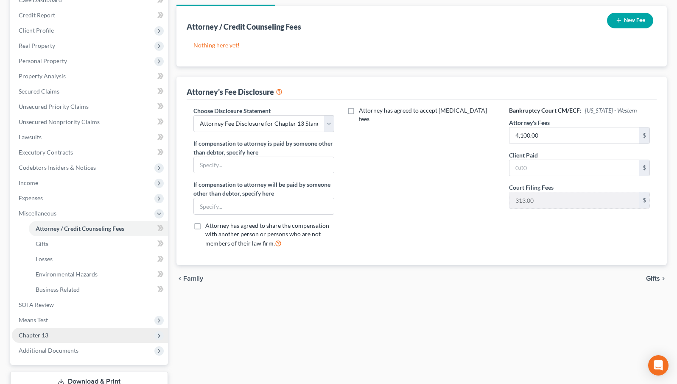
click at [58, 332] on span "Chapter 13" at bounding box center [90, 335] width 156 height 15
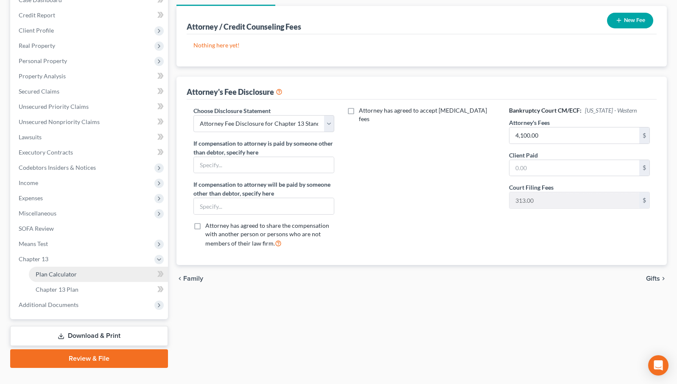
click at [93, 276] on link "Plan Calculator" at bounding box center [98, 274] width 139 height 15
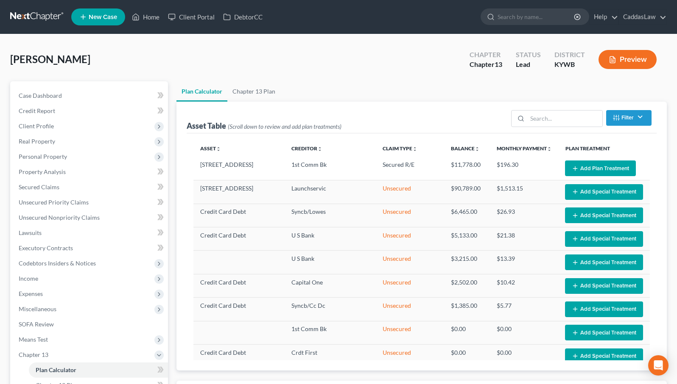
select select "59"
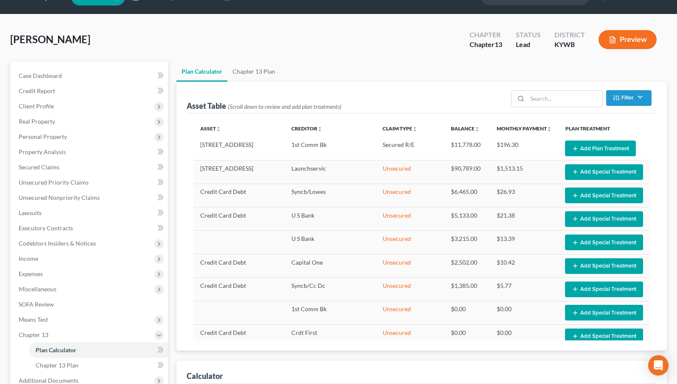
scroll to position [20, 0]
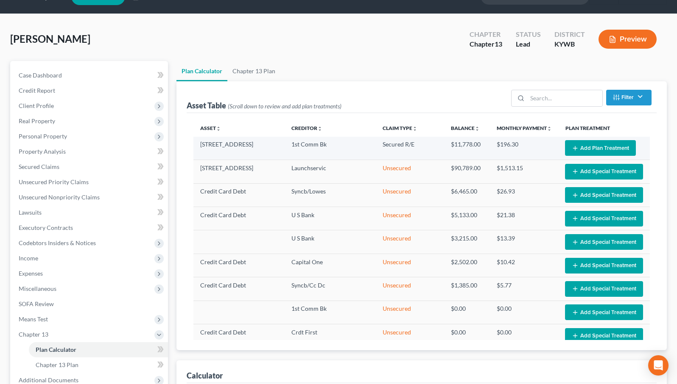
click at [606, 148] on button "Add Plan Treatment" at bounding box center [600, 148] width 71 height 16
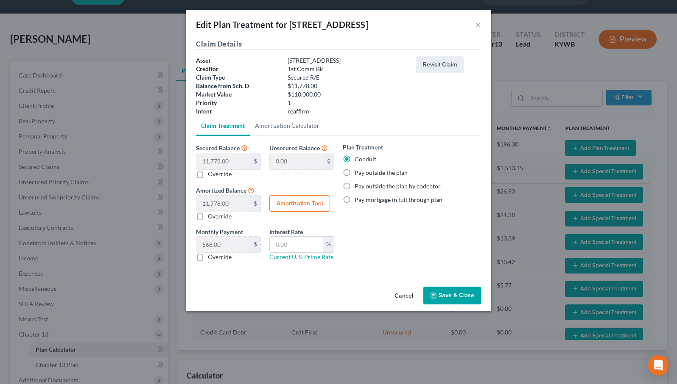
click at [354, 173] on label "Pay outside the plan" at bounding box center [380, 173] width 53 height 8
click at [358, 173] on input "Pay outside the plan" at bounding box center [361, 172] width 6 height 6
radio input "true"
click at [451, 294] on button "Save & Close" at bounding box center [452, 296] width 58 height 18
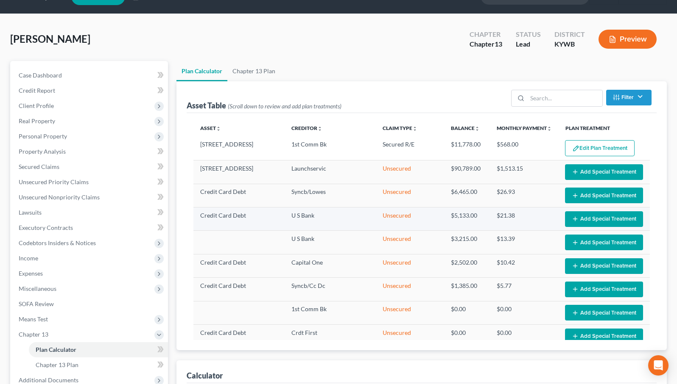
select select "59"
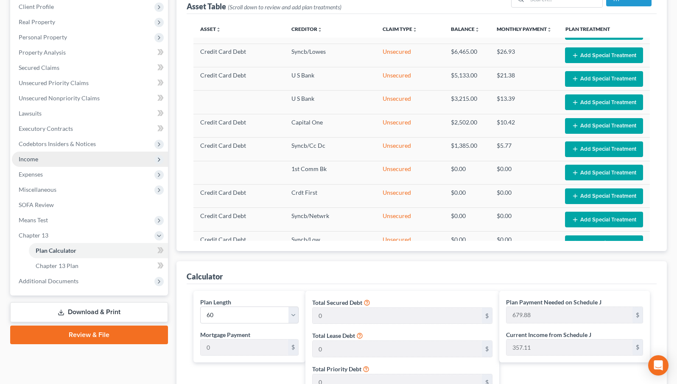
scroll to position [147, 0]
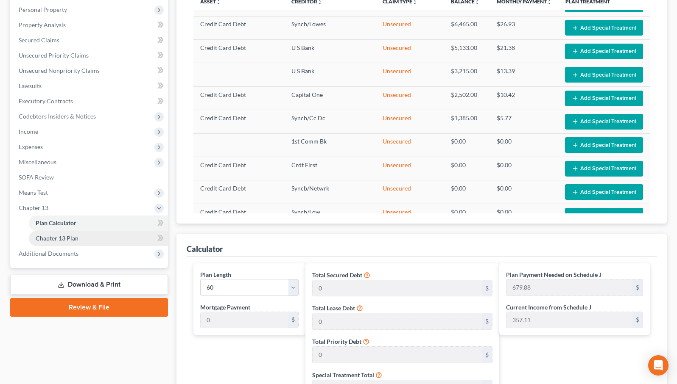
click at [82, 238] on link "Chapter 13 Plan" at bounding box center [98, 238] width 139 height 15
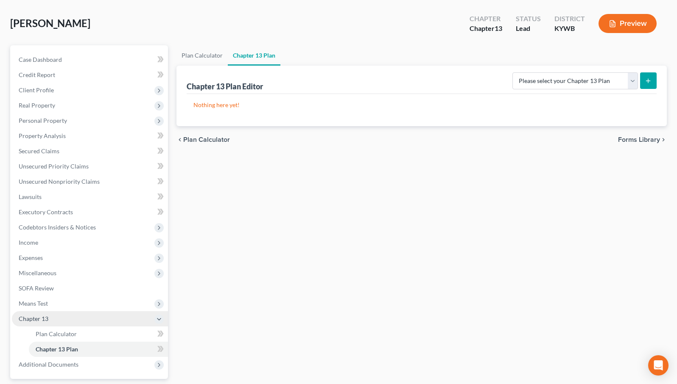
scroll to position [37, 0]
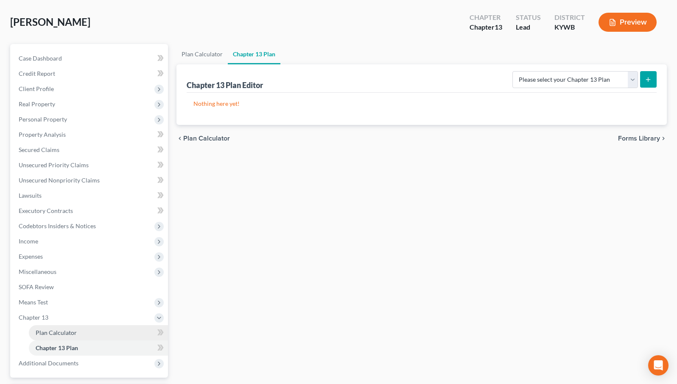
click at [64, 331] on span "Plan Calculator" at bounding box center [56, 332] width 41 height 7
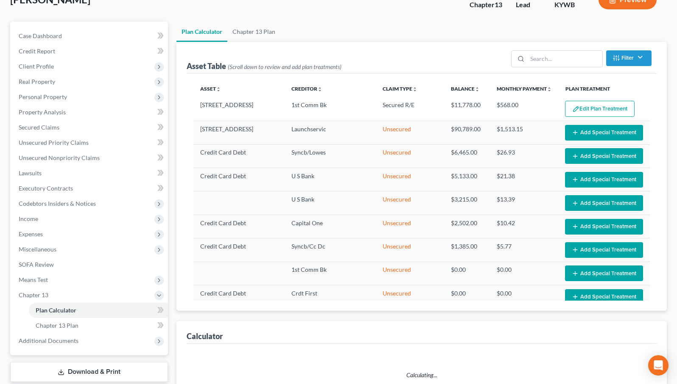
select select "59"
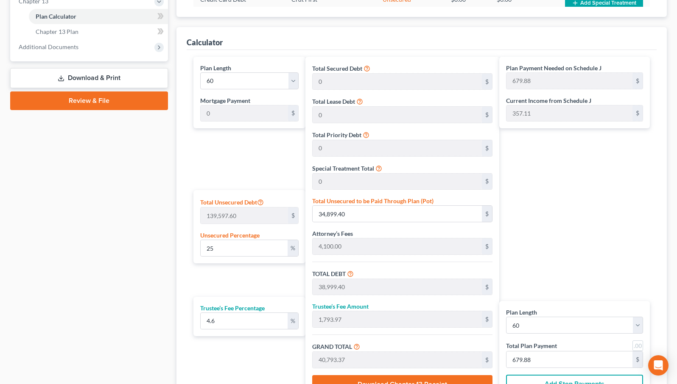
scroll to position [354, 0]
click at [217, 249] on input "25" at bounding box center [244, 248] width 87 height 16
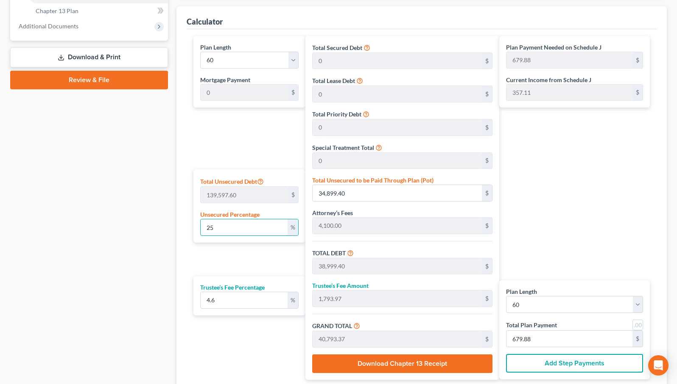
scroll to position [375, 0]
type input "1"
type input "1,395.97"
type input "5,495.97"
type input "252.81"
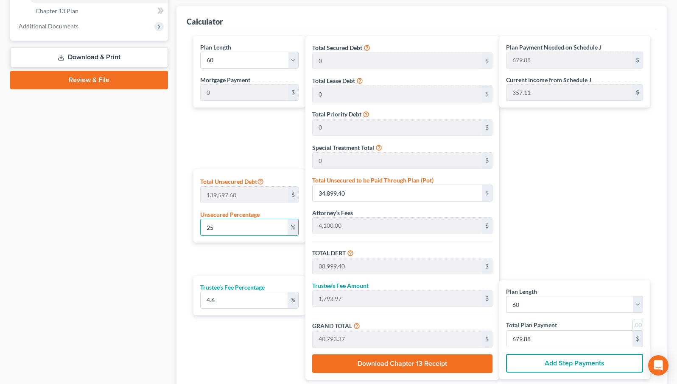
type input "5,748.79"
type input "95.81"
type input "12"
type input "16,751.71"
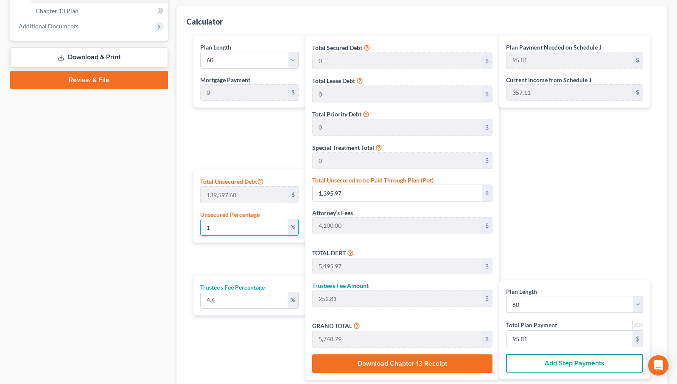
type input "20,851.71"
type input "959.17"
type input "21,810.89"
type input "363.51"
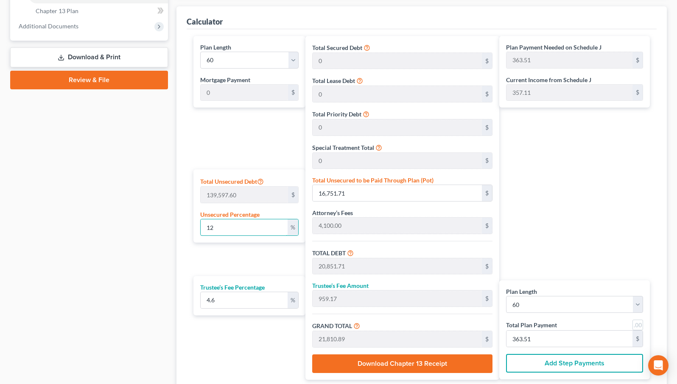
type input "1"
type input "1,395.97"
type input "5,495.97"
type input "252.81"
type input "5,748.79"
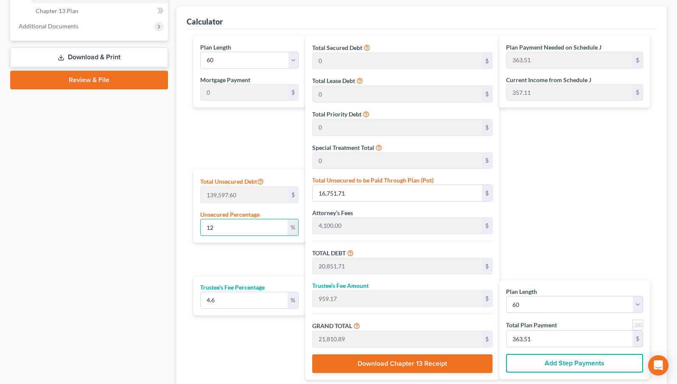
type input "95.81"
type input "11"
type input "15,355.73"
type input "19,455.73"
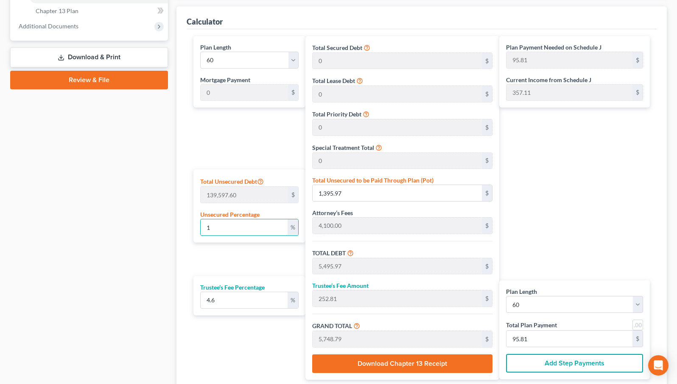
type input "894.96"
type input "20,350.69"
type input "339.17"
type input "11"
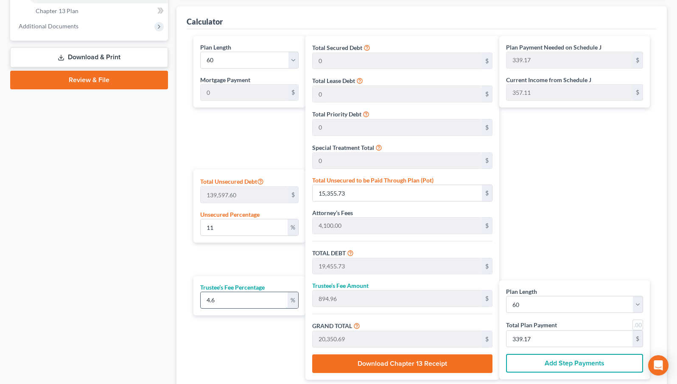
click at [219, 300] on input "4.6" at bounding box center [244, 301] width 87 height 16
type input "5"
type input "972.78"
type input "20,428.52"
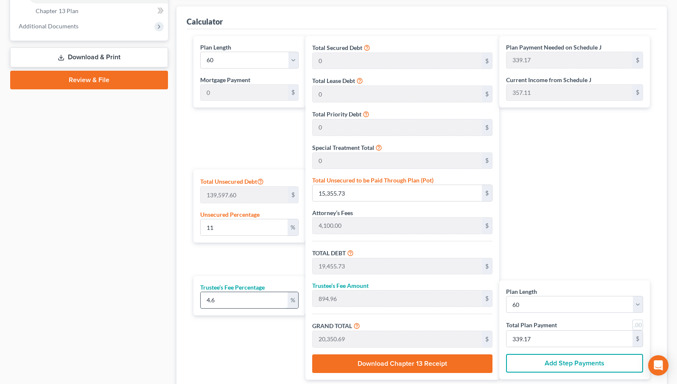
type input "340.47"
type input "5.2"
type input "1,011.69"
type input "20,467.43"
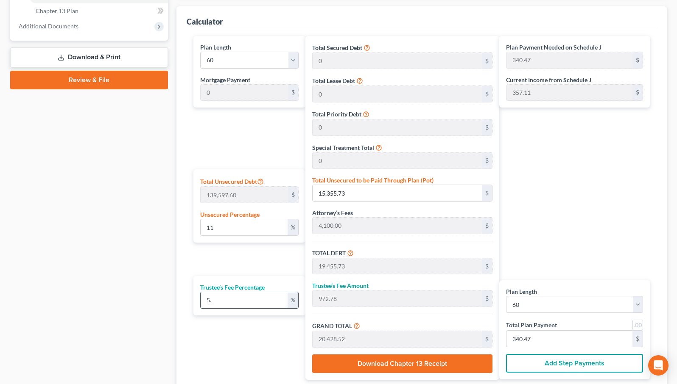
type input "341.12"
type input "5.25"
type input "1,021.42"
type input "20,477.16"
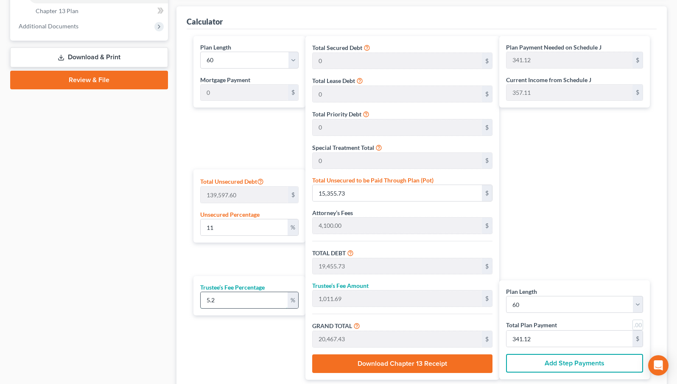
type input "341.28"
type input "5.25"
click at [256, 259] on div "Plan Length 1 2 3 4 5 6 7 8 9 10 11 12 13 14 15 16 17 18 19 20 21 22 23 24 25 2…" at bounding box center [247, 208] width 116 height 344
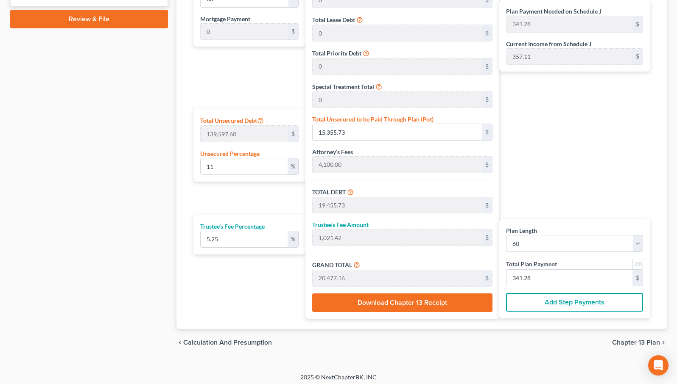
scroll to position [435, 0]
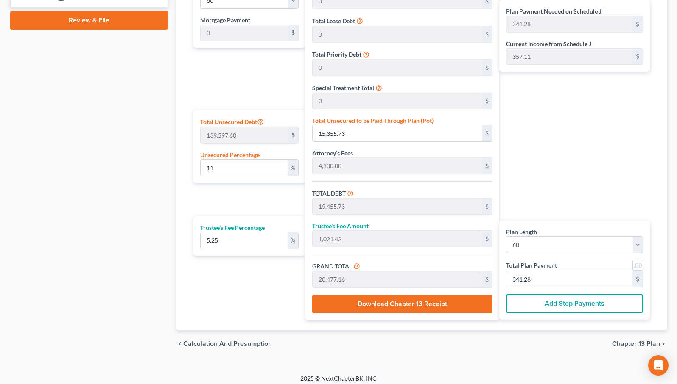
click at [638, 267] on link at bounding box center [637, 265] width 11 height 11
type input "341.00"
click at [601, 200] on div "Plan Payment Needed on Schedule J 341.00 $ Current Income from Schedule J 357.1…" at bounding box center [576, 148] width 155 height 344
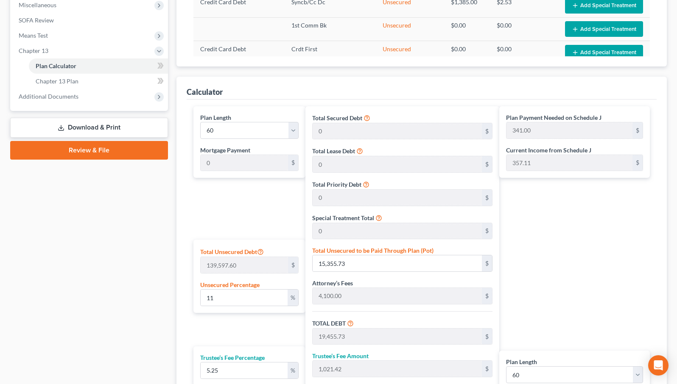
scroll to position [301, 0]
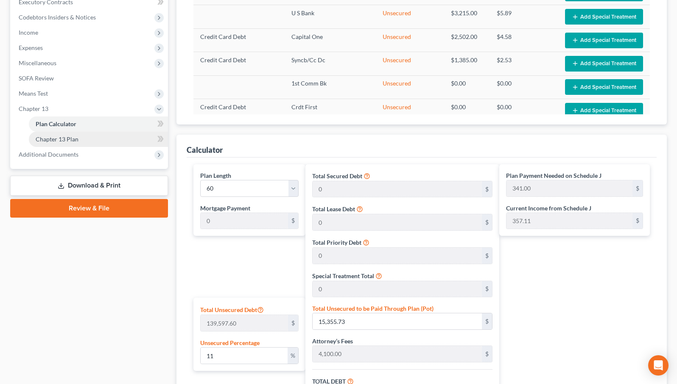
click at [69, 138] on span "Chapter 13 Plan" at bounding box center [57, 139] width 43 height 7
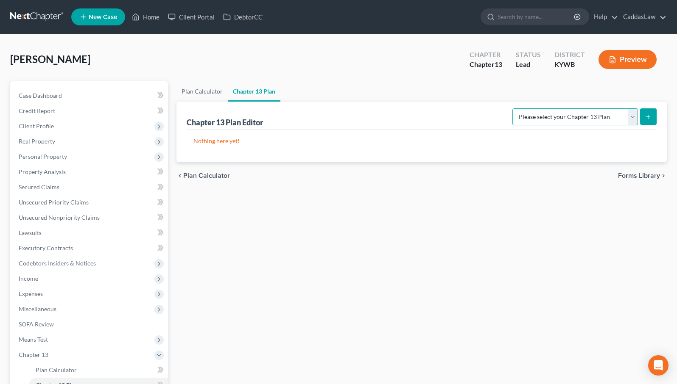
select select "0"
click at [649, 118] on icon "submit" at bounding box center [647, 117] width 7 height 7
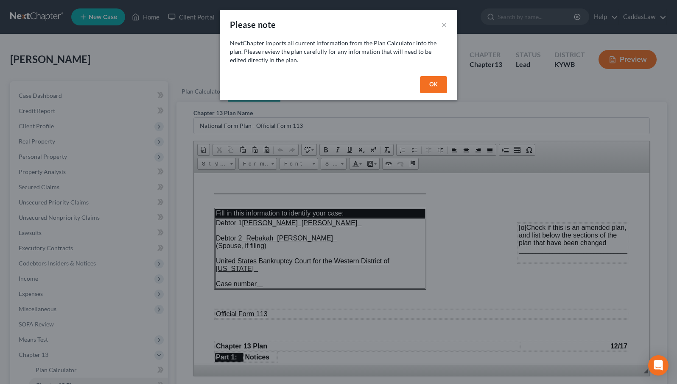
click at [432, 81] on button "OK" at bounding box center [433, 84] width 27 height 17
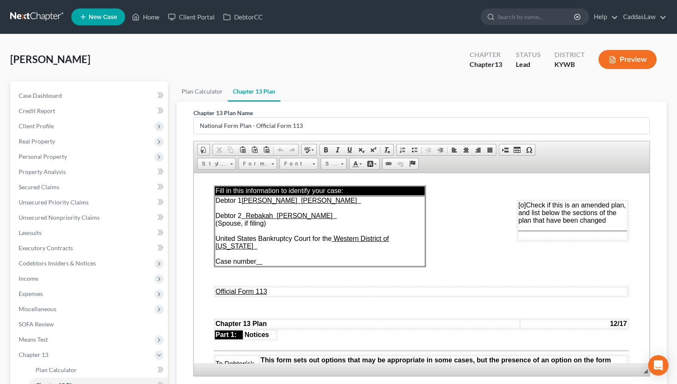
scroll to position [20, 0]
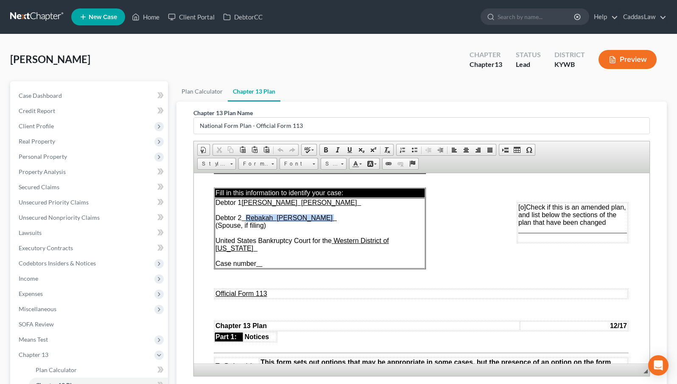
drag, startPoint x: 326, startPoint y: 217, endPoint x: 255, endPoint y: 219, distance: 71.2
click at [255, 219] on span "Debtor 1 [PERSON_NAME] [PERSON_NAME] Debtor 2 Rebakah [PERSON_NAME] (Spouse, if…" at bounding box center [301, 233] width 173 height 68
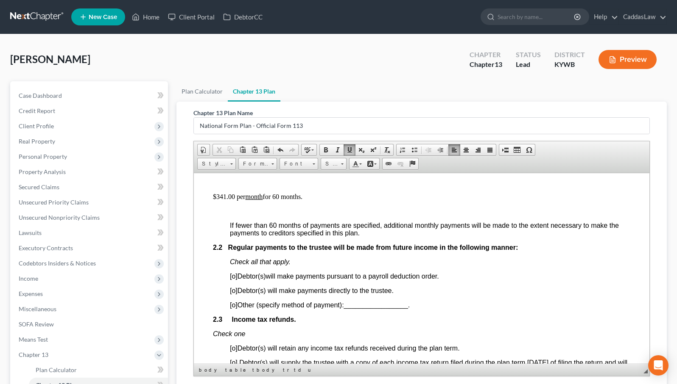
scroll to position [515, 1]
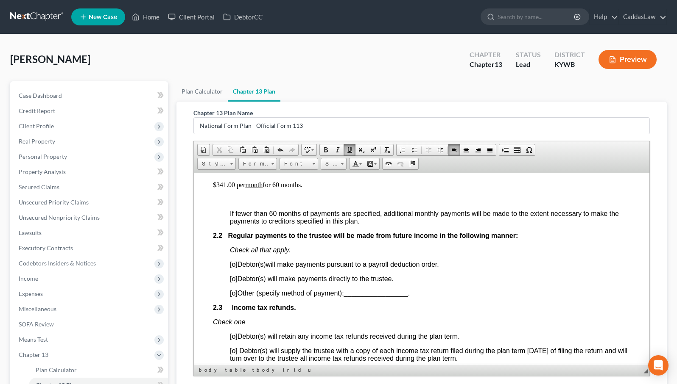
click at [235, 278] on span "[o]" at bounding box center [234, 278] width 8 height 7
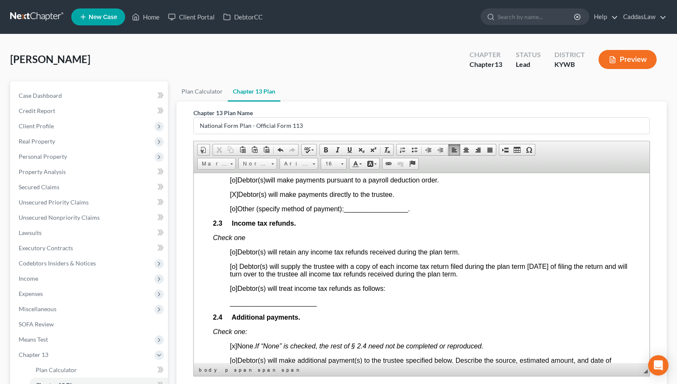
scroll to position [605, 1]
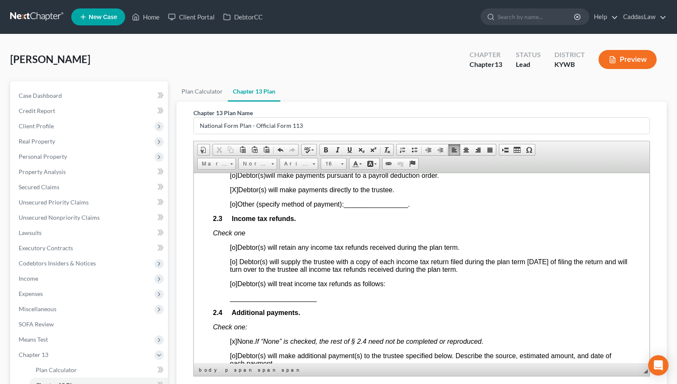
click at [234, 261] on span "[o]" at bounding box center [234, 261] width 8 height 7
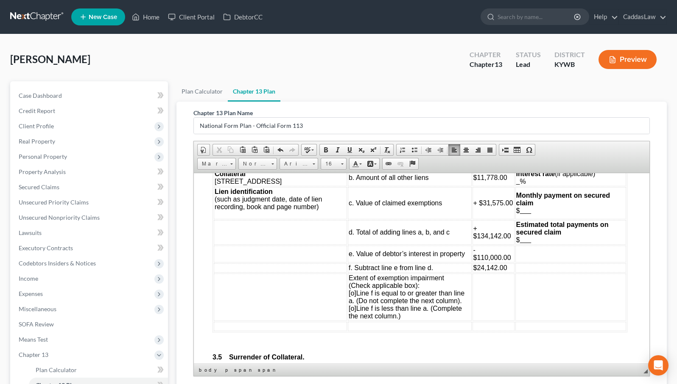
scroll to position [1361, 2]
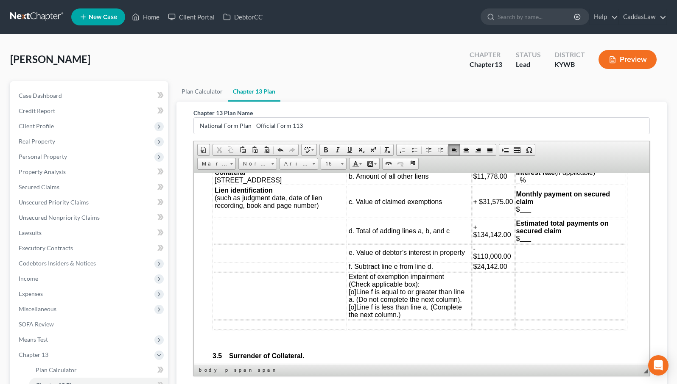
click at [349, 304] on span "[o]" at bounding box center [352, 307] width 8 height 7
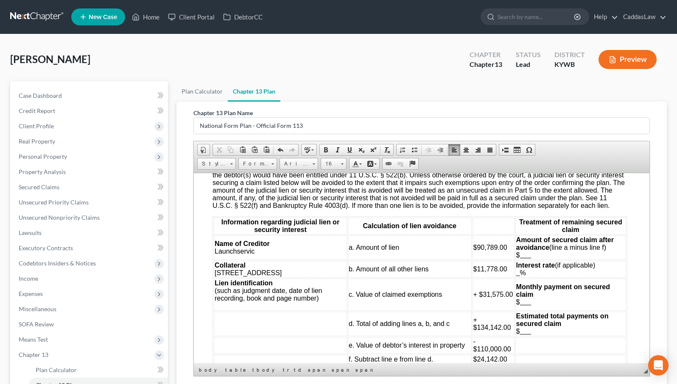
scroll to position [1269, 2]
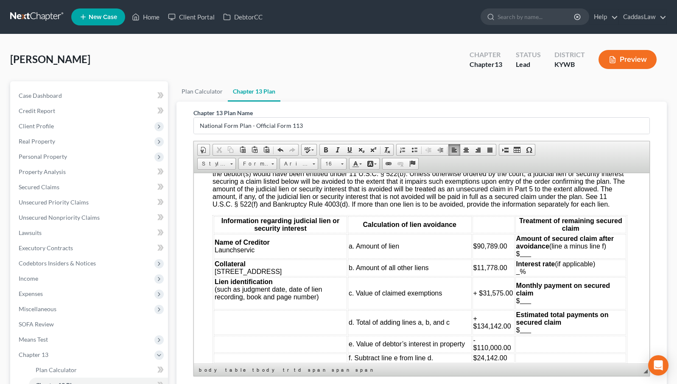
click at [531, 250] on u at bounding box center [524, 253] width 11 height 7
click at [520, 268] on u at bounding box center [518, 271] width 4 height 7
drag, startPoint x: 563, startPoint y: 245, endPoint x: 534, endPoint y: 246, distance: 28.8
click at [534, 250] on u "66,647.00" at bounding box center [534, 253] width 30 height 7
click at [585, 247] on td "Amount of secured claim after avoidance (line a minus line f) $ 66,647.00" at bounding box center [570, 246] width 111 height 25
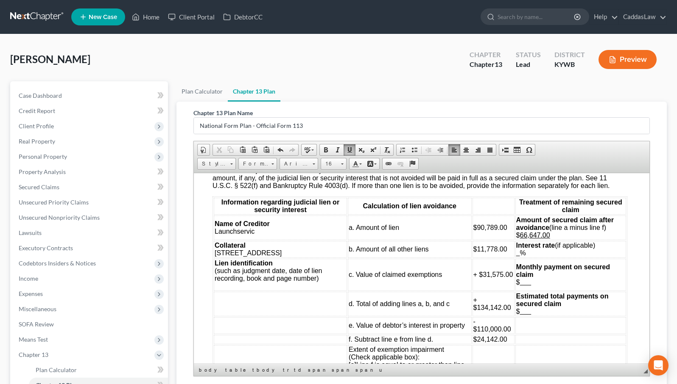
scroll to position [1301, 2]
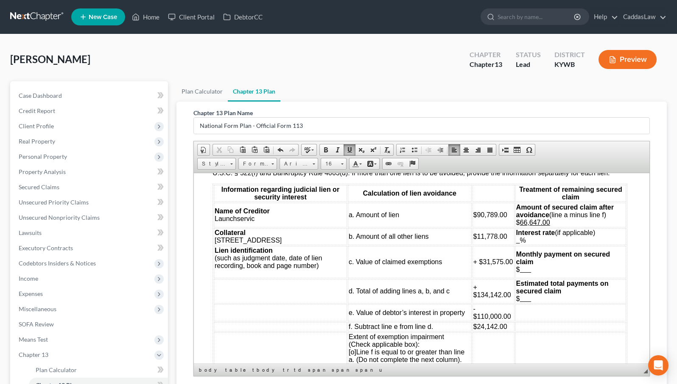
click at [531, 266] on u at bounding box center [524, 269] width 11 height 7
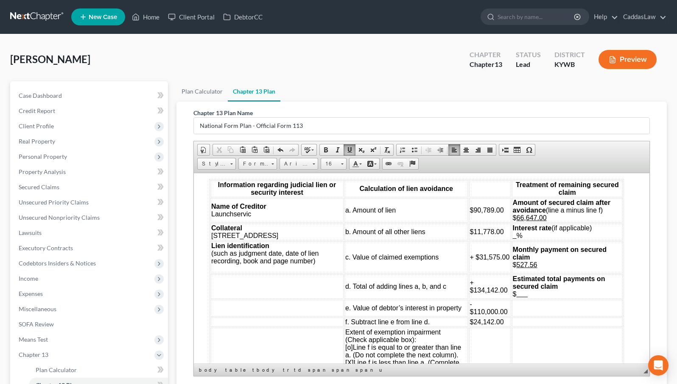
scroll to position [1305, 6]
click at [516, 232] on u at bounding box center [514, 235] width 4 height 7
click at [527, 290] on u at bounding box center [520, 293] width 11 height 7
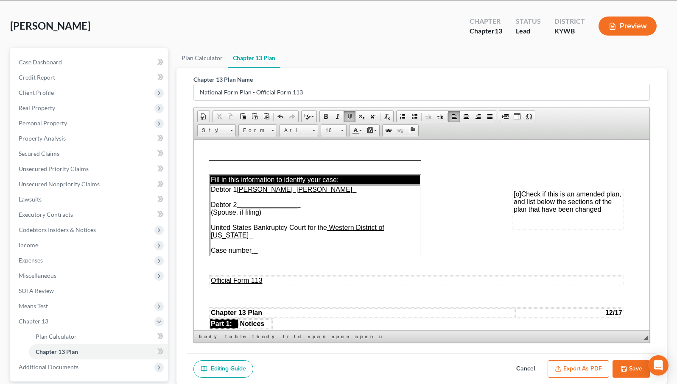
scroll to position [0, 5]
click at [351, 50] on ul "Plan Calculator Chapter 13 Plan" at bounding box center [421, 58] width 490 height 20
